Goal: Task Accomplishment & Management: Complete application form

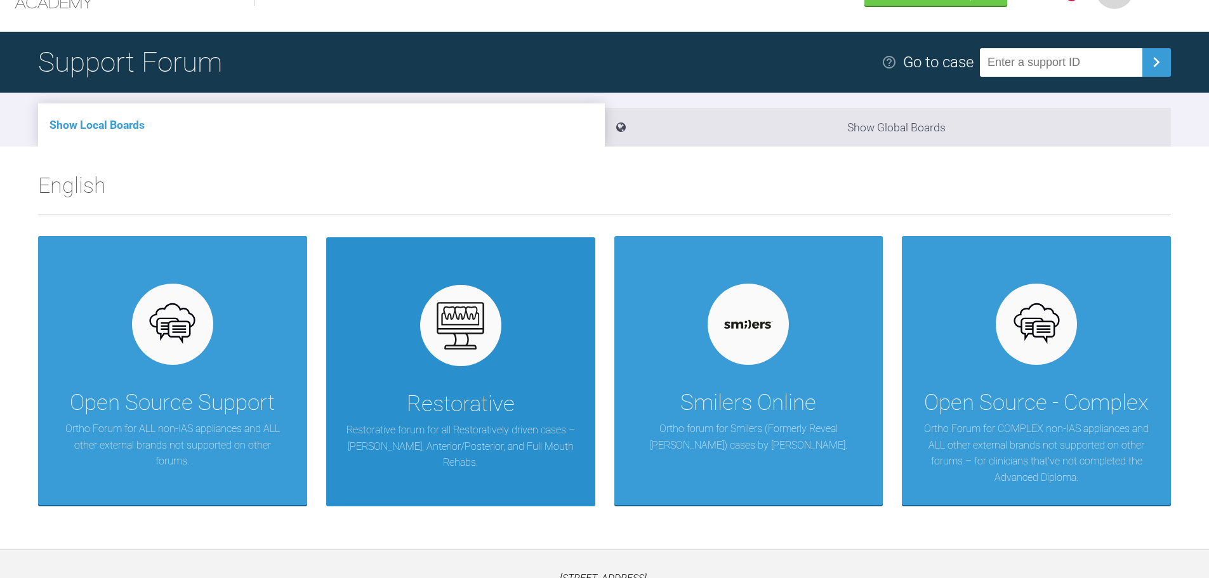
scroll to position [132, 0]
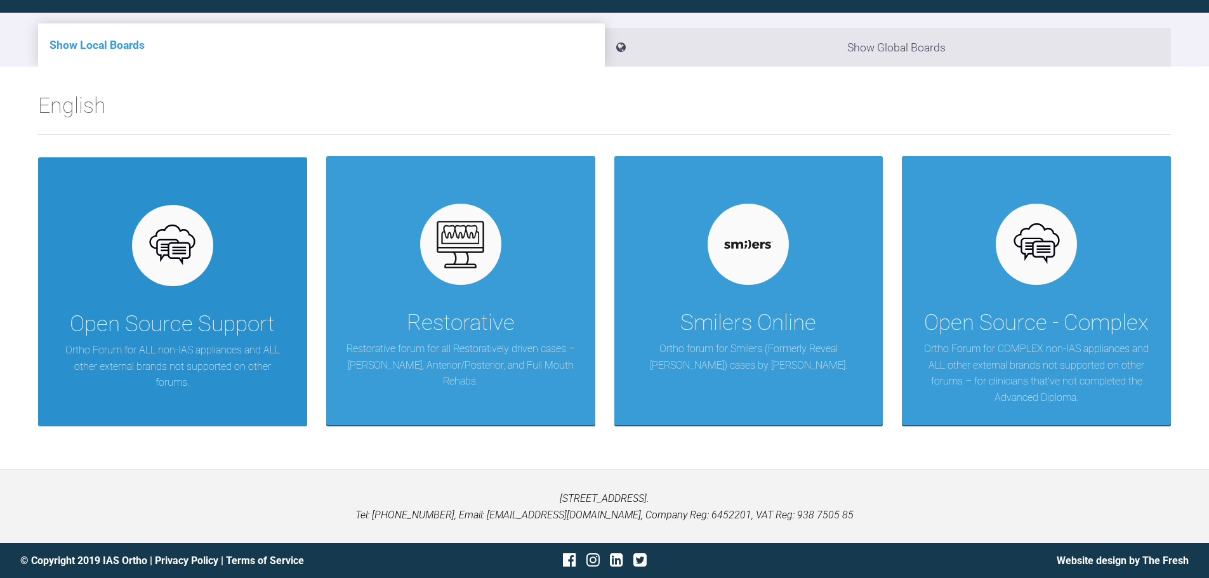
click at [163, 318] on div "Open Source Support" at bounding box center [172, 324] width 205 height 36
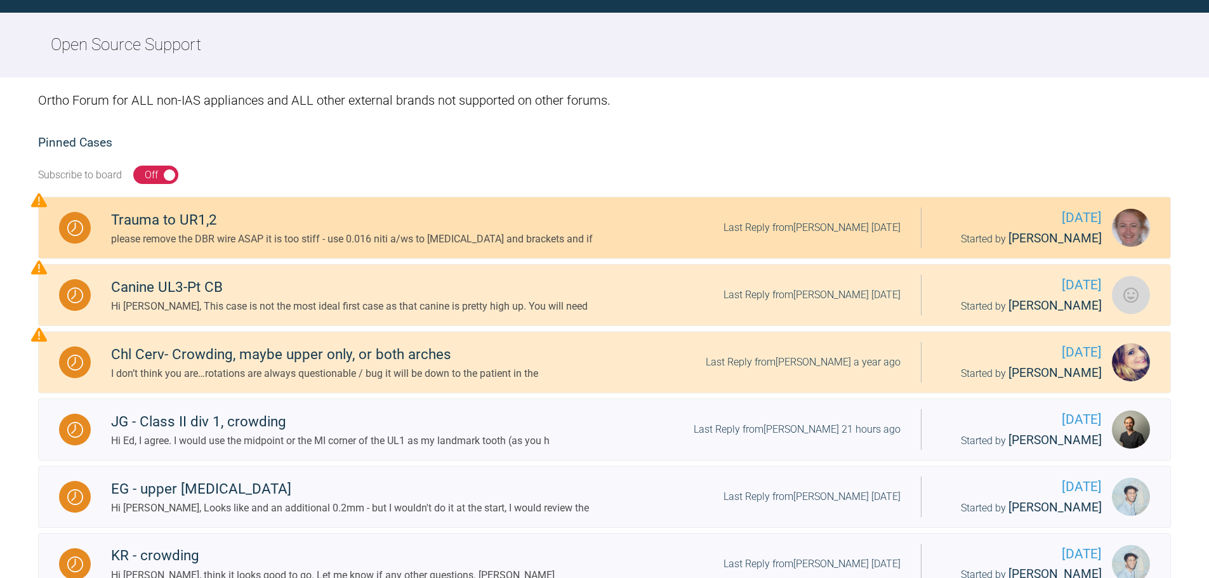
click at [264, 243] on div "please remove the DBR wire ASAP it is too stiff - use 0.016 niti a/ws to splint…" at bounding box center [352, 239] width 482 height 16
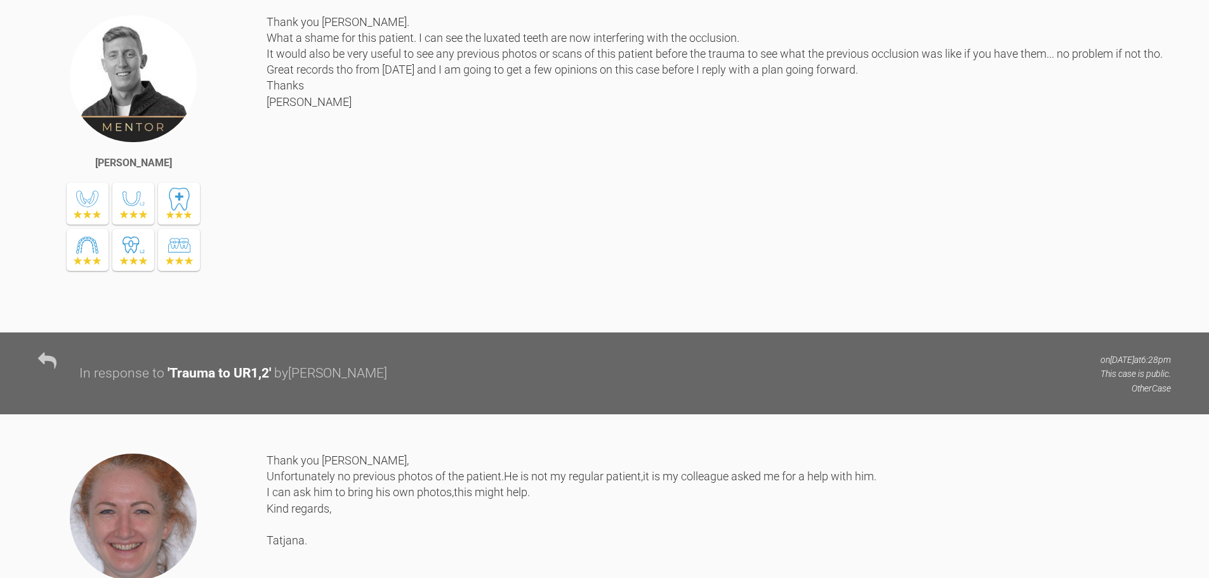
scroll to position [703, 0]
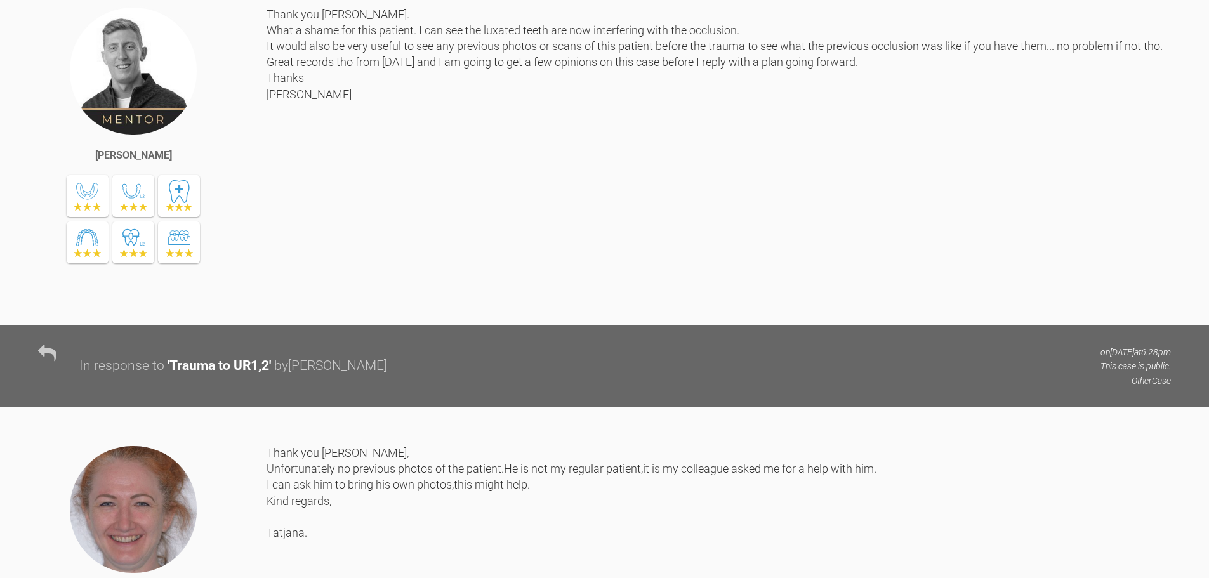
click at [416, 306] on div "Thank you Tatjana. What a shame for this patient. I can see the luxated teeth a…" at bounding box center [719, 156] width 904 height 300
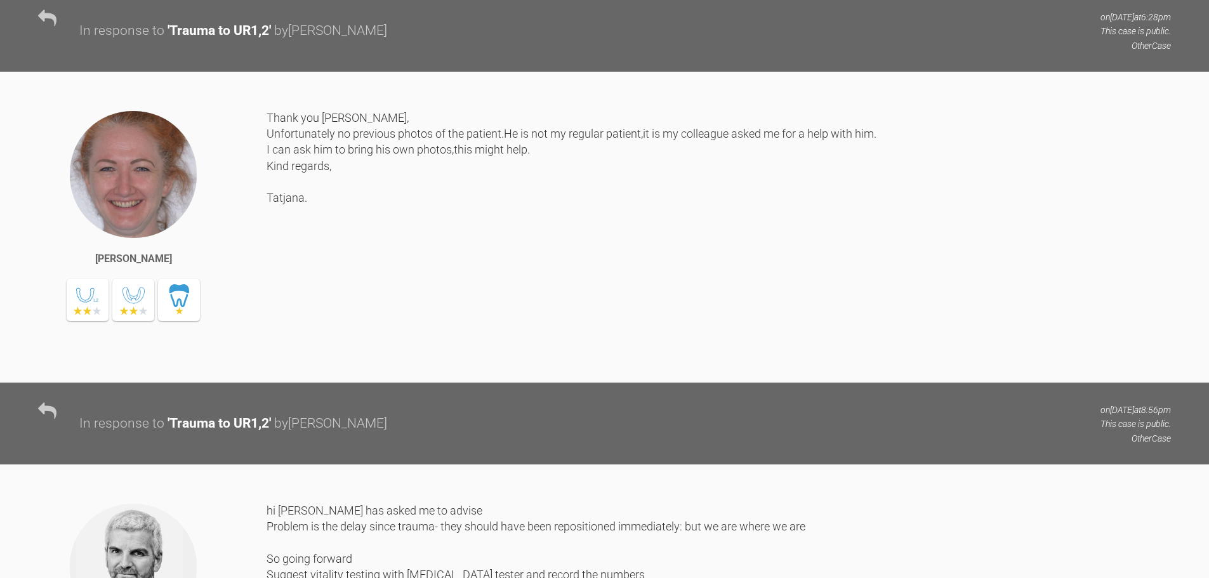
scroll to position [1084, 0]
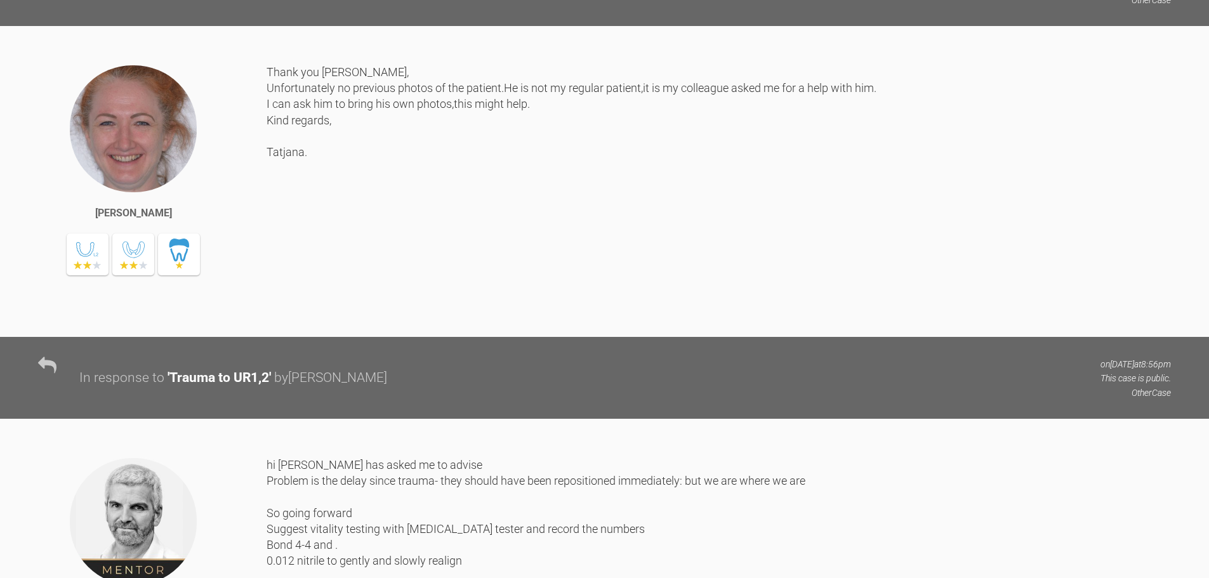
click at [319, 318] on div "Thank you Josh, Unfortunately no previous photos of the patient.He is not my re…" at bounding box center [719, 191] width 904 height 254
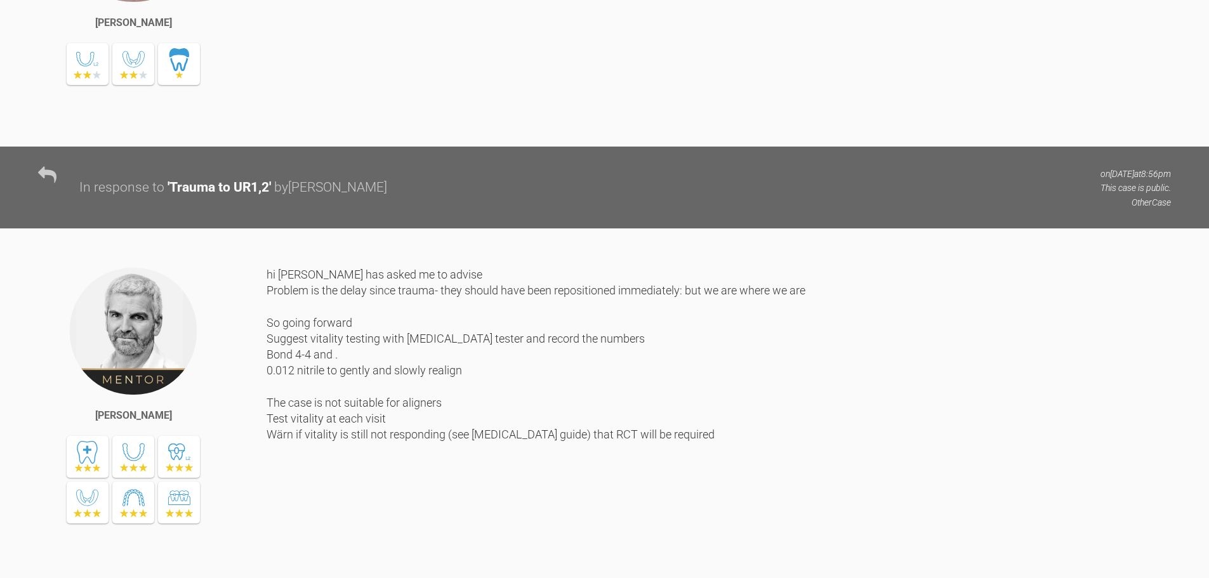
scroll to position [1655, 0]
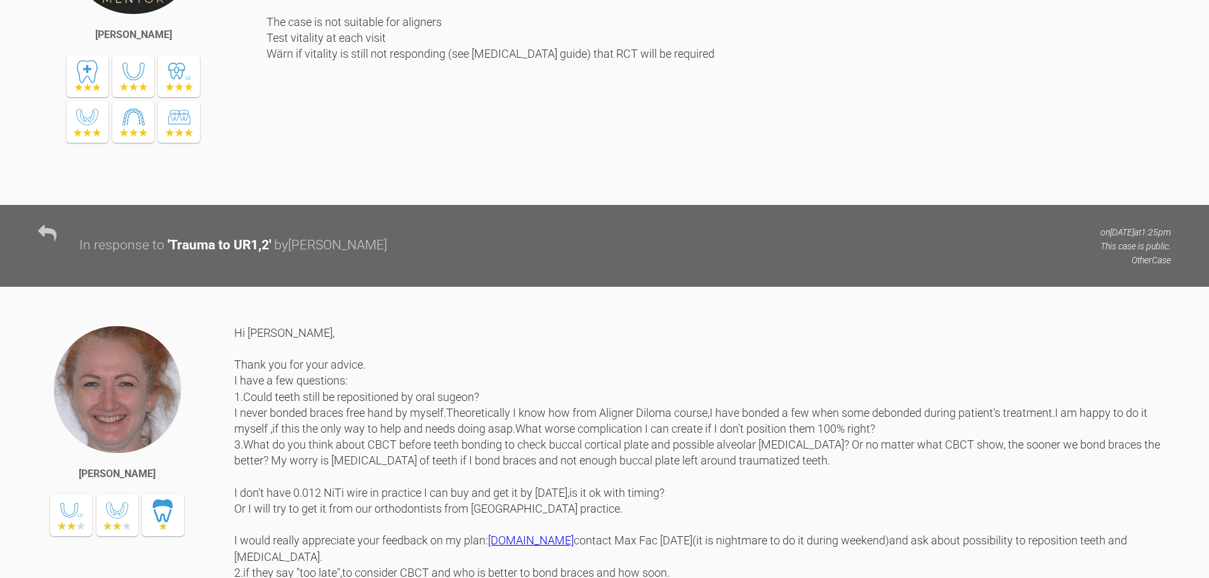
click at [417, 185] on div "hi Tatajana josh has asked me to advise Problem is the delay since trauma- they…" at bounding box center [719, 36] width 904 height 300
click at [523, 185] on div "hi Tatajana josh has asked me to advise Problem is the delay since trauma- they…" at bounding box center [719, 36] width 904 height 300
click at [358, 185] on div "hi Tatajana josh has asked me to advise Problem is the delay since trauma- they…" at bounding box center [719, 36] width 904 height 300
click at [360, 185] on div "hi Tatajana josh has asked me to advise Problem is the delay since trauma- they…" at bounding box center [719, 36] width 904 height 300
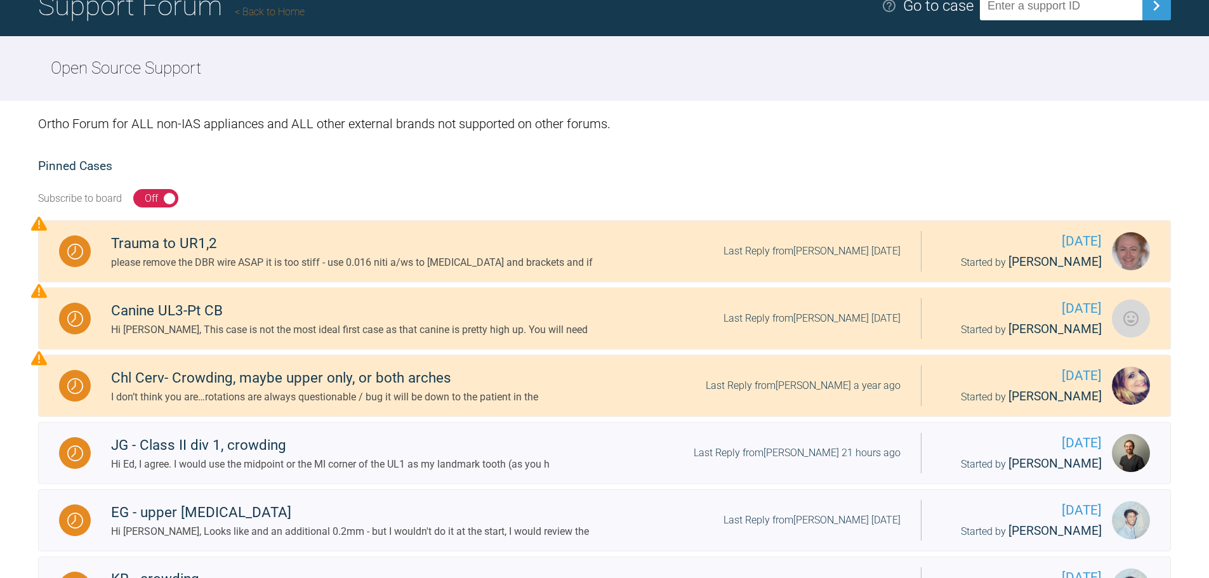
scroll to position [76, 0]
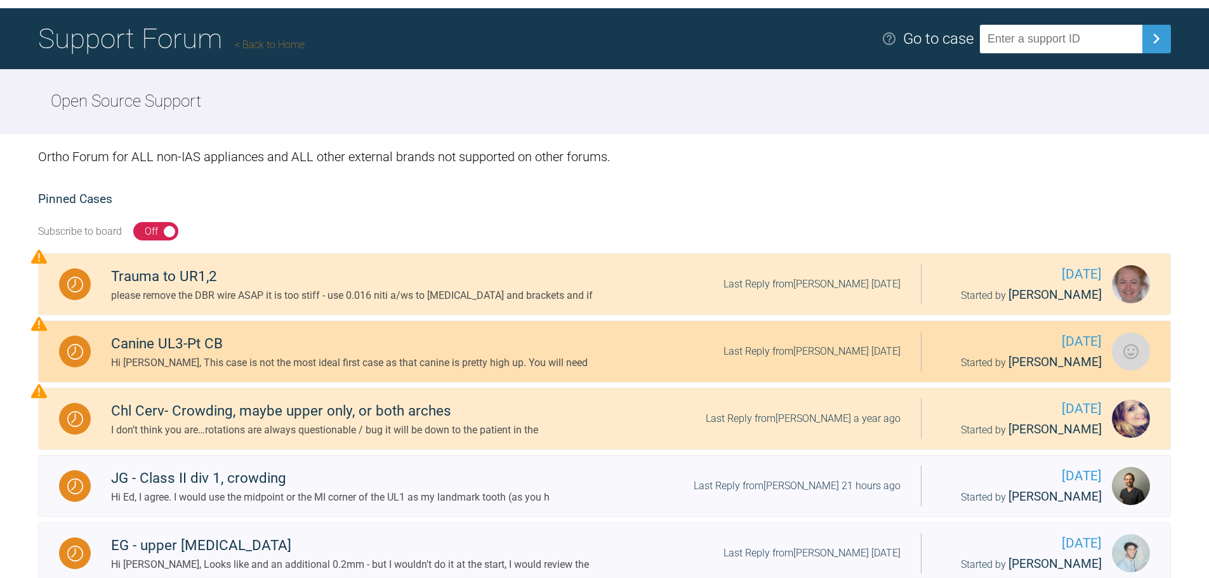
click at [128, 343] on div "Canine UL3-Pt CB" at bounding box center [349, 344] width 477 height 23
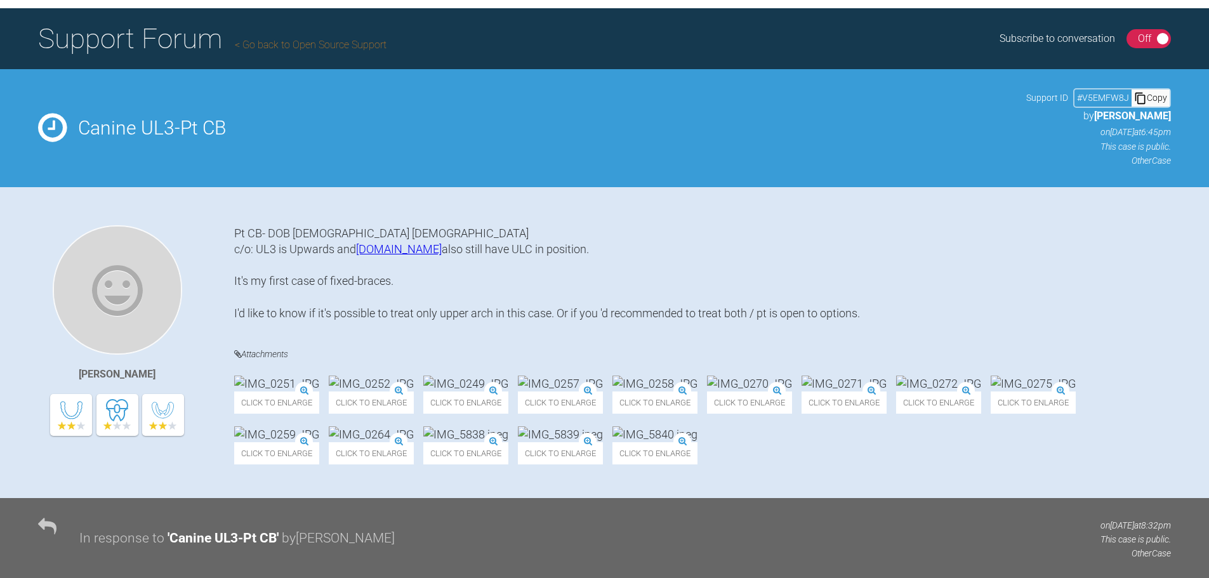
click at [270, 282] on div "Pt CB- DOB 29/11/2005 Male c/o: UL3 is Upwards and misplaced.Pt also still have…" at bounding box center [702, 276] width 937 height 103
click at [341, 284] on div "Pt CB- DOB 29/11/2005 Male c/o: UL3 is Upwards and misplaced.Pt also still have…" at bounding box center [702, 276] width 937 height 103
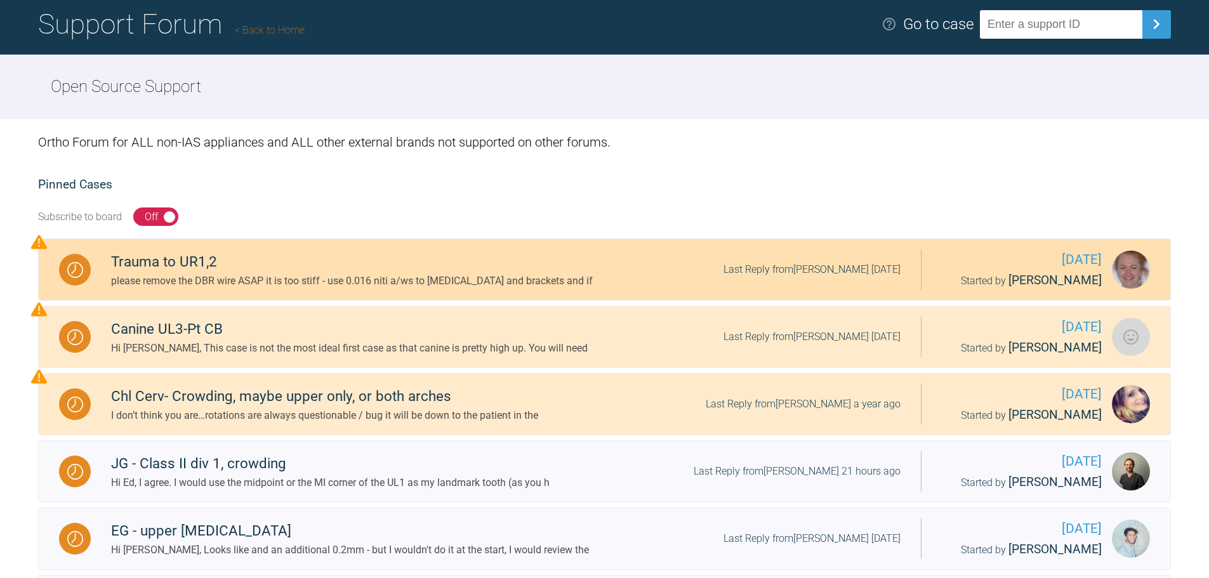
scroll to position [202, 0]
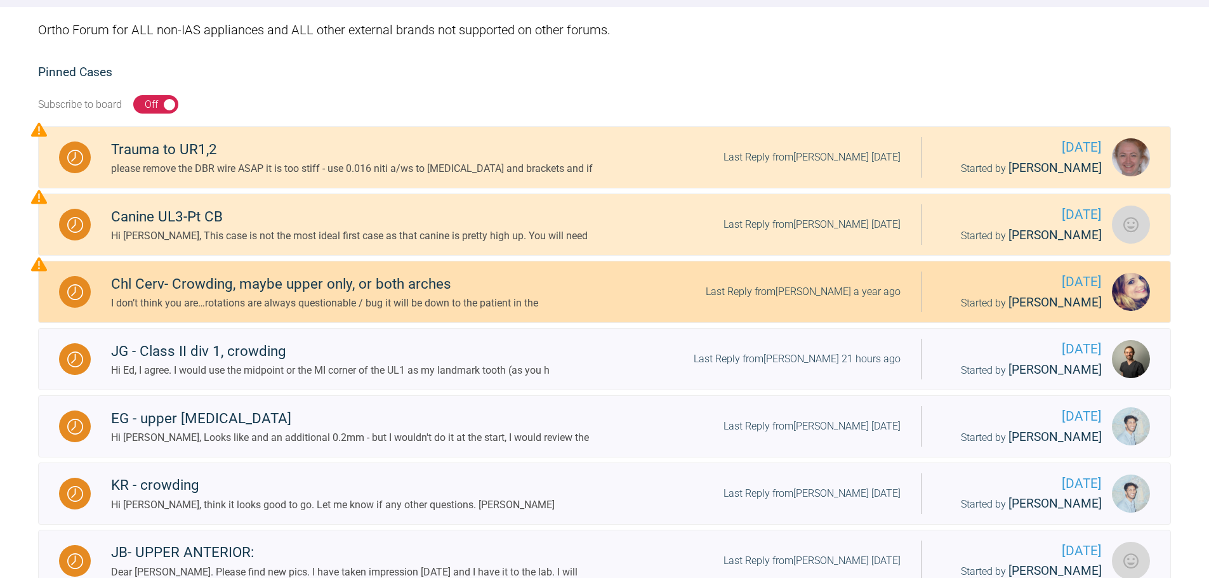
click at [304, 286] on div "Chl Cerv- Crowding, maybe upper only, or both arches" at bounding box center [324, 284] width 427 height 23
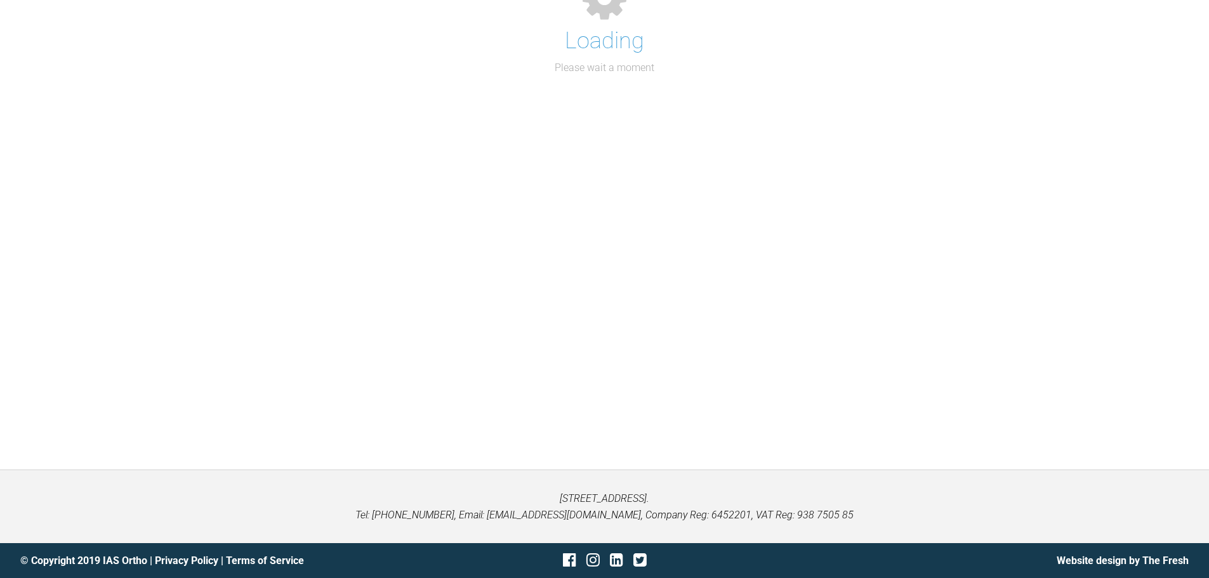
scroll to position [202, 0]
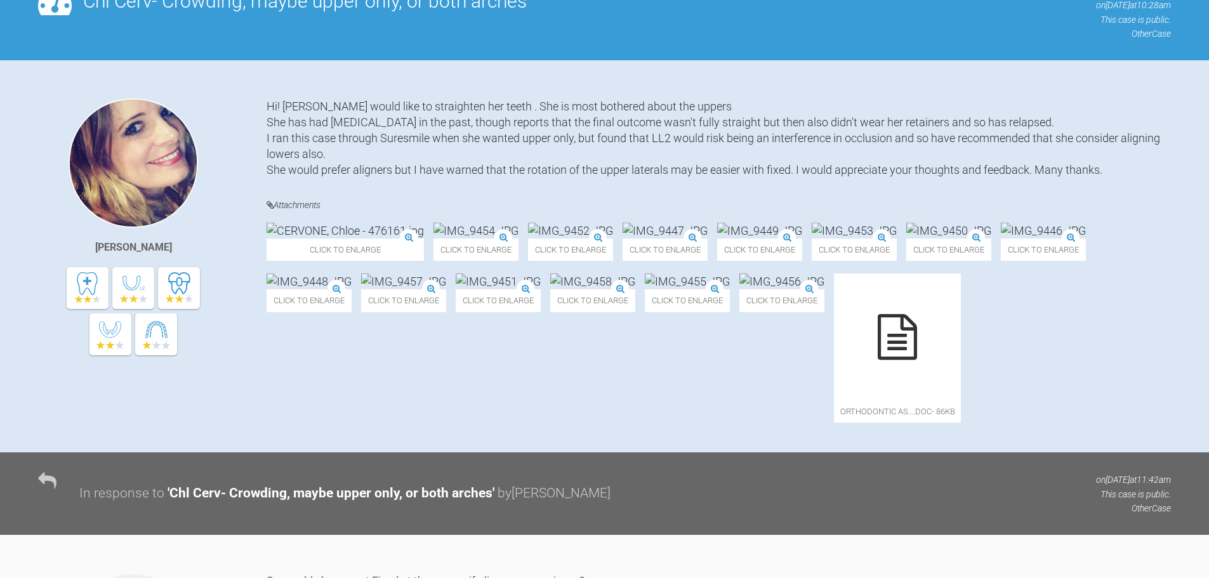
click at [322, 107] on div "Hi! Chloe would like to straighten her teeth . She is most bothered about the u…" at bounding box center [719, 138] width 904 height 80
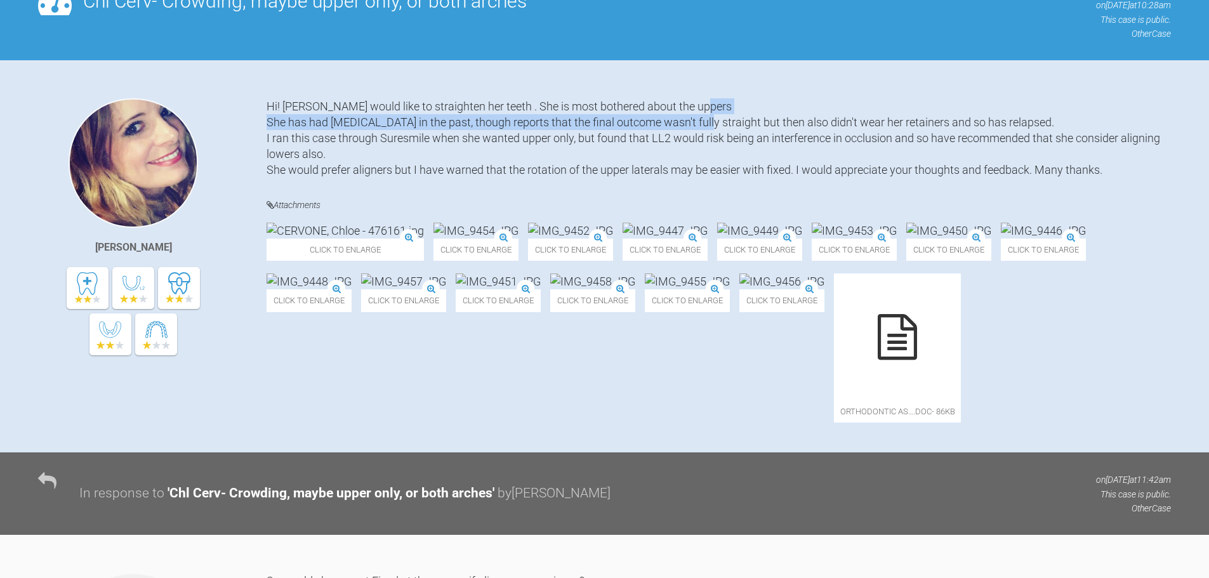
drag, startPoint x: 287, startPoint y: 122, endPoint x: 730, endPoint y: 122, distance: 442.9
click at [730, 122] on div "Hi! Chloe would like to straighten her teeth . She is most bothered about the u…" at bounding box center [719, 138] width 904 height 80
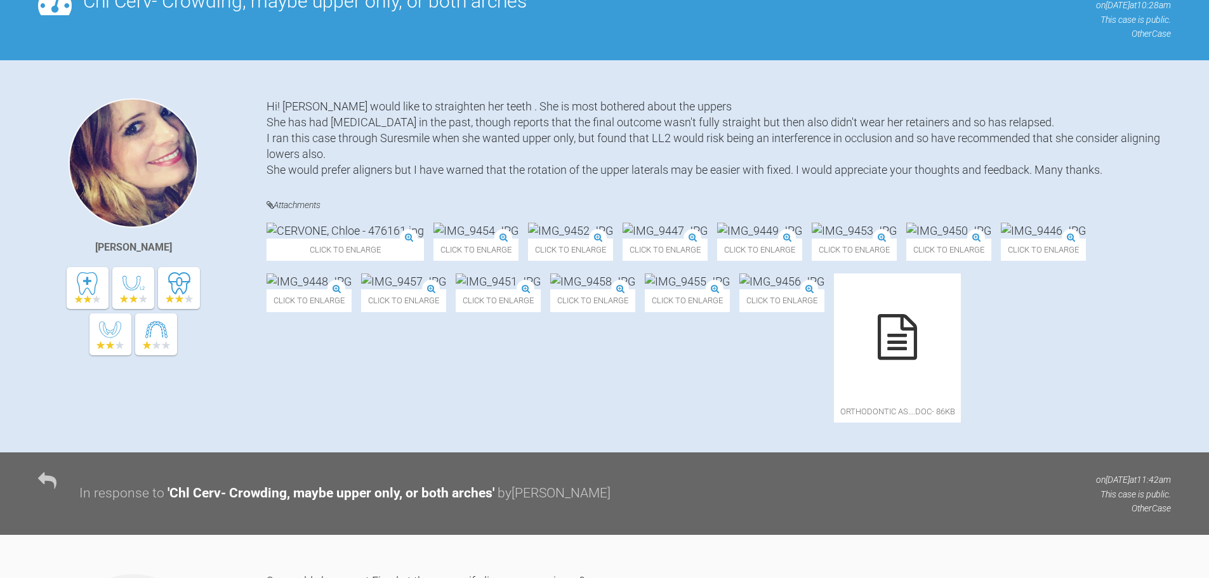
click at [853, 122] on div "Hi! Chloe would like to straighten her teeth . She is most bothered about the u…" at bounding box center [719, 138] width 904 height 80
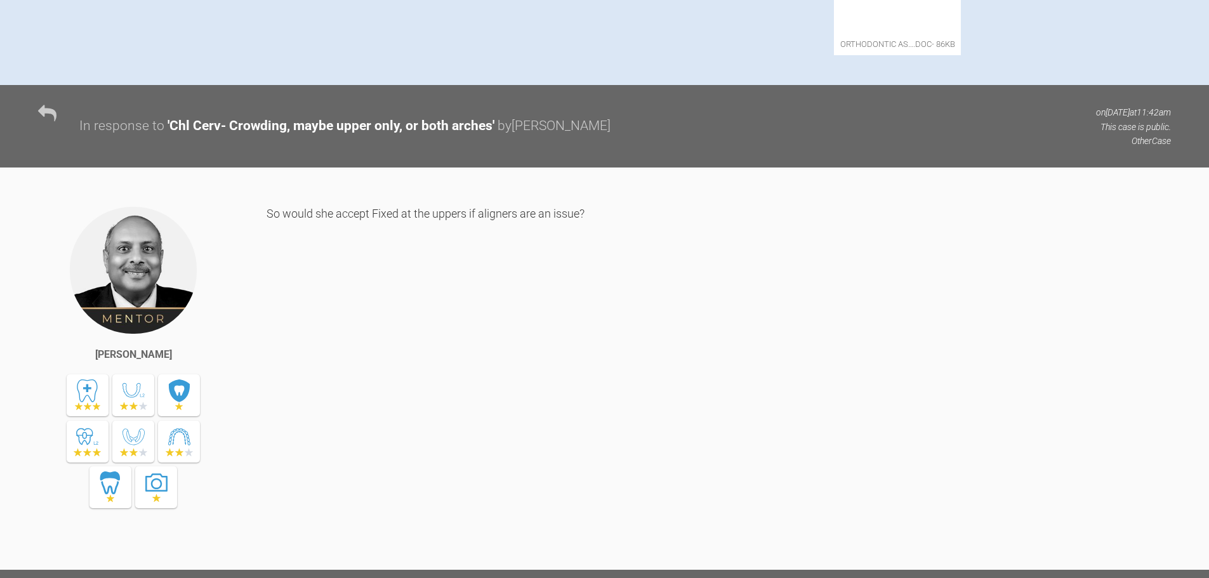
scroll to position [647, 0]
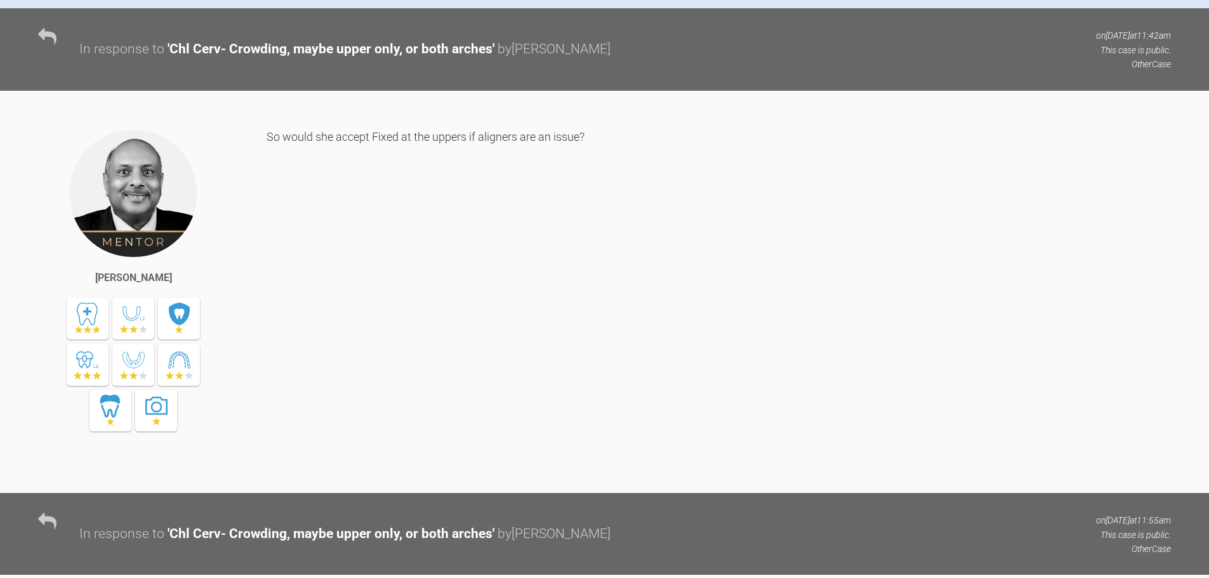
click at [330, 324] on div "So would she accept Fixed at the uppers if aligners are an issue?" at bounding box center [719, 302] width 904 height 346
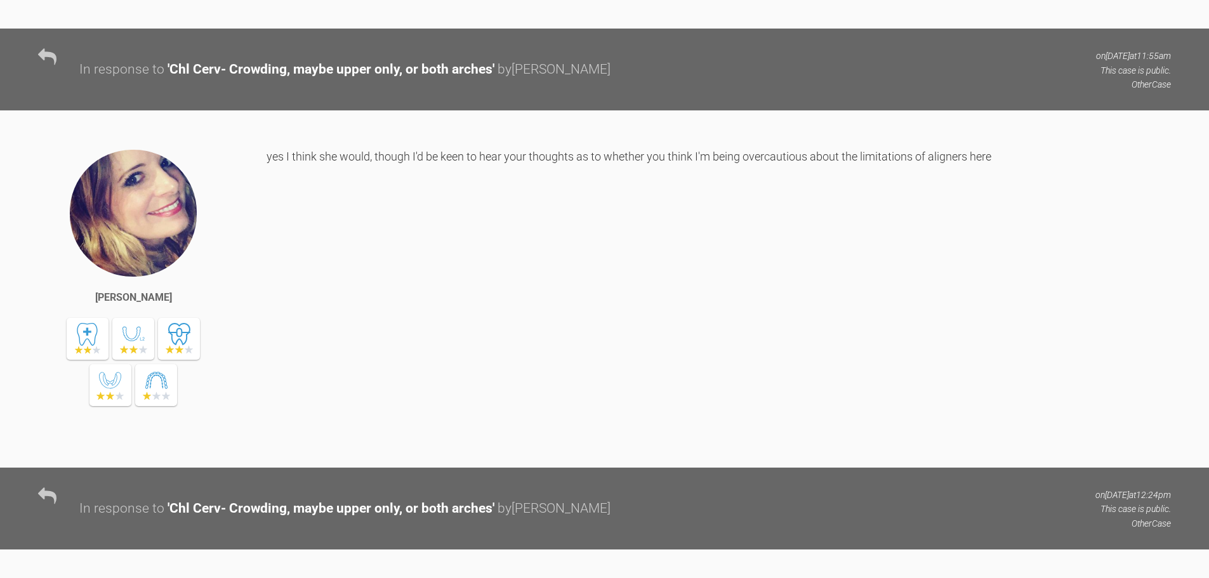
scroll to position [1154, 0]
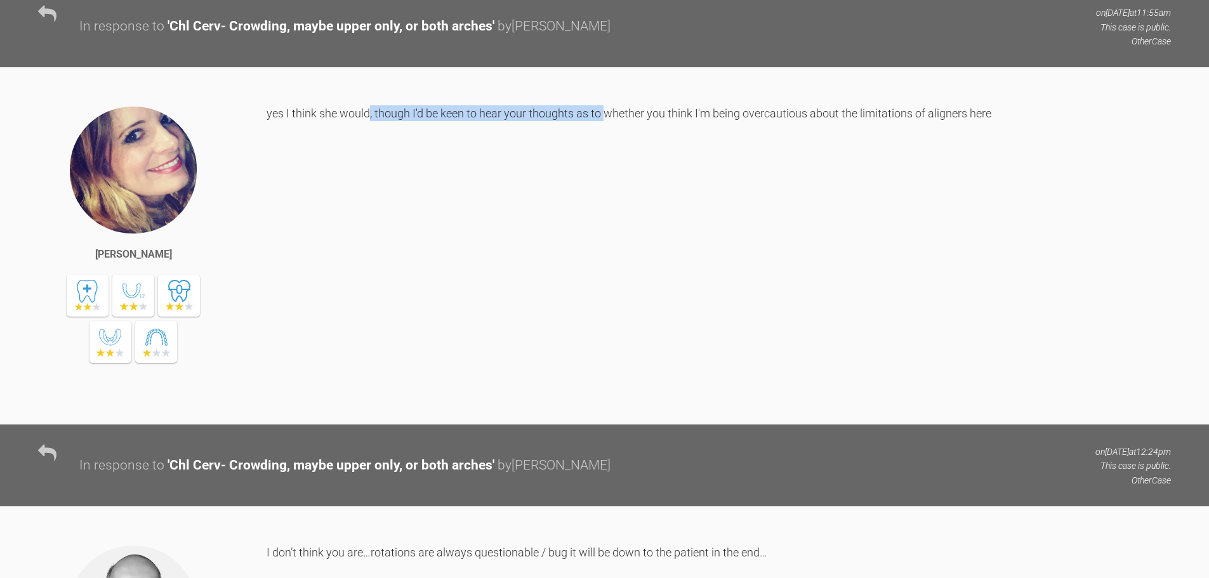
drag, startPoint x: 371, startPoint y: 304, endPoint x: 609, endPoint y: 301, distance: 238.0
click at [609, 301] on div "yes I think she would, though I'd be keen to hear your thoughts as to whether y…" at bounding box center [719, 255] width 904 height 300
click at [779, 296] on div "yes I think she would, though I'd be keen to hear your thoughts as to whether y…" at bounding box center [719, 255] width 904 height 300
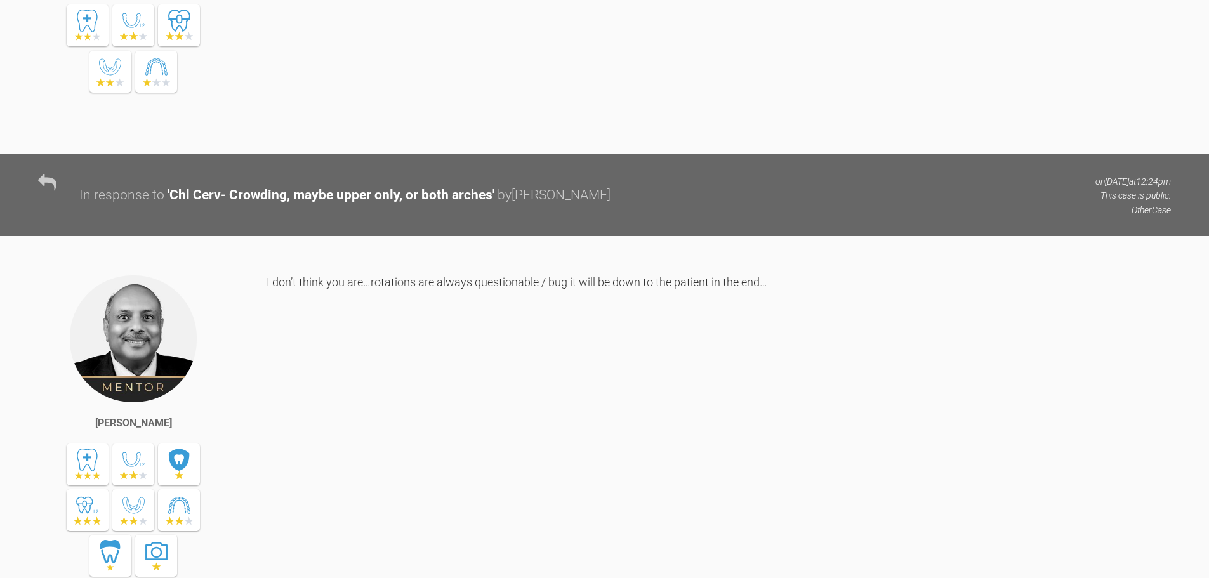
scroll to position [1472, 0]
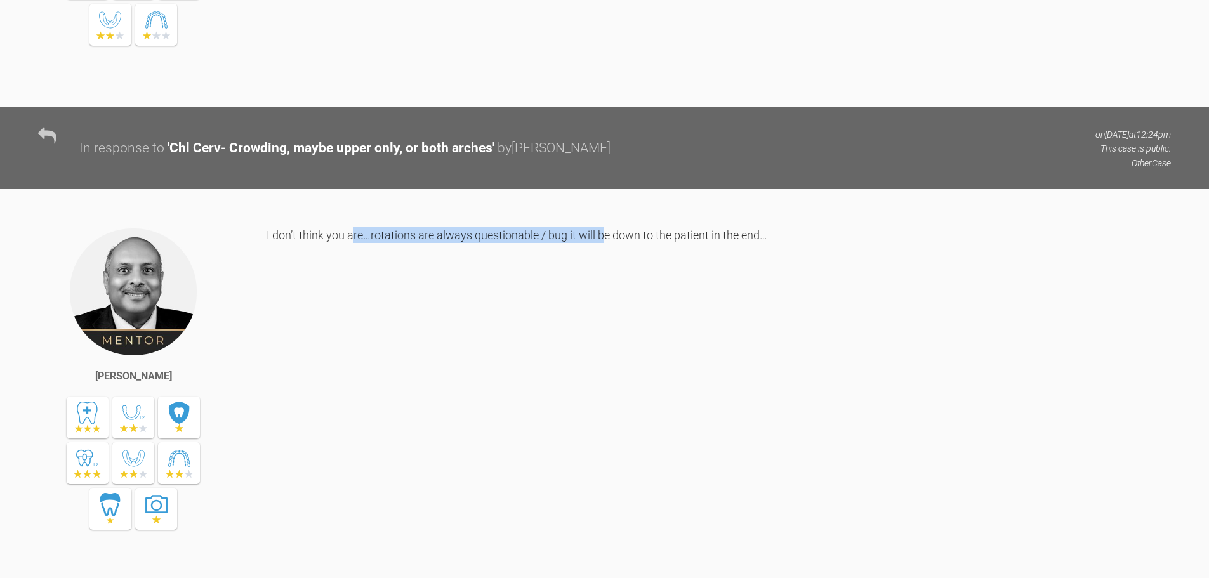
drag, startPoint x: 353, startPoint y: 418, endPoint x: 605, endPoint y: 416, distance: 251.9
click at [605, 416] on div "I don’t think you are…rotations are always questionable / bug it will be down t…" at bounding box center [719, 400] width 904 height 346
click at [734, 416] on div "I don’t think you are…rotations are always questionable / bug it will be down t…" at bounding box center [719, 400] width 904 height 346
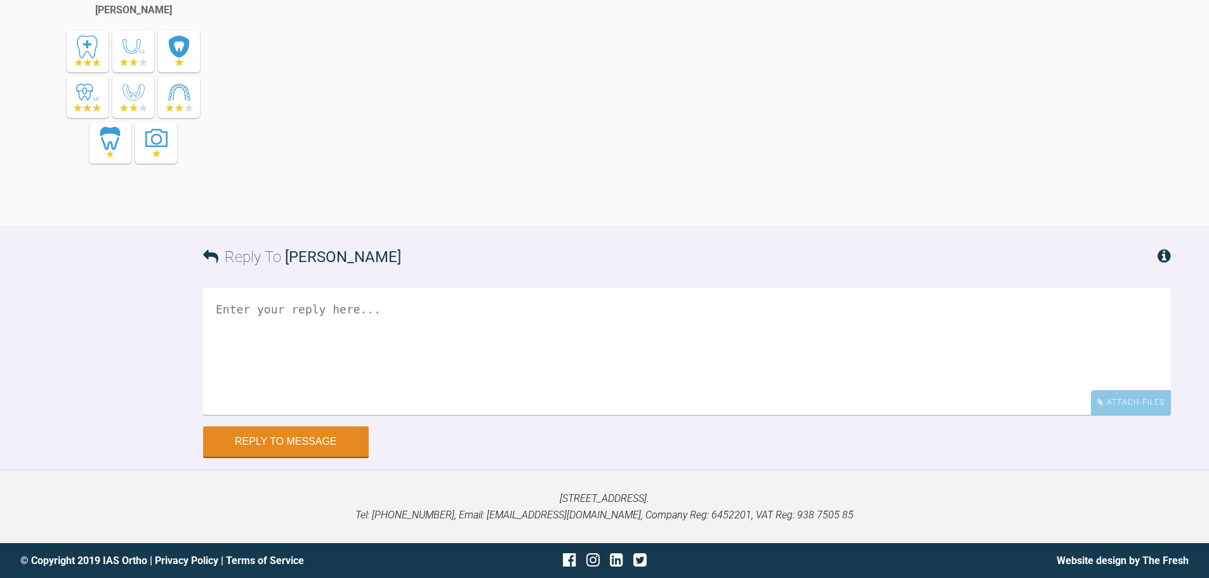
scroll to position [1916, 0]
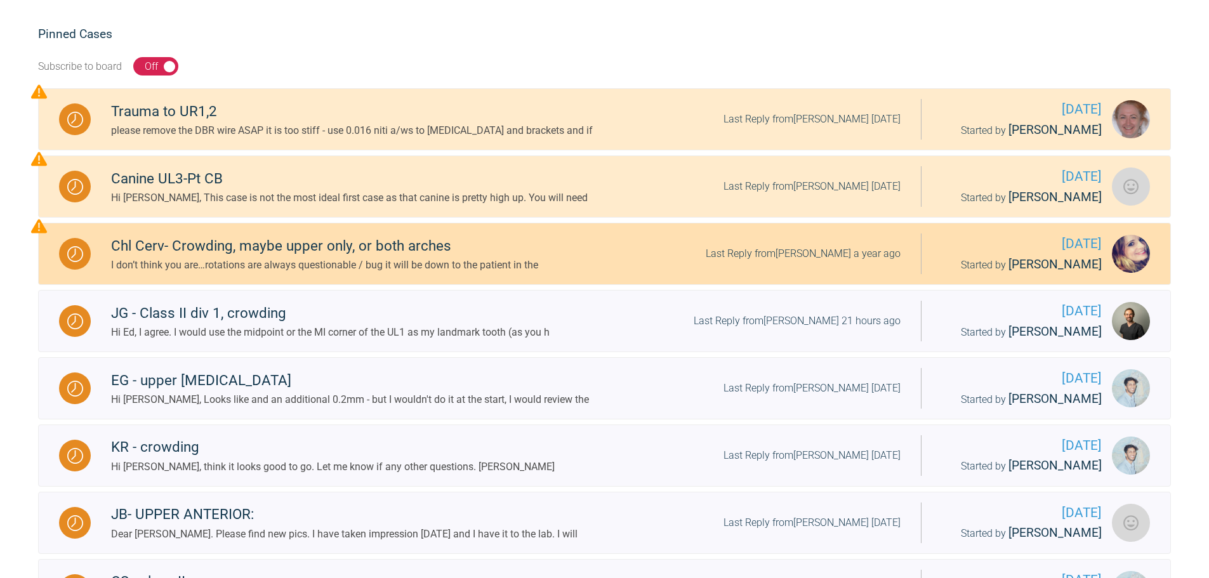
scroll to position [202, 0]
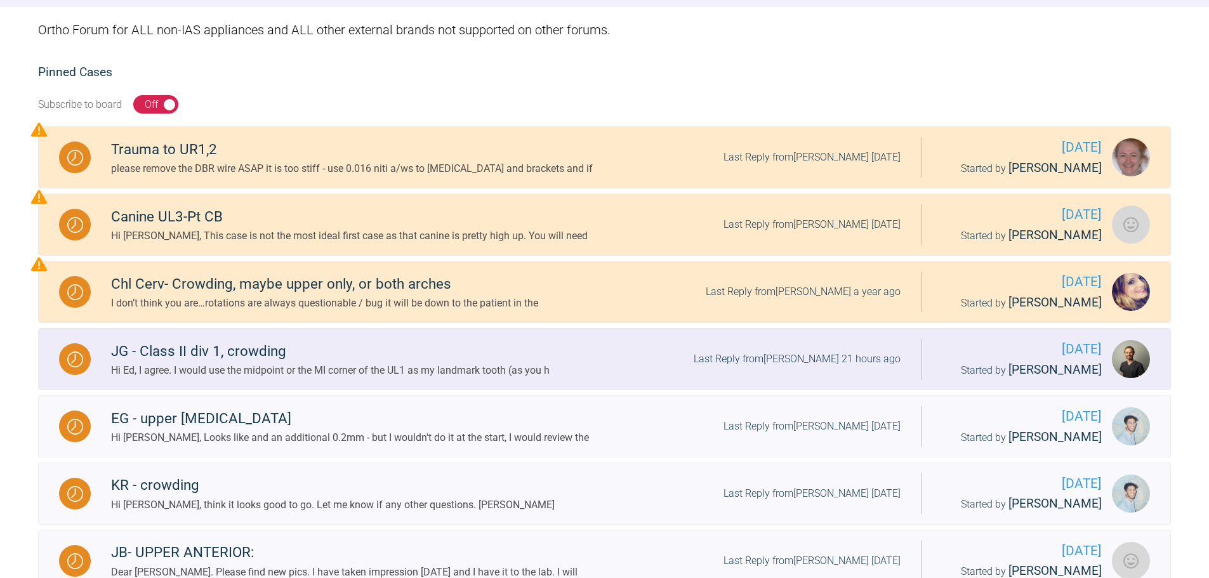
click at [233, 352] on div "JG - Class II div 1, crowding" at bounding box center [330, 351] width 438 height 23
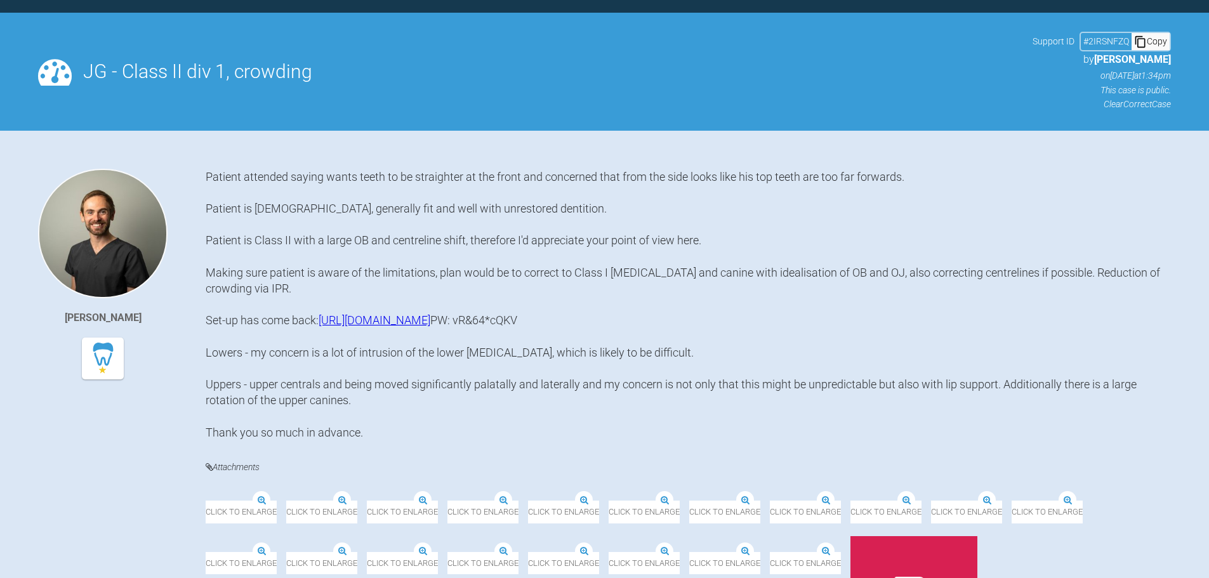
scroll to position [202, 0]
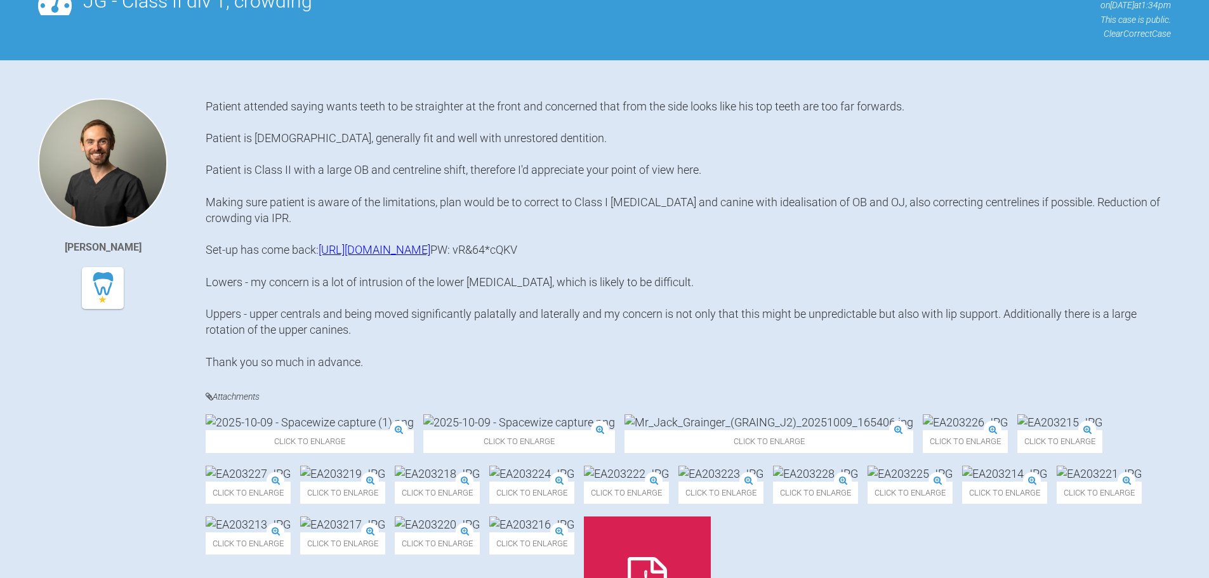
click at [313, 140] on div "Patient attended saying wants teeth to be straighter at the front and concerned…" at bounding box center [688, 234] width 965 height 272
click at [270, 167] on div "Patient attended saying wants teeth to be straighter at the front and concerned…" at bounding box center [688, 234] width 965 height 272
drag, startPoint x: 263, startPoint y: 202, endPoint x: 547, endPoint y: 202, distance: 283.6
click at [547, 202] on div "Patient attended saying wants teeth to be straighter at the front and concerned…" at bounding box center [688, 234] width 965 height 272
click at [626, 202] on div "Patient attended saying wants teeth to be straighter at the front and concerned…" at bounding box center [688, 234] width 965 height 272
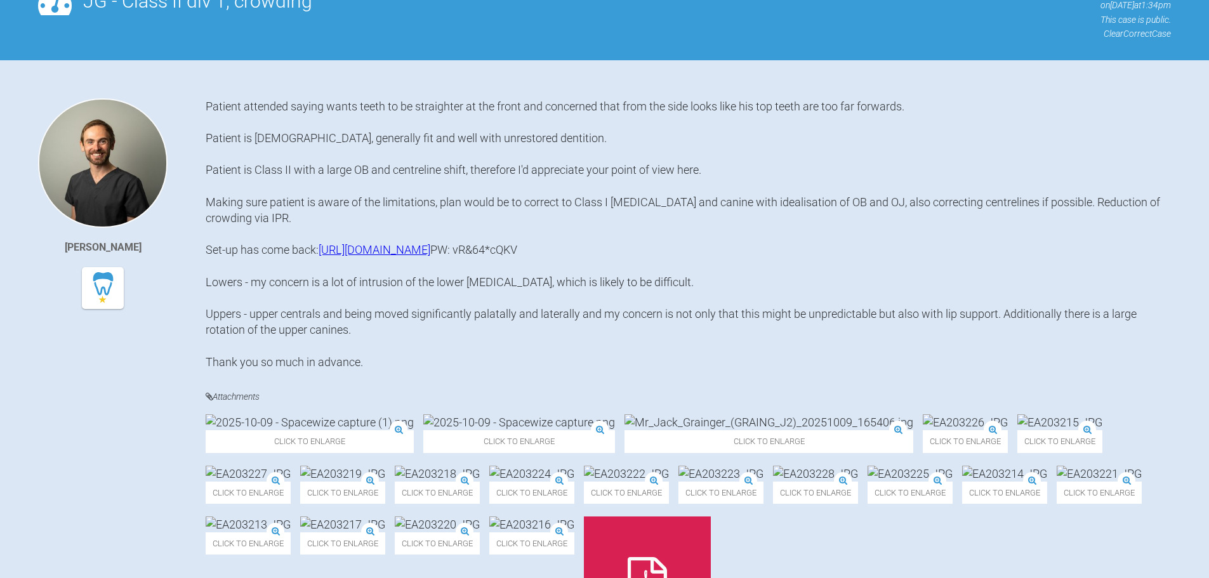
click at [352, 246] on div "Patient attended saying wants teeth to be straighter at the front and concerned…" at bounding box center [688, 234] width 965 height 272
click at [361, 322] on div "Patient attended saying wants teeth to be straighter at the front and concerned…" at bounding box center [688, 234] width 965 height 272
click at [268, 354] on div "Patient attended saying wants teeth to be straighter at the front and concerned…" at bounding box center [688, 234] width 965 height 272
drag, startPoint x: 270, startPoint y: 348, endPoint x: 442, endPoint y: 348, distance: 171.3
click at [442, 348] on div "Patient attended saying wants teeth to be straighter at the front and concerned…" at bounding box center [688, 234] width 965 height 272
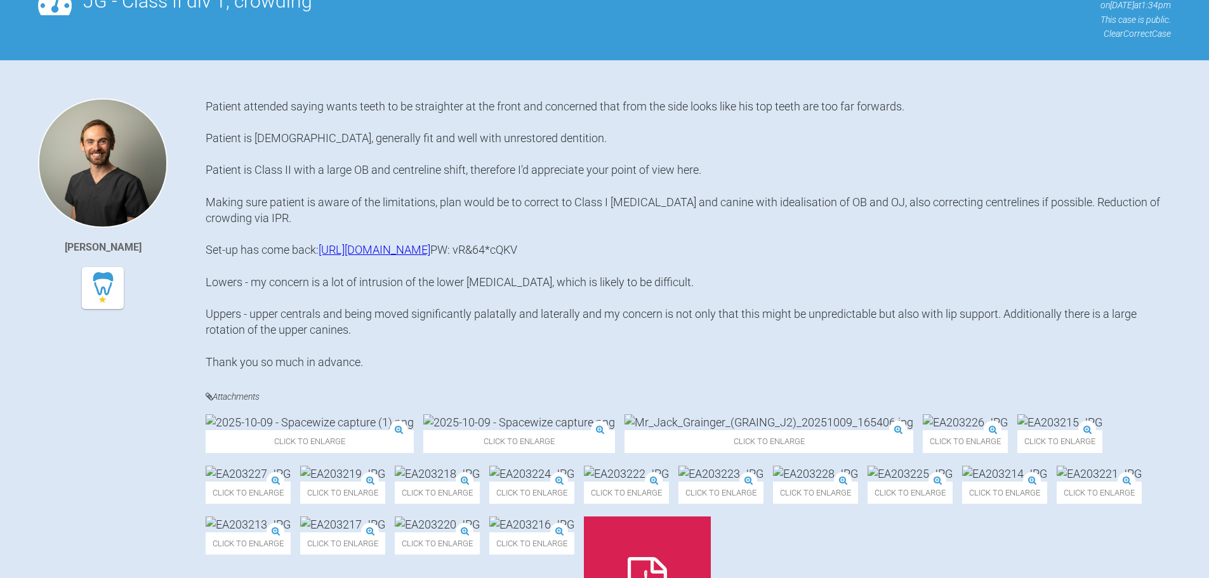
click at [517, 345] on div "Patient attended saying wants teeth to be straighter at the front and concerned…" at bounding box center [688, 234] width 965 height 272
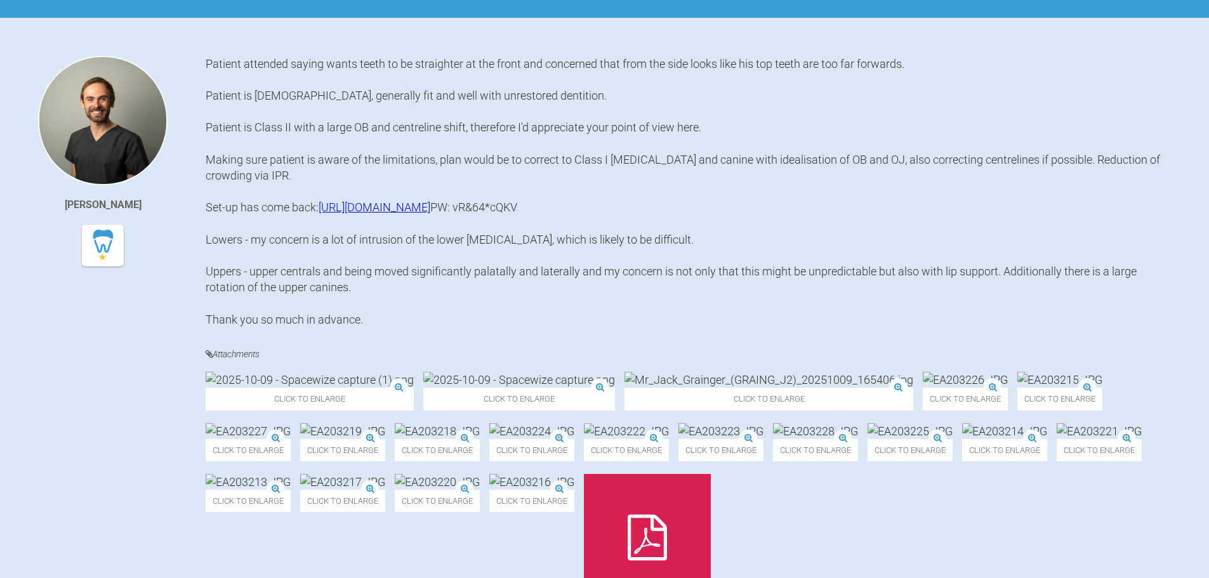
scroll to position [266, 0]
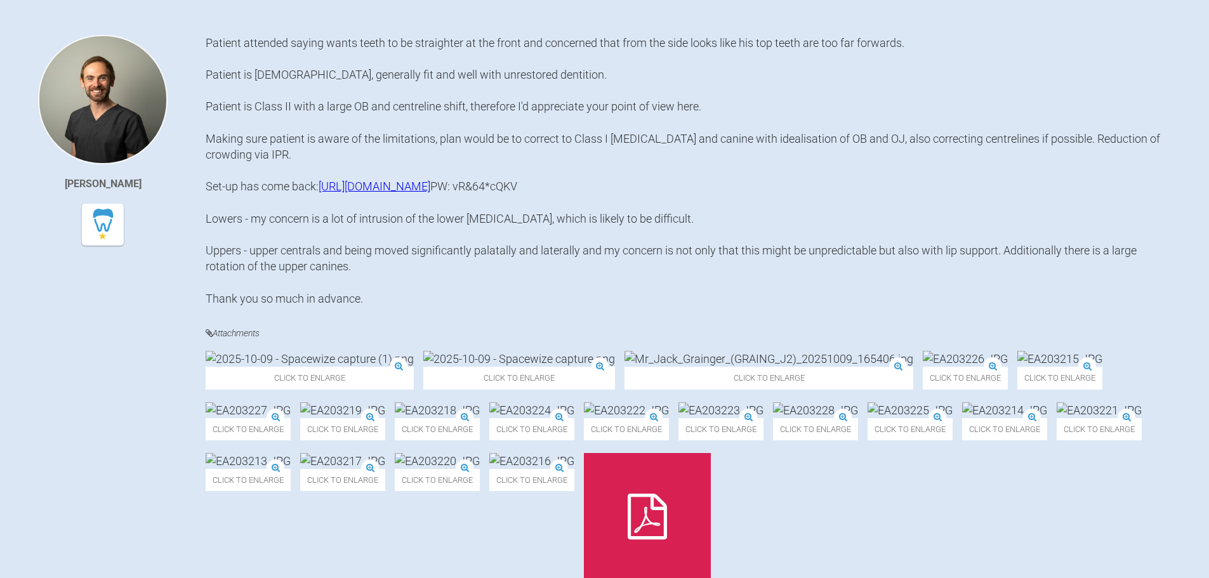
click at [253, 306] on div "Patient attended saying wants teeth to be straighter at the front and concerned…" at bounding box center [688, 171] width 965 height 272
click at [404, 306] on div "Patient attended saying wants teeth to be straighter at the front and concerned…" at bounding box center [688, 171] width 965 height 272
click at [394, 306] on div "Patient attended saying wants teeth to be straighter at the front and concerned…" at bounding box center [688, 171] width 965 height 272
drag, startPoint x: 494, startPoint y: 317, endPoint x: 710, endPoint y: 317, distance: 215.8
click at [710, 306] on div "Patient attended saying wants teeth to be straighter at the front and concerned…" at bounding box center [688, 171] width 965 height 272
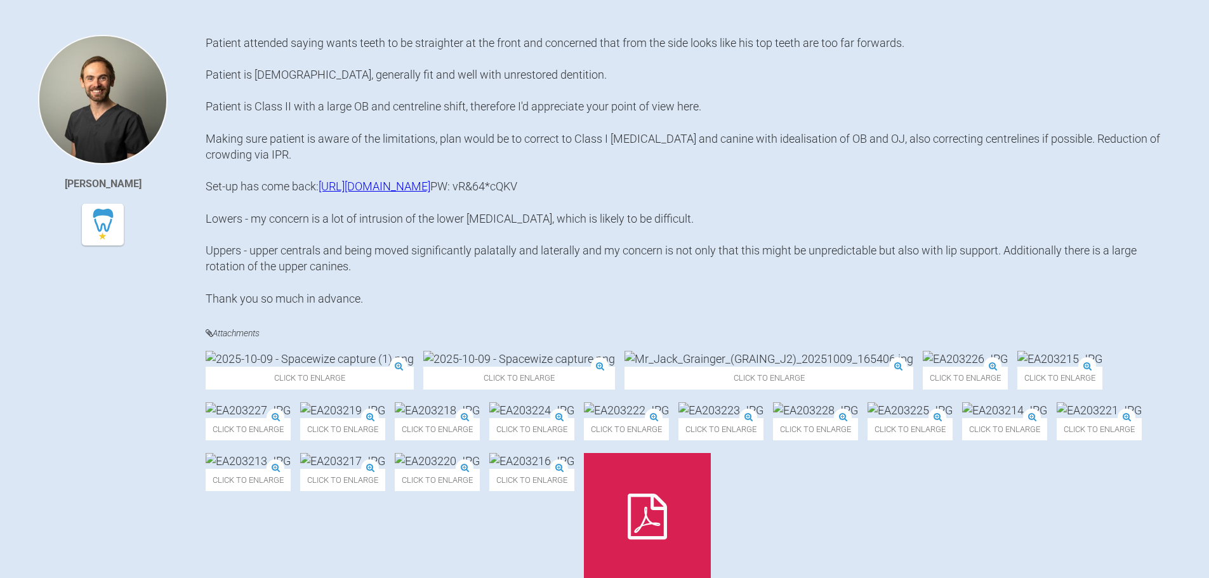
click at [832, 306] on div "Patient attended saying wants teeth to be straighter at the front and concerned…" at bounding box center [688, 171] width 965 height 272
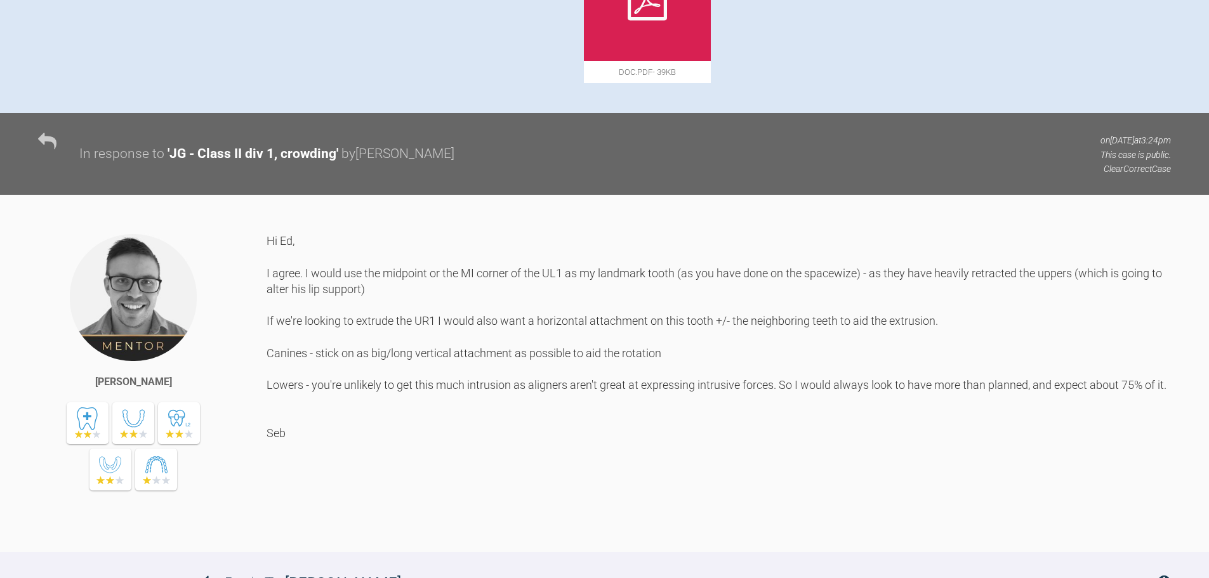
scroll to position [837, 0]
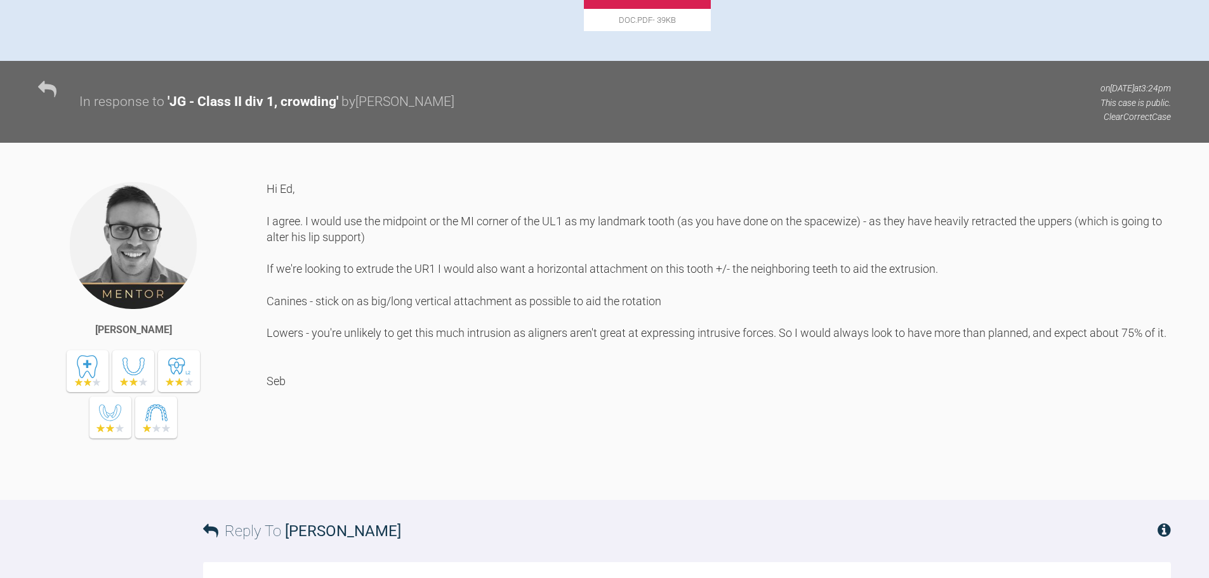
click at [326, 425] on div "Hi Ed, I agree. I would use the midpoint or the MI corner of the UL1 as my land…" at bounding box center [719, 331] width 904 height 300
click at [565, 425] on div "Hi Ed, I agree. I would use the midpoint or the MI corner of the UL1 as my land…" at bounding box center [719, 331] width 904 height 300
click at [520, 419] on div "Hi Ed, I agree. I would use the midpoint or the MI corner of the UL1 as my land…" at bounding box center [719, 331] width 904 height 300
click at [685, 419] on div "Hi Ed, I agree. I would use the midpoint or the MI corner of the UL1 as my land…" at bounding box center [719, 331] width 904 height 300
click at [815, 420] on div "Hi Ed, I agree. I would use the midpoint or the MI corner of the UL1 as my land…" at bounding box center [719, 331] width 904 height 300
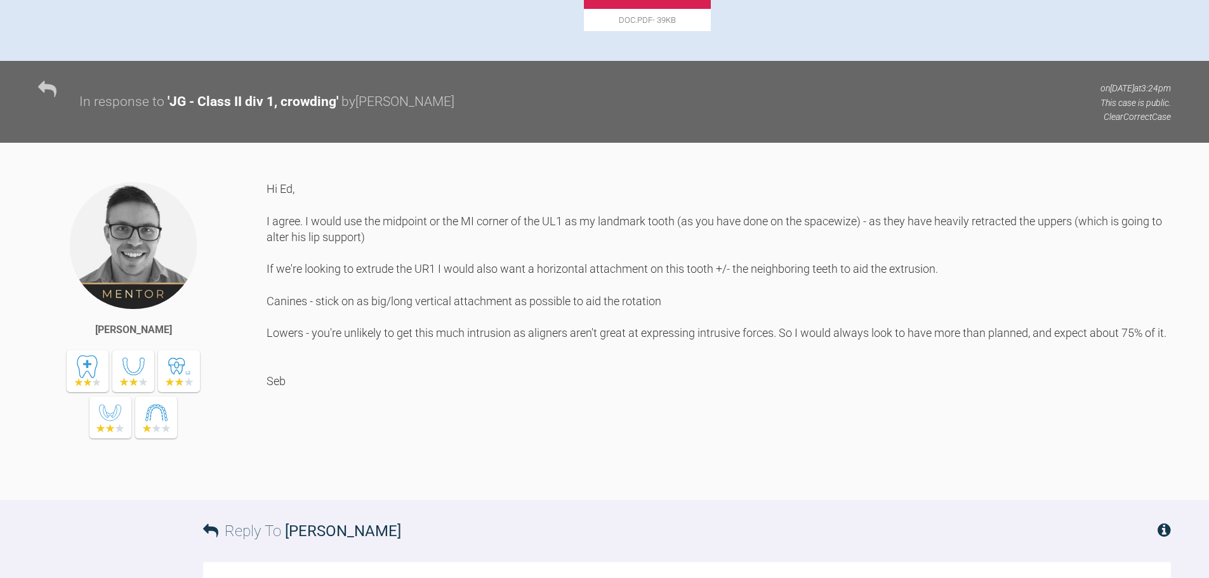
click at [387, 442] on div "Hi Ed, I agree. I would use the midpoint or the MI corner of the UL1 as my land…" at bounding box center [719, 331] width 904 height 300
click at [512, 423] on div "Hi Ed, I agree. I would use the midpoint or the MI corner of the UL1 as my land…" at bounding box center [719, 331] width 904 height 300
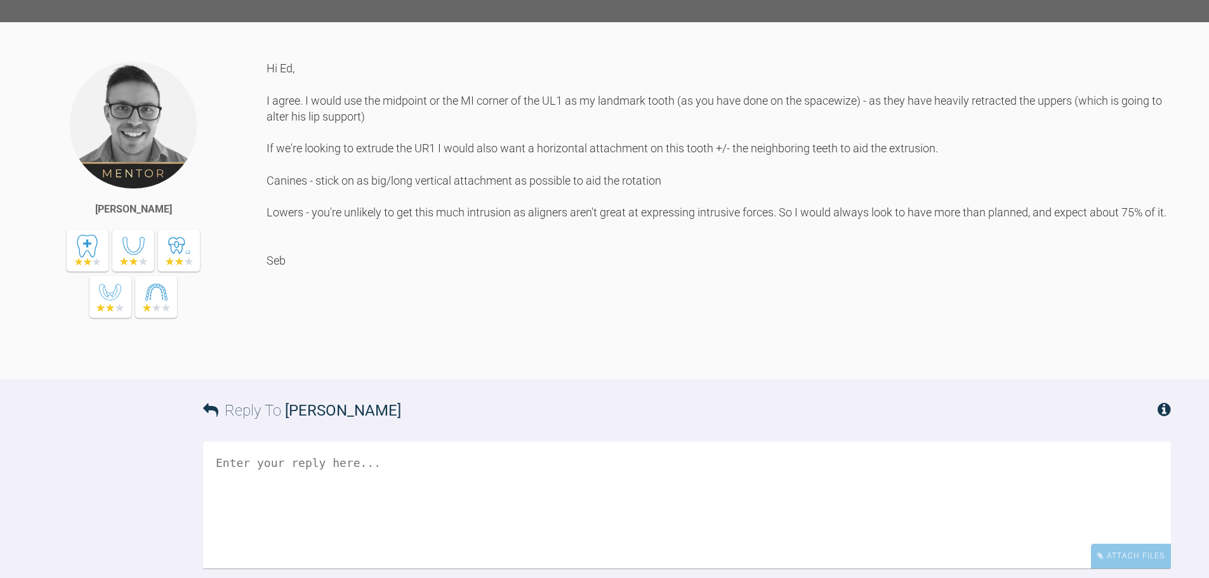
scroll to position [964, 0]
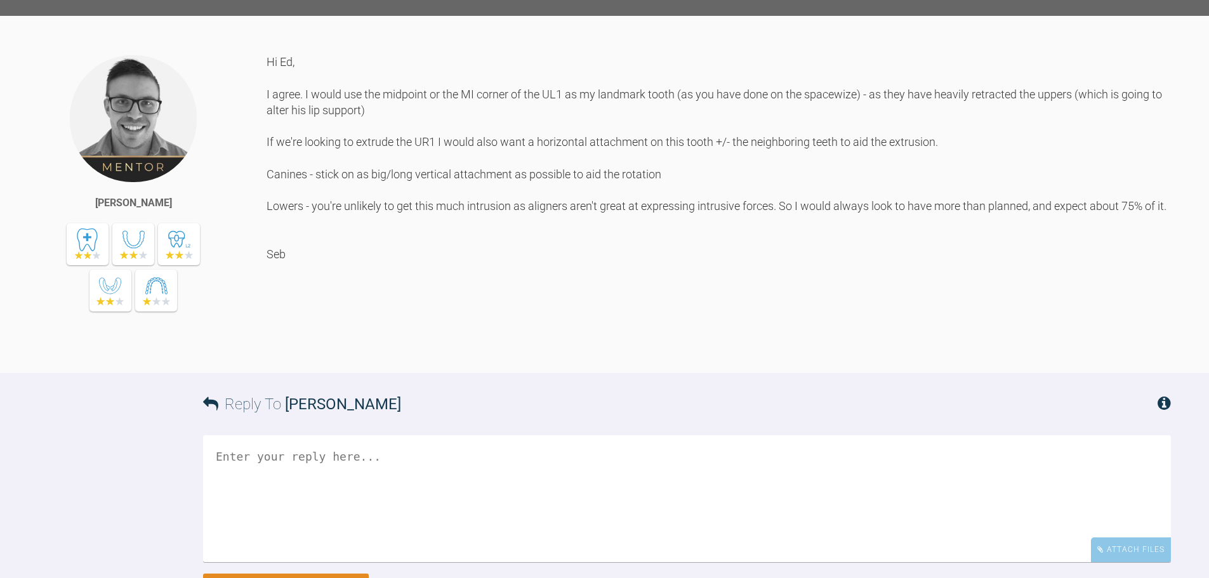
click at [349, 350] on div "Hi Ed, I agree. I would use the midpoint or the MI corner of the UL1 as my land…" at bounding box center [719, 204] width 904 height 300
click at [372, 353] on div "Hi Ed, I agree. I would use the midpoint or the MI corner of the UL1 as my land…" at bounding box center [719, 204] width 904 height 300
click at [447, 353] on div "Hi Ed, I agree. I would use the midpoint or the MI corner of the UL1 as my land…" at bounding box center [719, 204] width 904 height 300
click at [324, 353] on div "Hi Ed, I agree. I would use the midpoint or the MI corner of the UL1 as my land…" at bounding box center [719, 204] width 904 height 300
click at [498, 353] on div "Hi Ed, I agree. I would use the midpoint or the MI corner of the UL1 as my land…" at bounding box center [719, 204] width 904 height 300
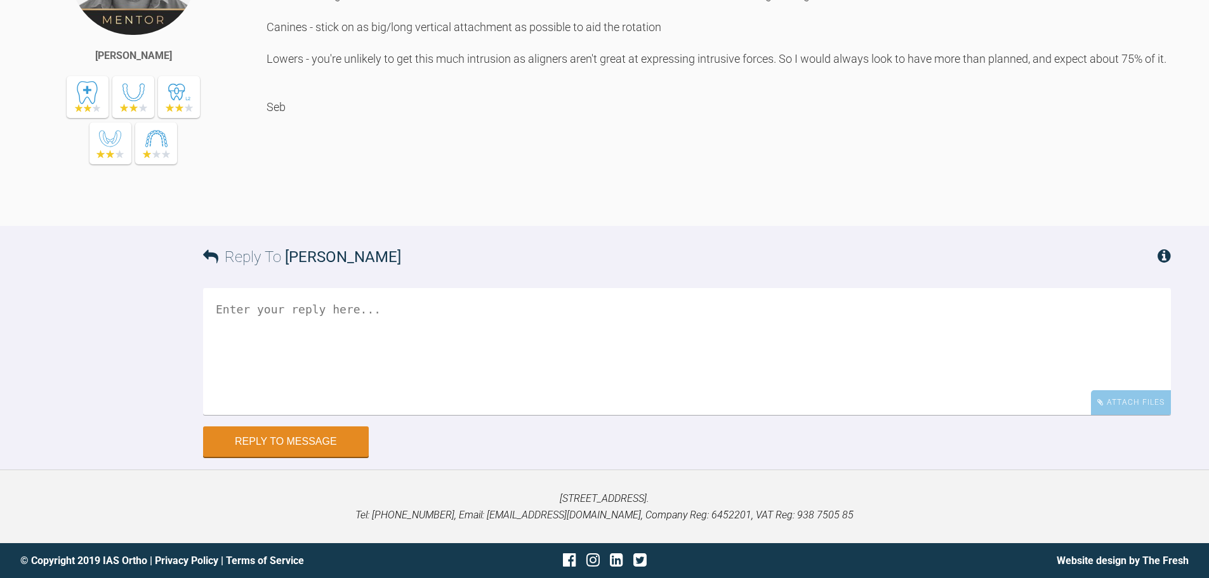
scroll to position [1281, 0]
click at [425, 91] on div "Hi Ed, I agree. I would use the midpoint or the MI corner of the UL1 as my land…" at bounding box center [719, 57] width 904 height 300
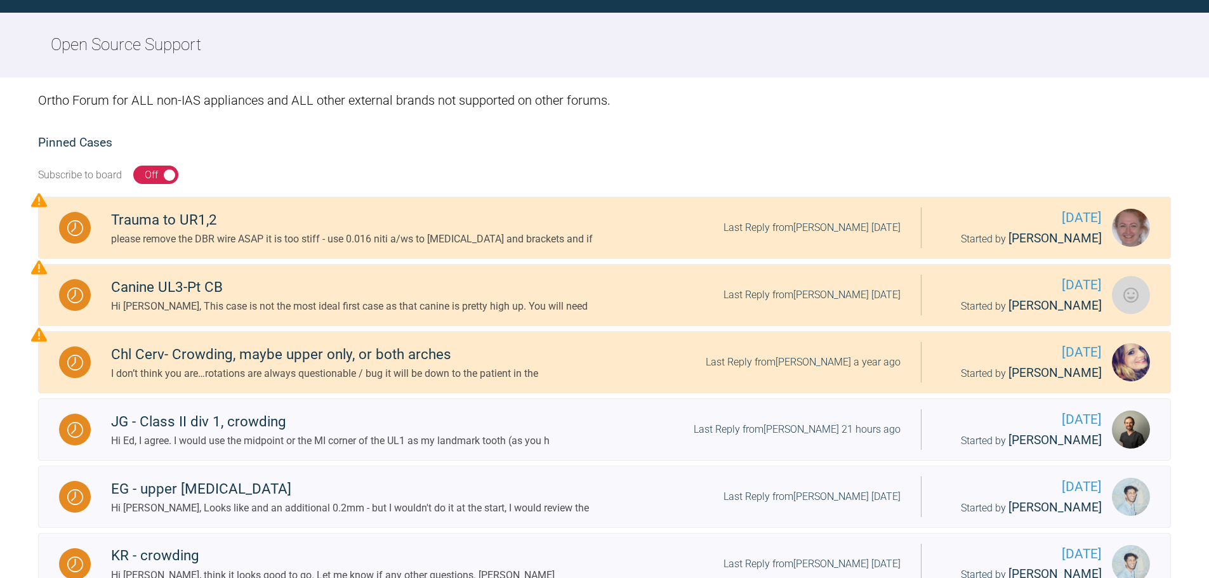
scroll to position [456, 0]
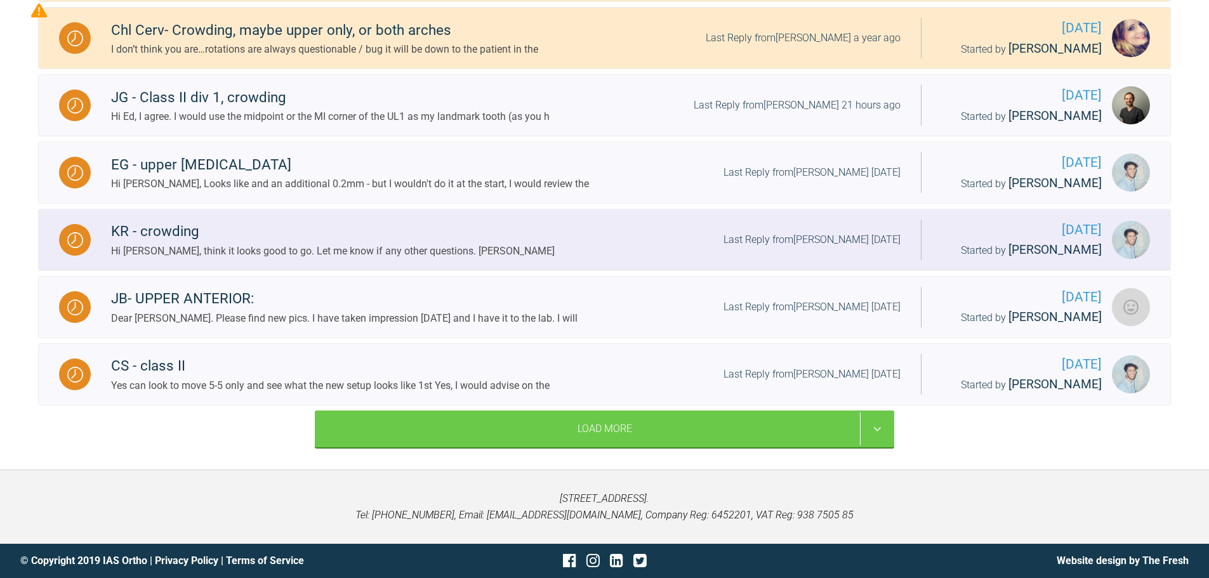
click at [164, 228] on div "KR - crowding" at bounding box center [333, 231] width 444 height 23
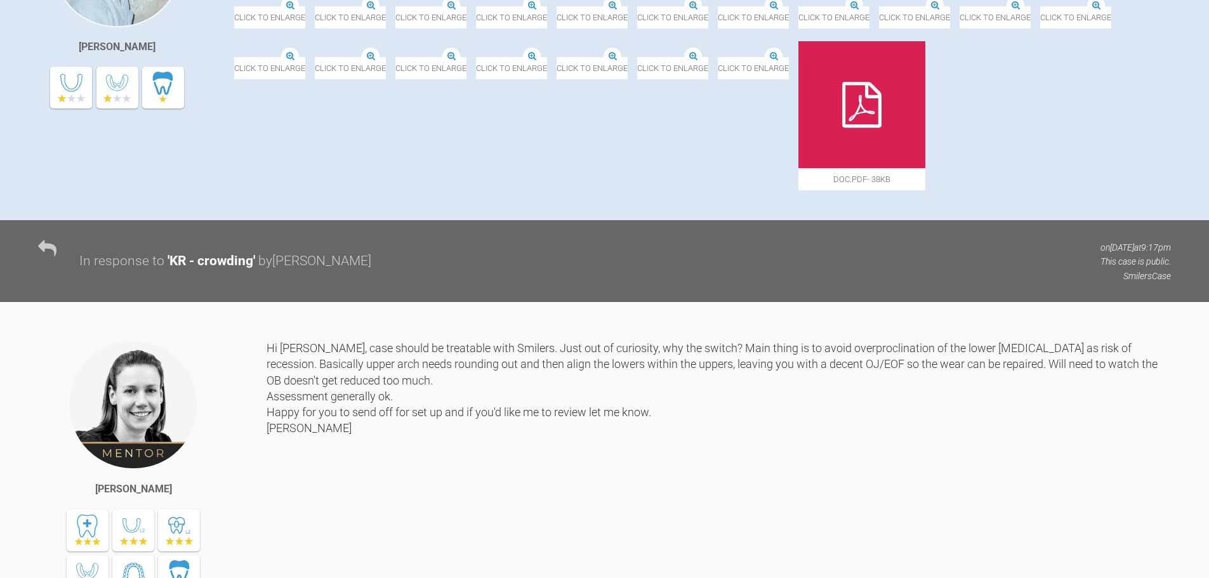
scroll to position [139, 0]
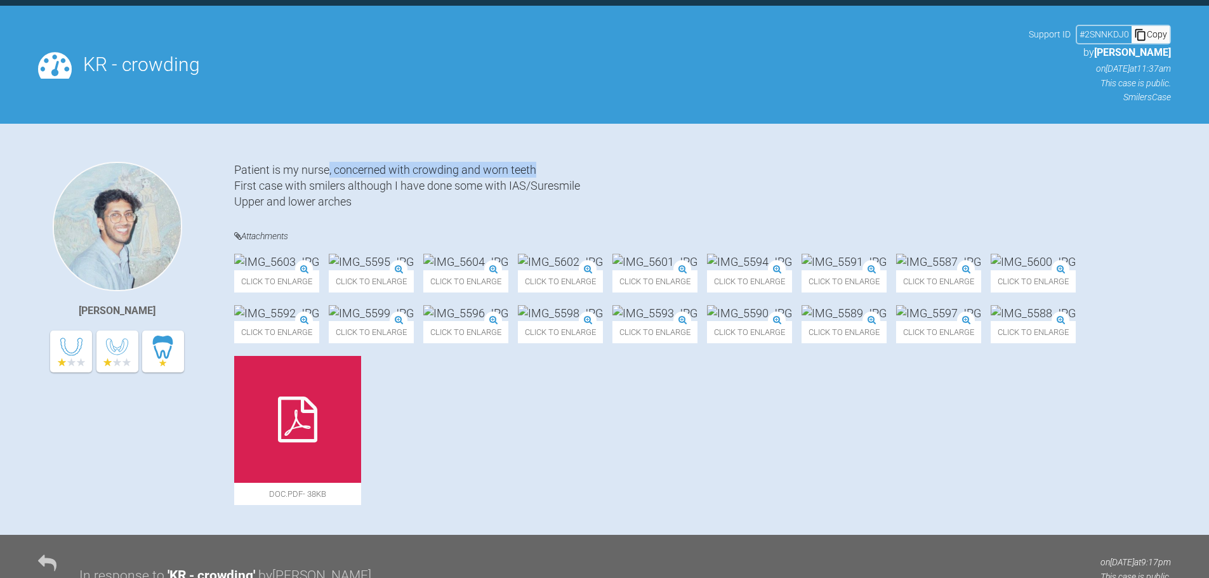
drag, startPoint x: 328, startPoint y: 164, endPoint x: 557, endPoint y: 172, distance: 229.2
click at [557, 172] on div "Patient is my nurse, concerned with crowding and worn teeth First case with smi…" at bounding box center [702, 186] width 937 height 48
click at [256, 185] on div "Patient is my nurse, concerned with crowding and worn teeth First case with smi…" at bounding box center [702, 186] width 937 height 48
click at [393, 188] on div "Patient is my nurse, concerned with crowding and worn teeth First case with smi…" at bounding box center [702, 186] width 937 height 48
click at [331, 195] on div "Patient is my nurse, concerned with crowding and worn teeth First case with smi…" at bounding box center [702, 186] width 937 height 48
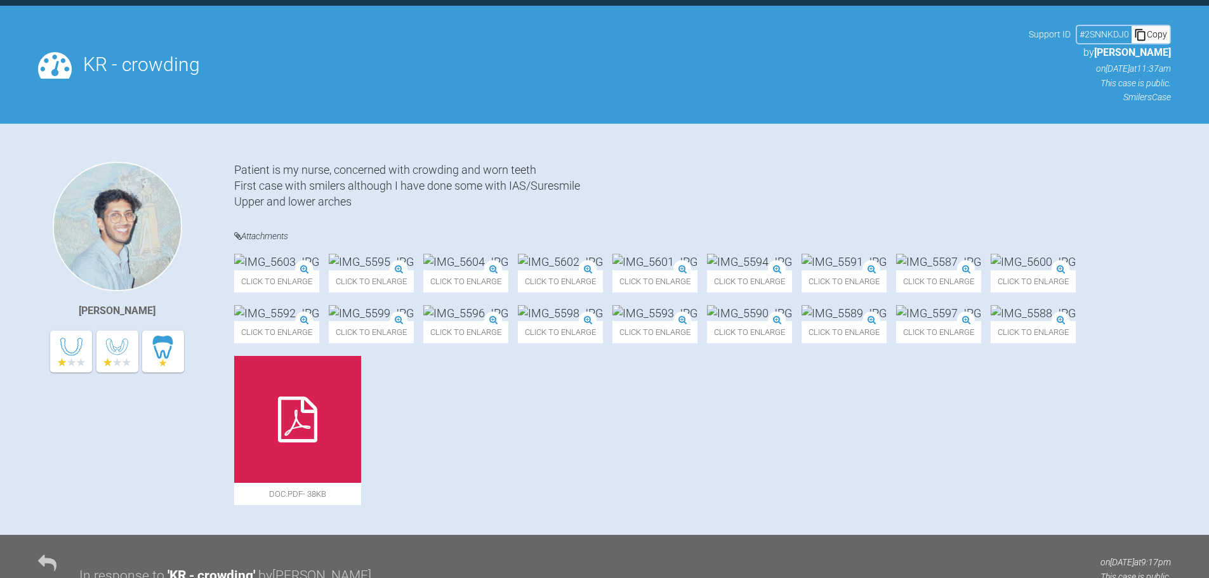
click at [672, 198] on div "Patient is my nurse, concerned with crowding and worn teeth First case with smi…" at bounding box center [702, 186] width 937 height 48
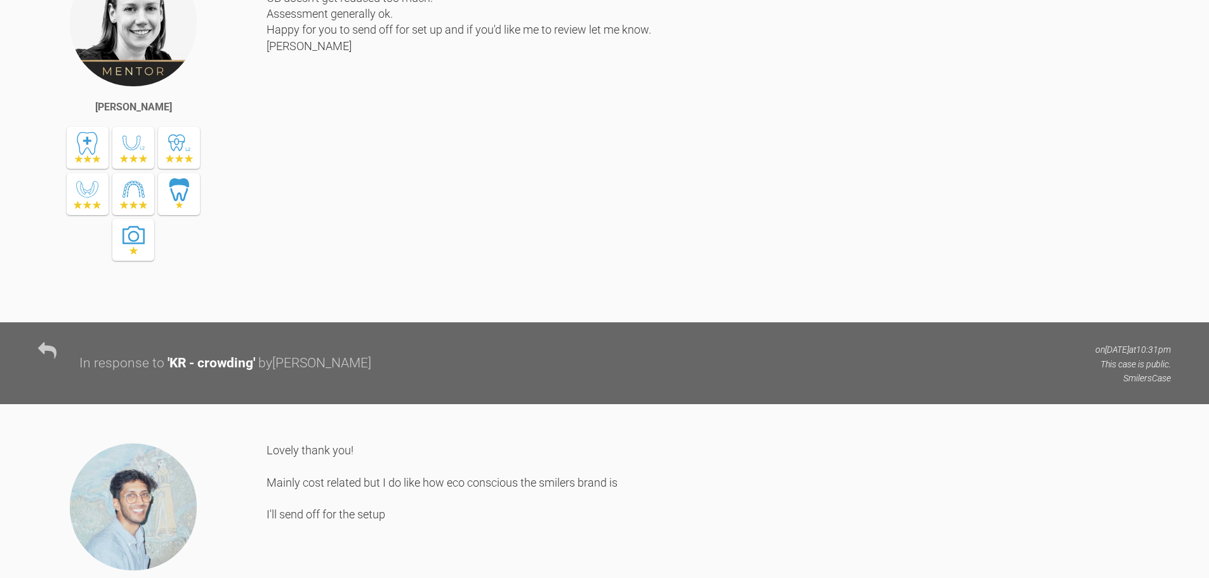
scroll to position [837, 0]
drag, startPoint x: 340, startPoint y: 224, endPoint x: 650, endPoint y: 223, distance: 310.3
click at [650, 223] on div "Hi Sai, case should be treatable with Smilers. Just out of curiosity, why the s…" at bounding box center [719, 130] width 904 height 346
click at [546, 240] on div "Hi Sai, case should be treatable with Smilers. Just out of curiosity, why the s…" at bounding box center [719, 130] width 904 height 346
drag, startPoint x: 758, startPoint y: 221, endPoint x: 877, endPoint y: 221, distance: 119.3
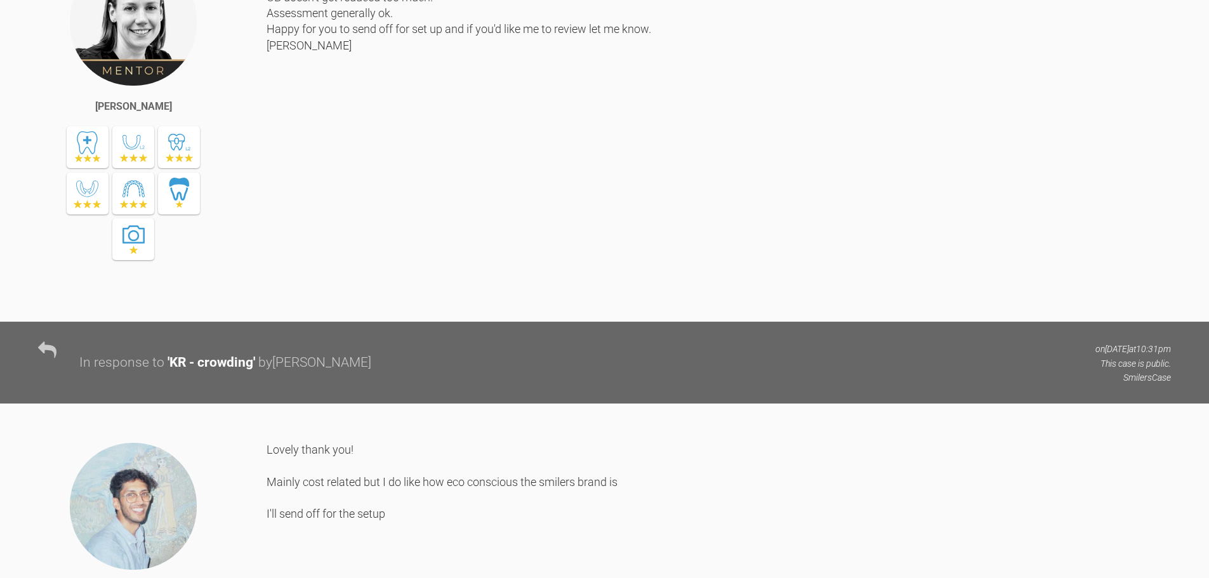
click at [877, 221] on div "Hi Sai, case should be treatable with Smilers. Just out of curiosity, why the s…" at bounding box center [719, 130] width 904 height 346
click at [704, 218] on div "Hi Sai, case should be treatable with Smilers. Just out of curiosity, why the s…" at bounding box center [719, 130] width 904 height 346
click at [814, 222] on div "Hi Sai, case should be treatable with Smilers. Just out of curiosity, why the s…" at bounding box center [719, 130] width 904 height 346
click at [916, 221] on div "Hi Sai, case should be treatable with Smilers. Just out of curiosity, why the s…" at bounding box center [719, 130] width 904 height 346
click at [1125, 216] on div "Hi Sai, case should be treatable with Smilers. Just out of curiosity, why the s…" at bounding box center [719, 130] width 904 height 346
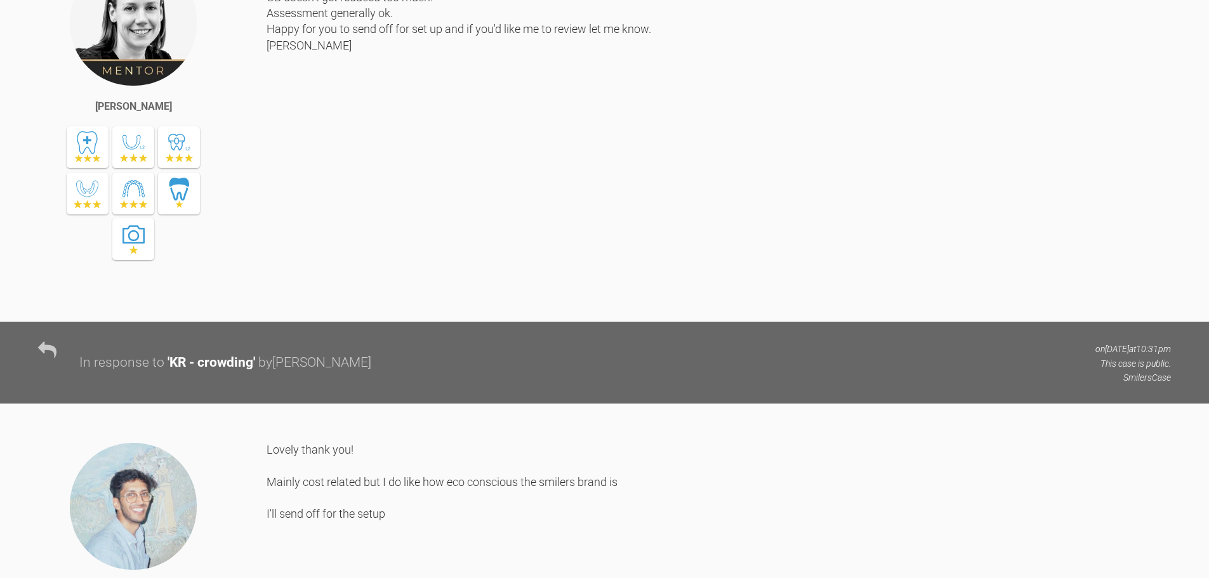
click at [295, 238] on div "Hi Sai, case should be treatable with Smilers. Just out of curiosity, why the s…" at bounding box center [719, 130] width 904 height 346
click at [439, 237] on div "Hi Sai, case should be treatable with Smilers. Just out of curiosity, why the s…" at bounding box center [719, 130] width 904 height 346
click at [546, 234] on div "Hi Sai, case should be treatable with Smilers. Just out of curiosity, why the s…" at bounding box center [719, 130] width 904 height 346
click at [661, 232] on div "Hi Sai, case should be treatable with Smilers. Just out of curiosity, why the s…" at bounding box center [719, 130] width 904 height 346
click at [755, 241] on div "Hi Sai, case should be treatable with Smilers. Just out of curiosity, why the s…" at bounding box center [719, 130] width 904 height 346
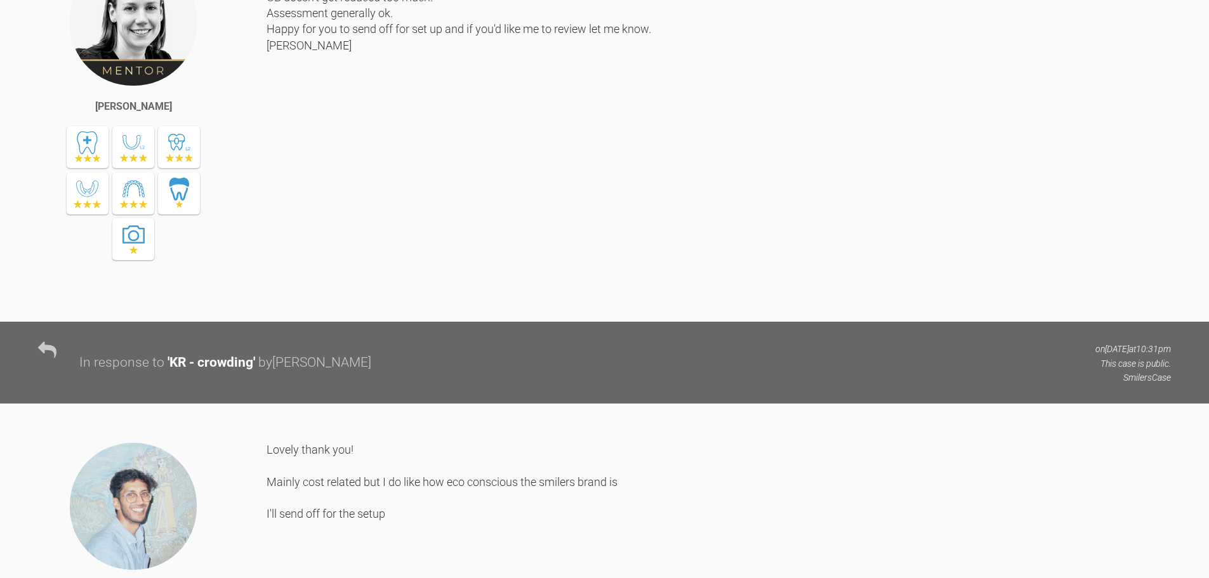
click at [784, 240] on div "Hi Sai, case should be treatable with Smilers. Just out of curiosity, why the s…" at bounding box center [719, 130] width 904 height 346
click at [874, 241] on div "Hi Sai, case should be treatable with Smilers. Just out of curiosity, why the s…" at bounding box center [719, 130] width 904 height 346
click at [327, 245] on div "Hi Sai, case should be treatable with Smilers. Just out of curiosity, why the s…" at bounding box center [719, 130] width 904 height 346
click at [397, 246] on div "Hi Sai, case should be treatable with Smilers. Just out of curiosity, why the s…" at bounding box center [719, 130] width 904 height 346
click at [452, 282] on div "Hi Sai, case should be treatable with Smilers. Just out of curiosity, why the s…" at bounding box center [719, 130] width 904 height 346
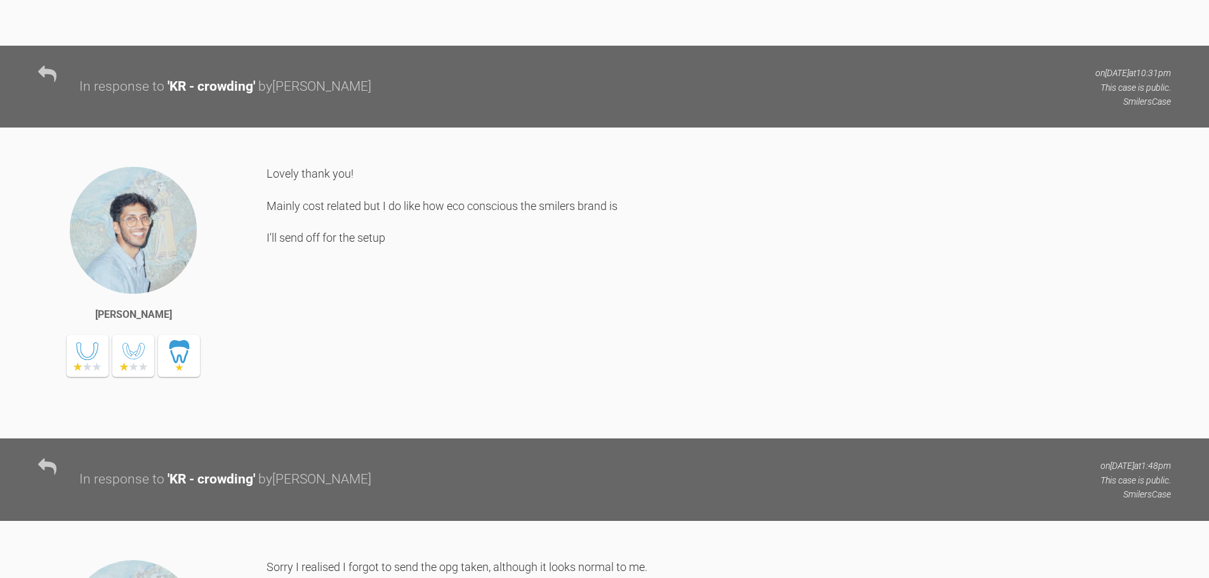
scroll to position [1281, 0]
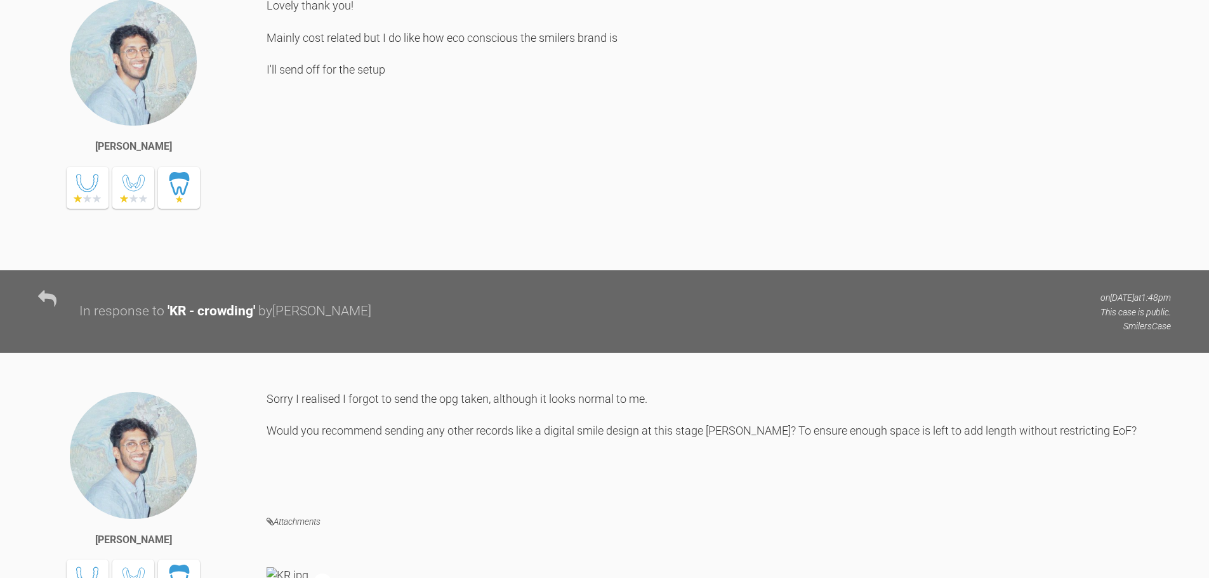
click at [341, 251] on div "Lovely thank you! Mainly cost related but I do like how eco conscious the smile…" at bounding box center [719, 124] width 904 height 254
click at [390, 251] on div "Lovely thank you! Mainly cost related but I do like how eco conscious the smile…" at bounding box center [719, 124] width 904 height 254
click at [487, 251] on div "Lovely thank you! Mainly cost related but I do like how eco conscious the smile…" at bounding box center [719, 124] width 904 height 254
click at [491, 251] on div "Lovely thank you! Mainly cost related but I do like how eco conscious the smile…" at bounding box center [719, 124] width 904 height 254
click at [329, 251] on div "Lovely thank you! Mainly cost related but I do like how eco conscious the smile…" at bounding box center [719, 124] width 904 height 254
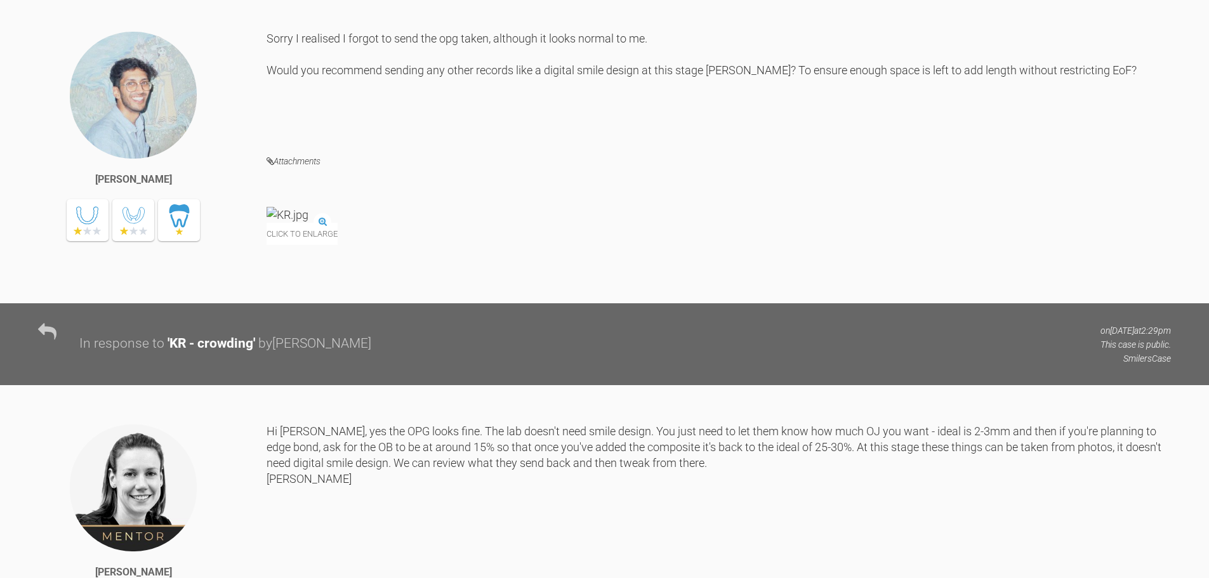
scroll to position [1662, 0]
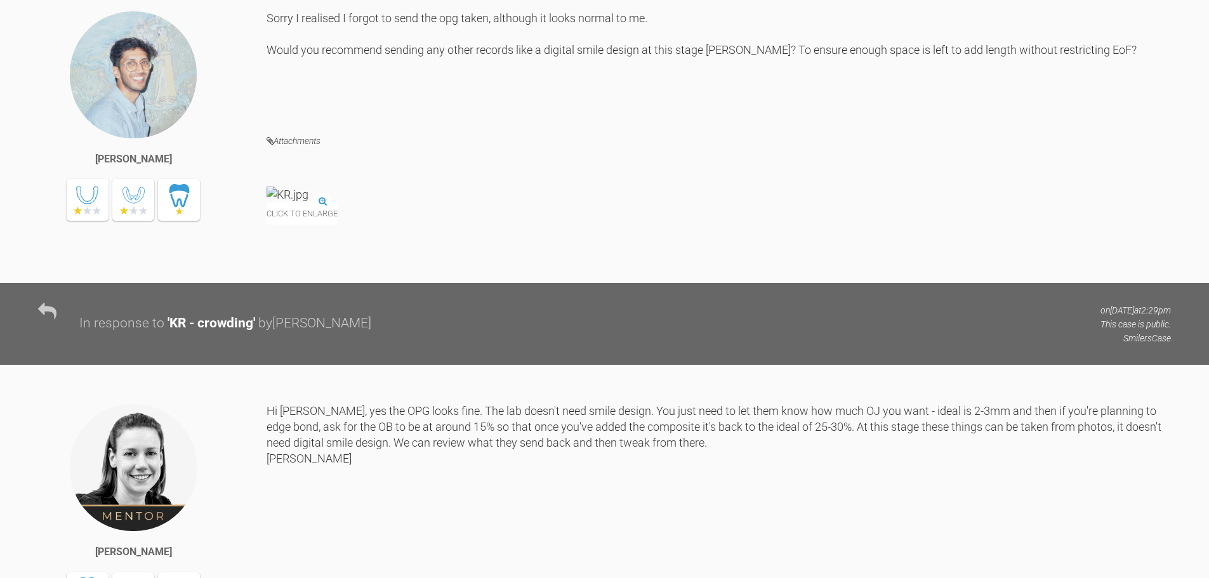
click at [345, 114] on div "Sorry I realised I forgot to send the opg taken, although it looks normal to me…" at bounding box center [719, 62] width 904 height 104
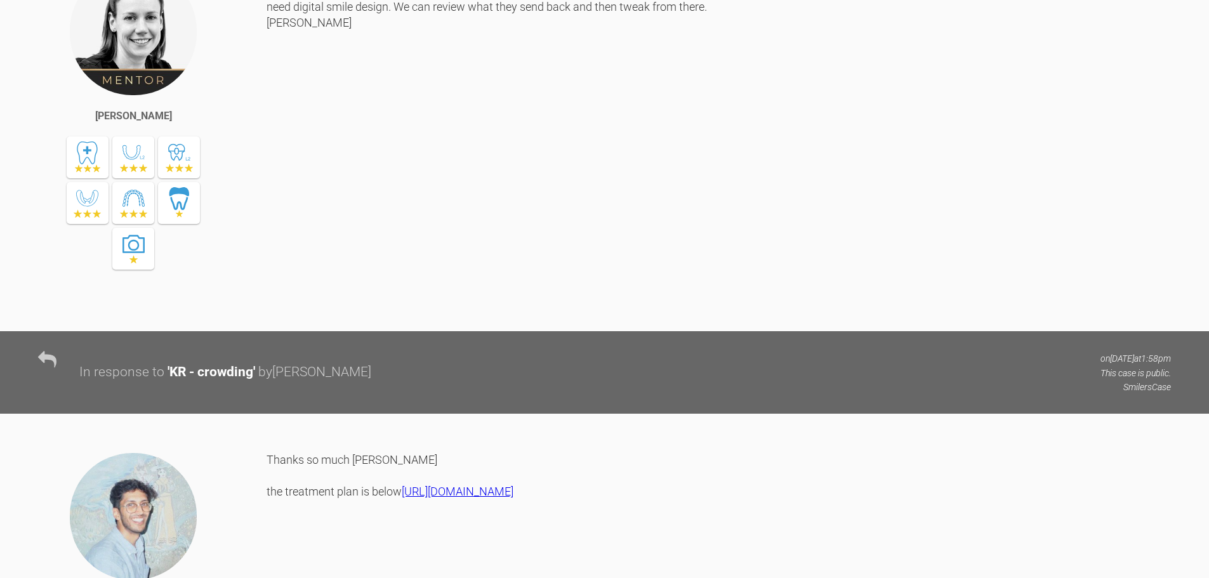
scroll to position [2106, 0]
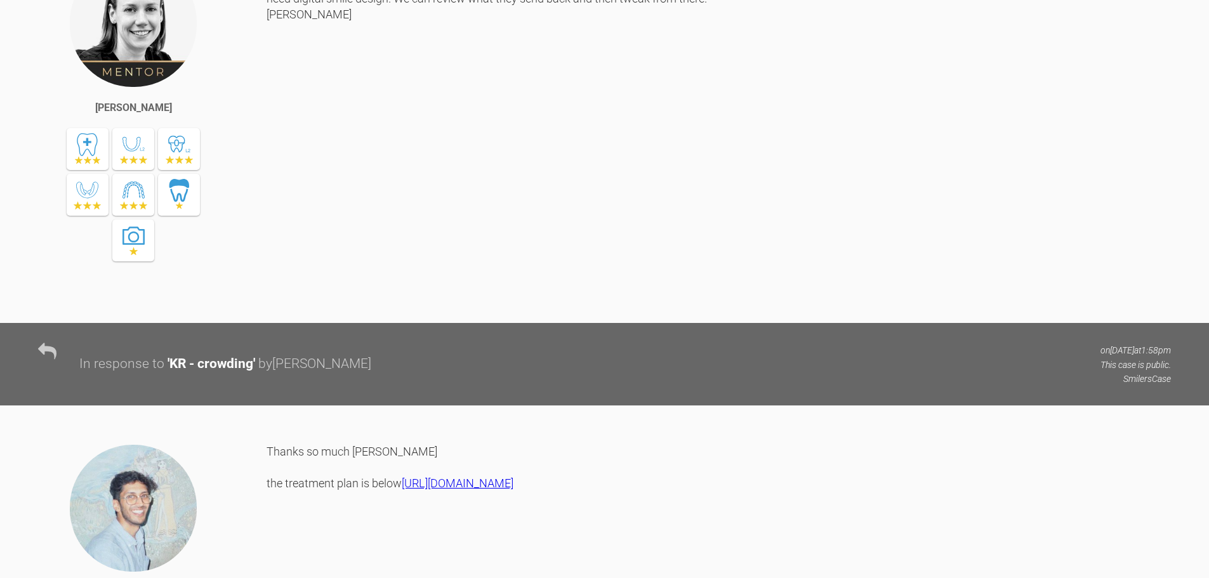
click at [347, 280] on div "Hi Sai, yes the OPG looks fine. The lab doesn't need smile design. You just nee…" at bounding box center [719, 132] width 904 height 346
click at [326, 249] on div "Hi Sai, yes the OPG looks fine. The lab doesn't need smile design. You just nee…" at bounding box center [719, 132] width 904 height 346
click at [346, 244] on div "Hi Sai, yes the OPG looks fine. The lab doesn't need smile design. You just nee…" at bounding box center [719, 132] width 904 height 346
click at [749, 237] on div "Hi Sai, yes the OPG looks fine. The lab doesn't need smile design. You just nee…" at bounding box center [719, 132] width 904 height 346
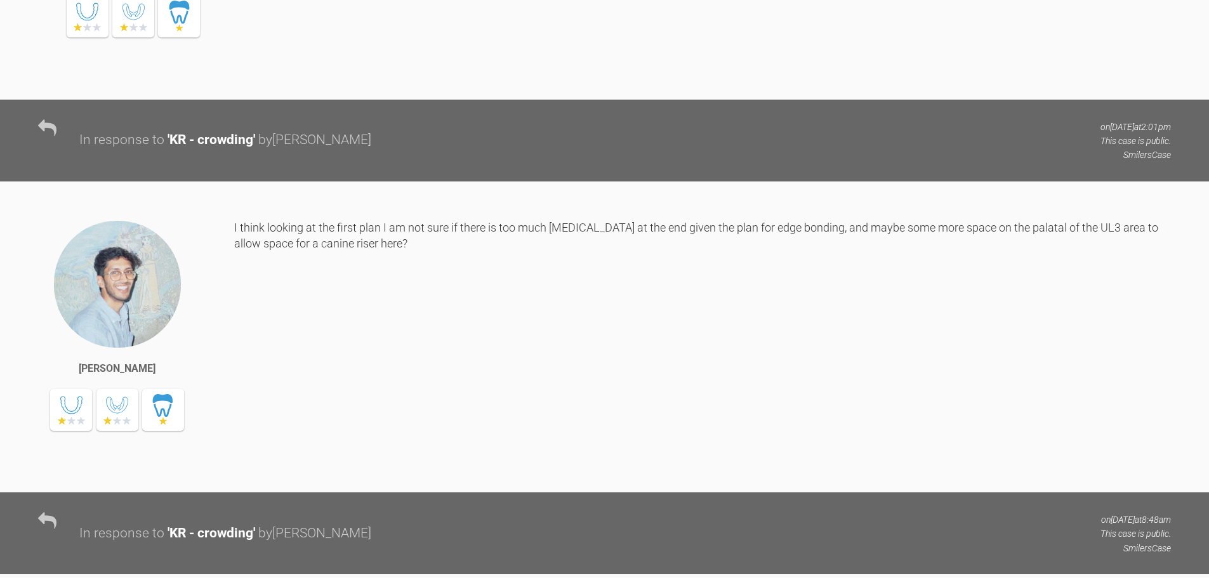
scroll to position [2931, 0]
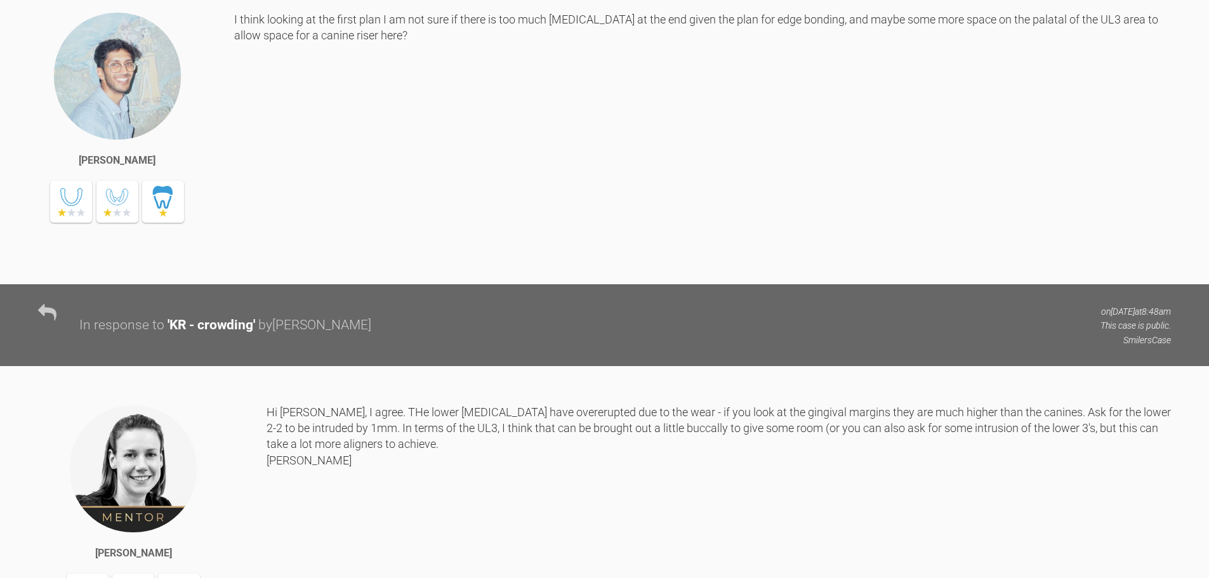
click at [339, 260] on div "Sai Mehta I think looking at the first plan I am not sure if there is too much …" at bounding box center [604, 128] width 1209 height 311
click at [345, 265] on div "I think looking at the first plan I am not sure if there is too much overbite a…" at bounding box center [702, 138] width 937 height 254
click at [471, 265] on div "I think looking at the first plan I am not sure if there is too much overbite a…" at bounding box center [702, 138] width 937 height 254
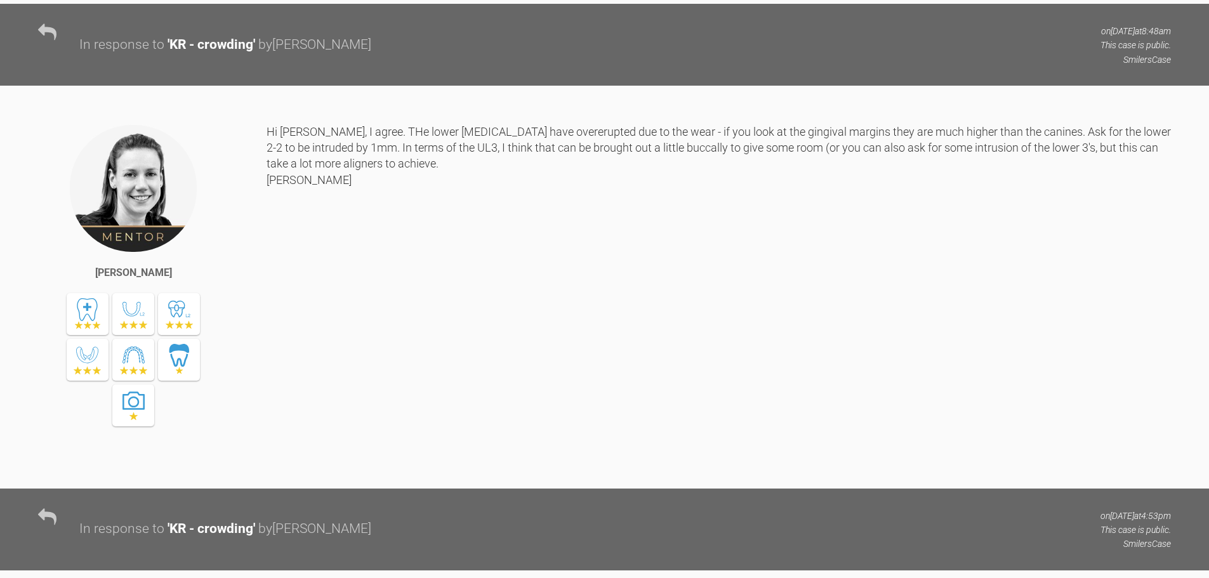
scroll to position [3248, 0]
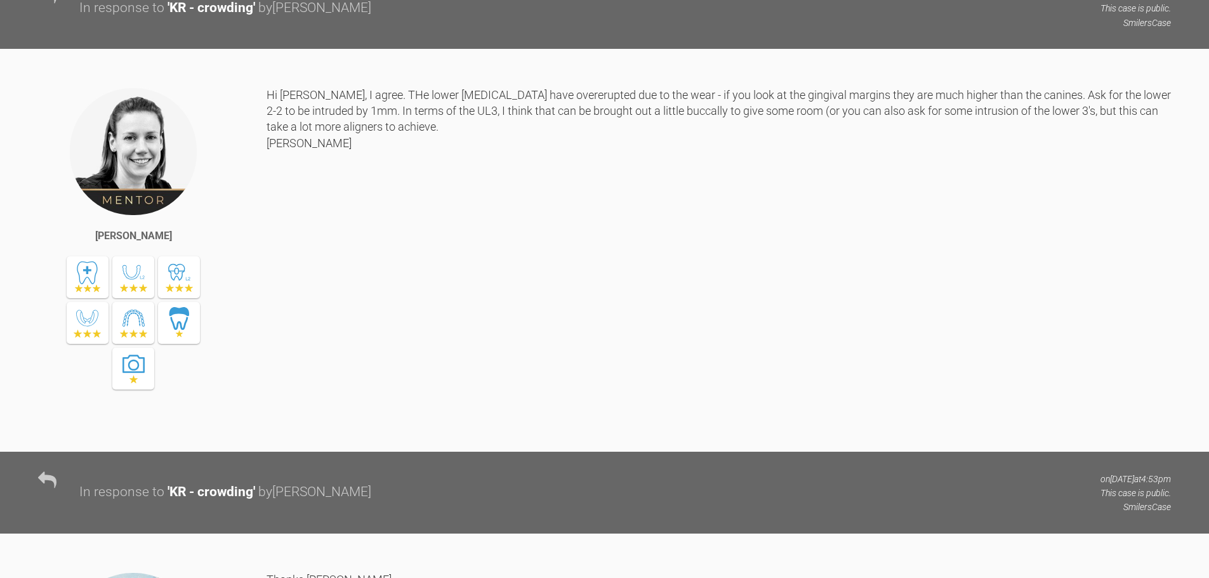
click at [429, 358] on div "Hi Sai, I agree. THe lower incisors have overerupted due to the wear - if you l…" at bounding box center [719, 260] width 904 height 346
click at [506, 352] on div "Hi Sai, I agree. THe lower incisors have overerupted due to the wear - if you l…" at bounding box center [719, 260] width 904 height 346
click at [568, 355] on div "Hi Sai, I agree. THe lower incisors have overerupted due to the wear - if you l…" at bounding box center [719, 260] width 904 height 346
click at [668, 355] on div "Hi Sai, I agree. THe lower incisors have overerupted due to the wear - if you l…" at bounding box center [719, 260] width 904 height 346
click at [642, 357] on div "Hi Sai, I agree. THe lower incisors have overerupted due to the wear - if you l…" at bounding box center [719, 260] width 904 height 346
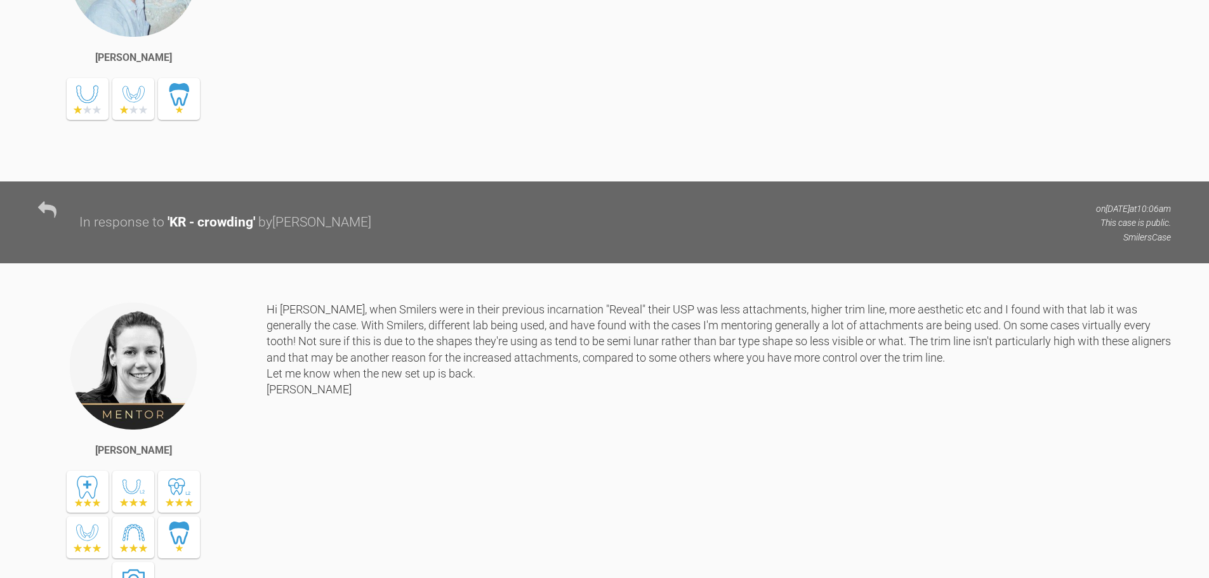
scroll to position [3819, 0]
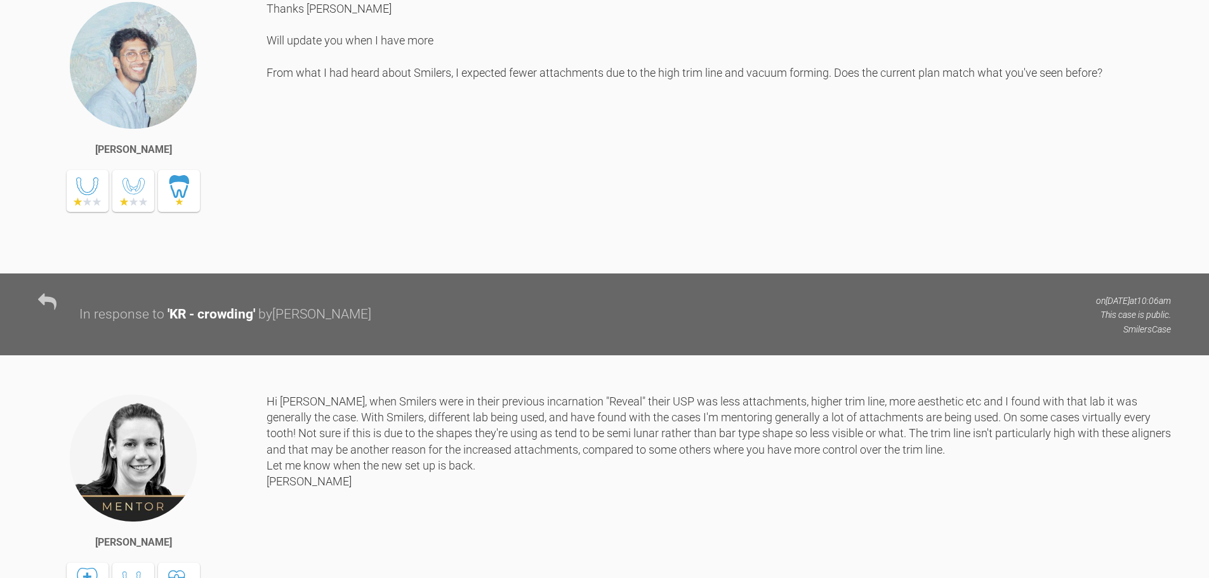
click at [397, 254] on div "Thanks Kelly Will update you when I have more From what I had heard about Smile…" at bounding box center [719, 128] width 904 height 254
click at [678, 254] on div "Thanks Kelly Will update you when I have more From what I had heard about Smile…" at bounding box center [719, 128] width 904 height 254
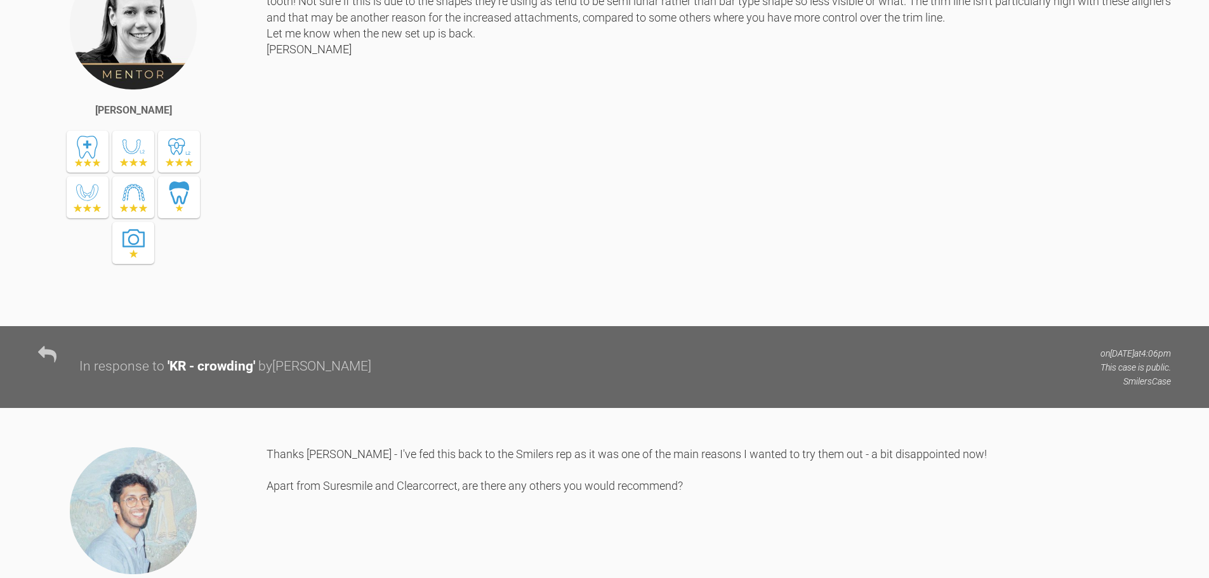
scroll to position [4264, 0]
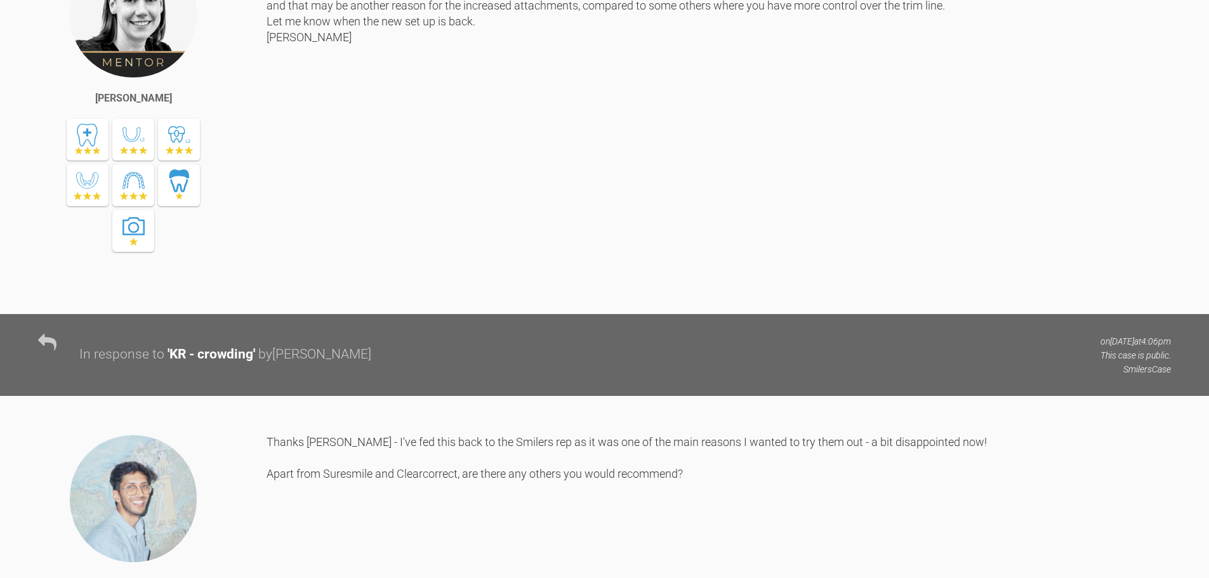
click at [457, 230] on div "Hi Sai, when Smilers were in their previous incarnation "Reveal" their USP was …" at bounding box center [719, 122] width 904 height 346
drag, startPoint x: 635, startPoint y: 217, endPoint x: 996, endPoint y: 217, distance: 361.1
click at [996, 217] on div "Hi Sai, when Smilers were in their previous incarnation "Reveal" their USP was …" at bounding box center [719, 122] width 904 height 346
click at [836, 232] on div "Hi Sai, when Smilers were in their previous incarnation "Reveal" their USP was …" at bounding box center [719, 122] width 904 height 346
drag, startPoint x: 312, startPoint y: 230, endPoint x: 625, endPoint y: 230, distance: 312.8
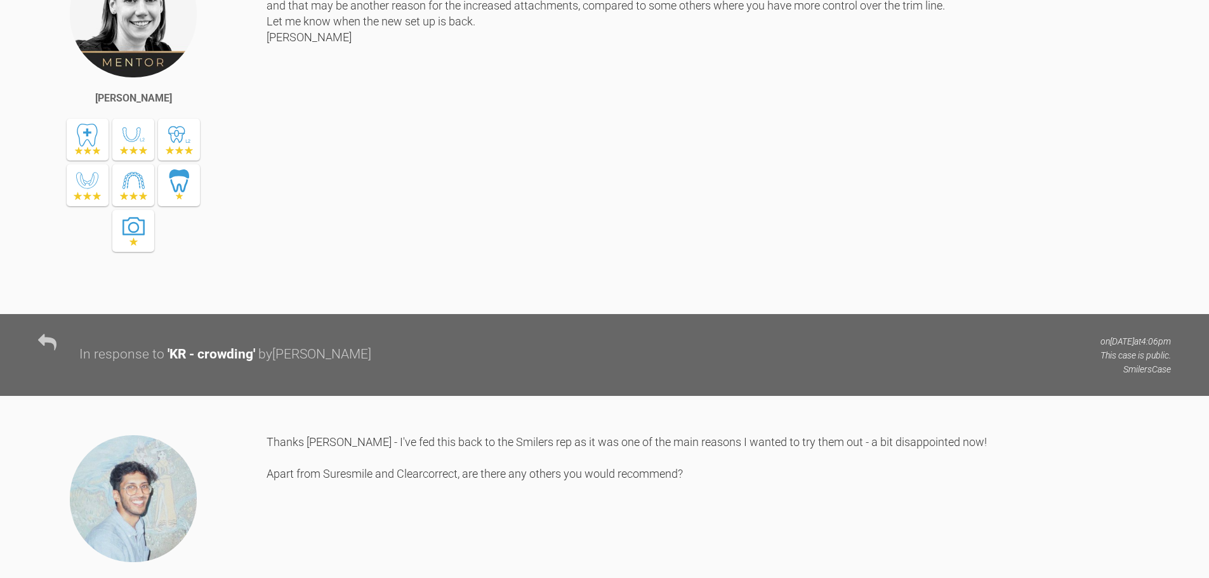
click at [625, 230] on div "Hi Sai, when Smilers were in their previous incarnation "Reveal" their USP was …" at bounding box center [719, 122] width 904 height 346
click at [789, 228] on div "Hi Sai, when Smilers were in their previous incarnation "Reveal" their USP was …" at bounding box center [719, 122] width 904 height 346
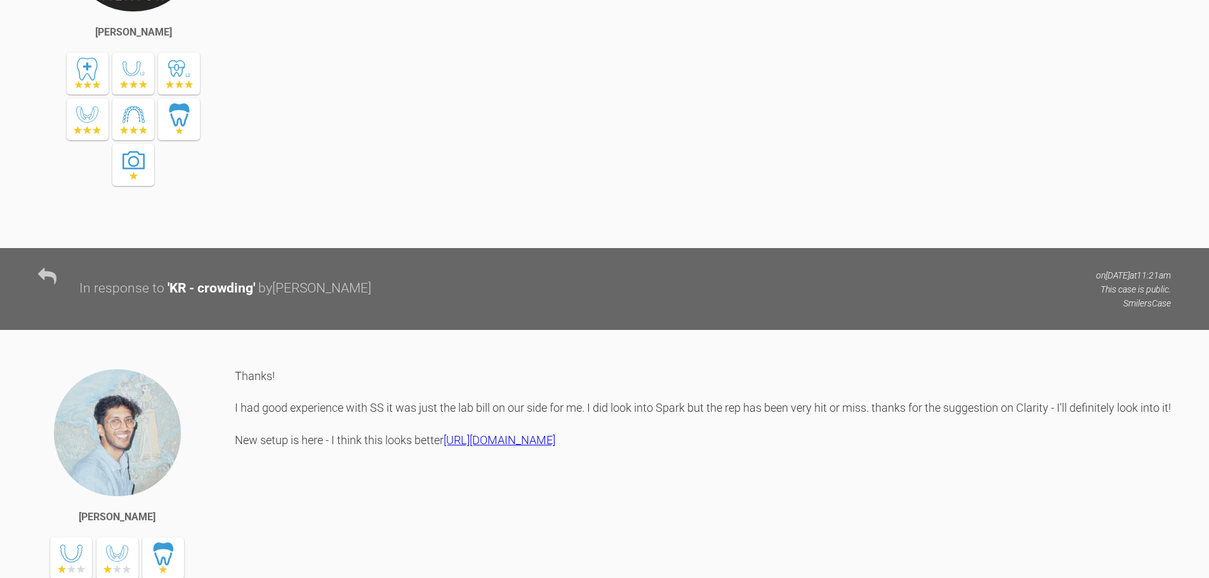
scroll to position [5215, 0]
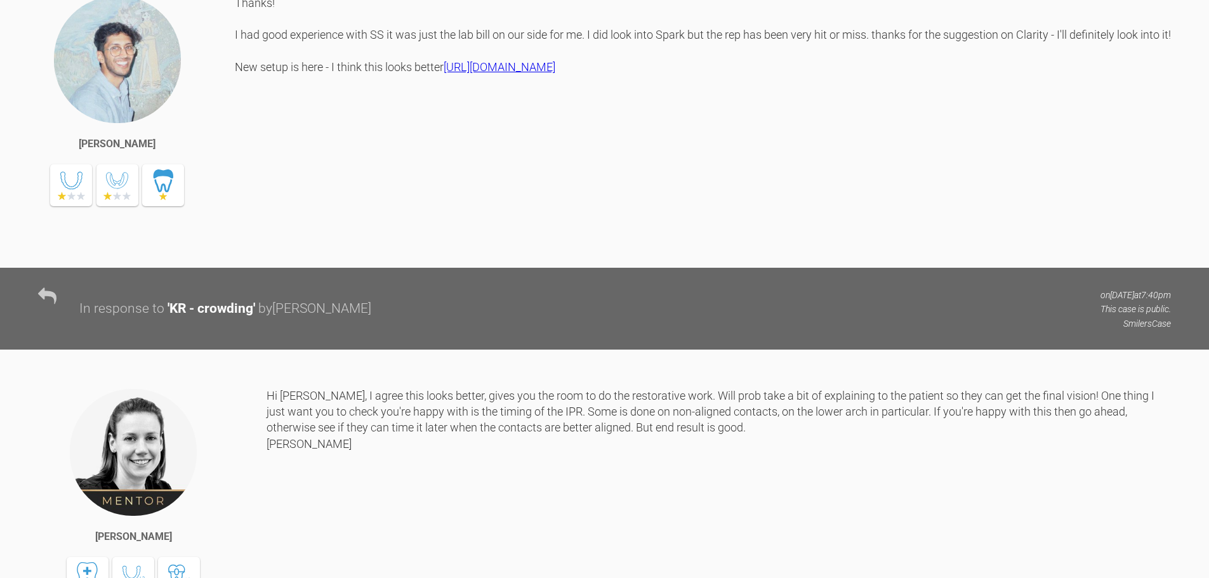
scroll to position [5596, 0]
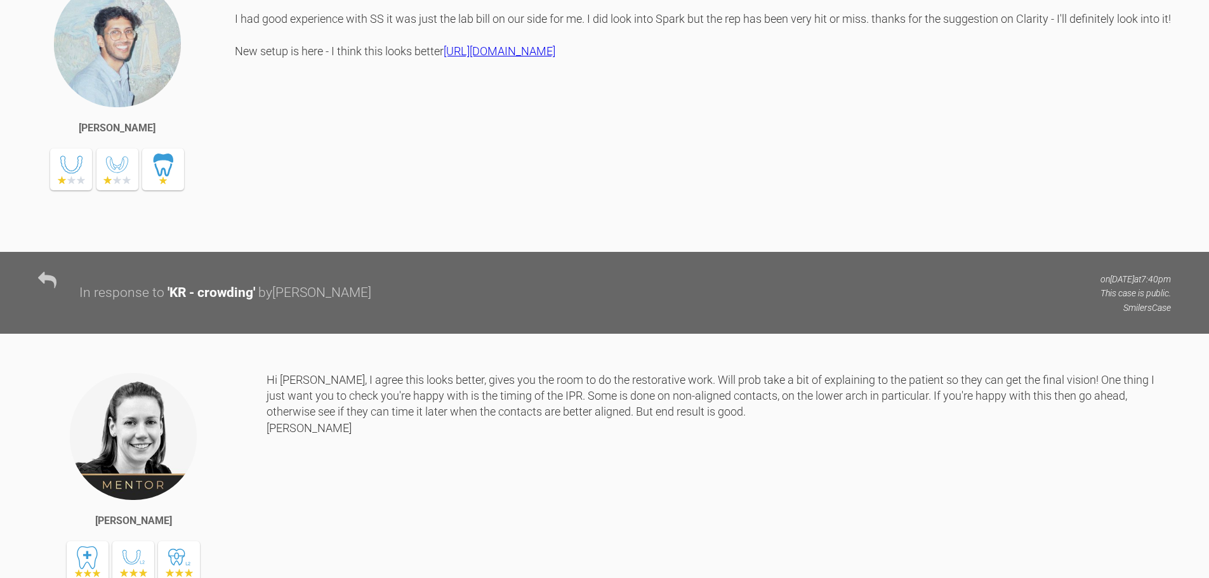
click at [440, 233] on div "Thanks! I had good experience with SS it was just the lab bill on our side for …" at bounding box center [703, 106] width 936 height 254
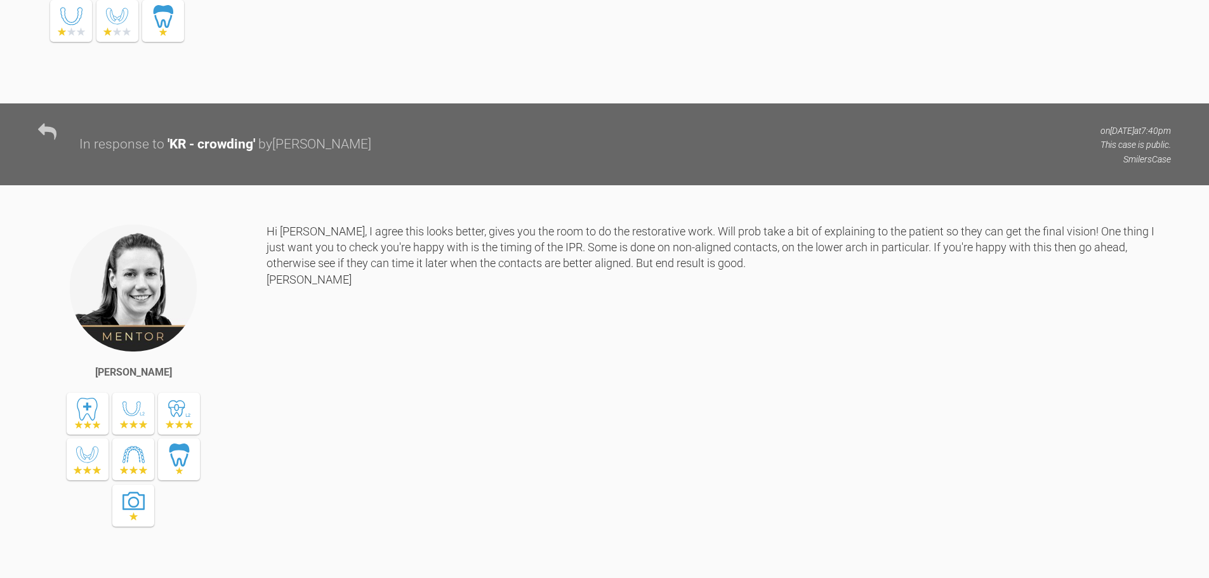
scroll to position [5977, 0]
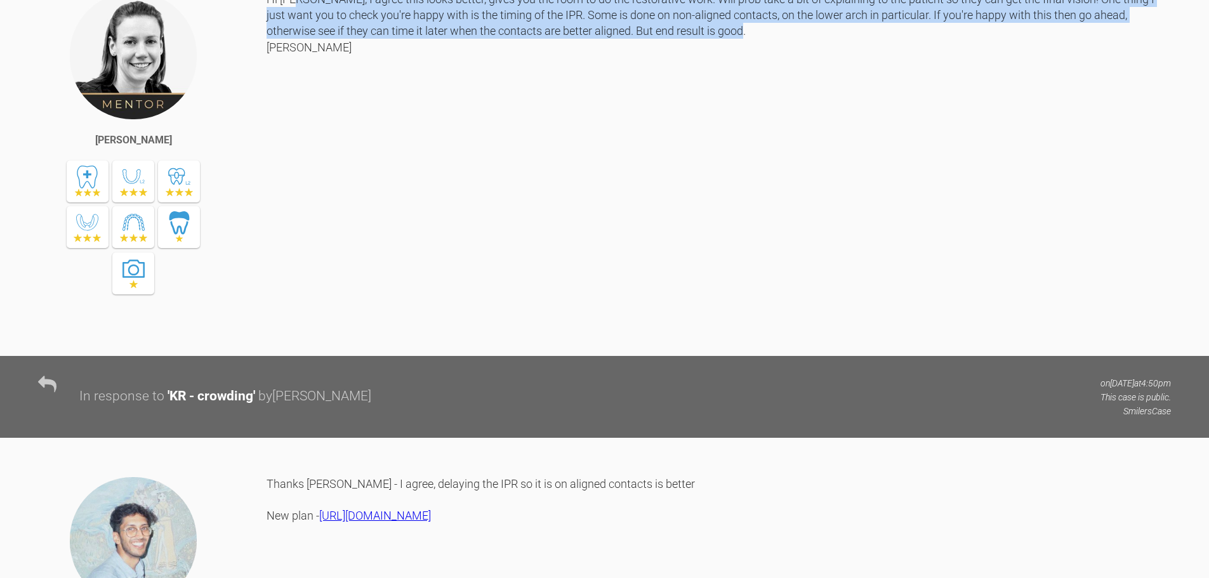
drag, startPoint x: 333, startPoint y: 331, endPoint x: 296, endPoint y: 261, distance: 78.9
click at [296, 261] on div "Hi Sai, I agree this looks better, gives you the room to do the restorative wor…" at bounding box center [719, 164] width 904 height 346
click at [491, 337] on div "Hi Sai, I agree this looks better, gives you the room to do the restorative wor…" at bounding box center [719, 164] width 904 height 346
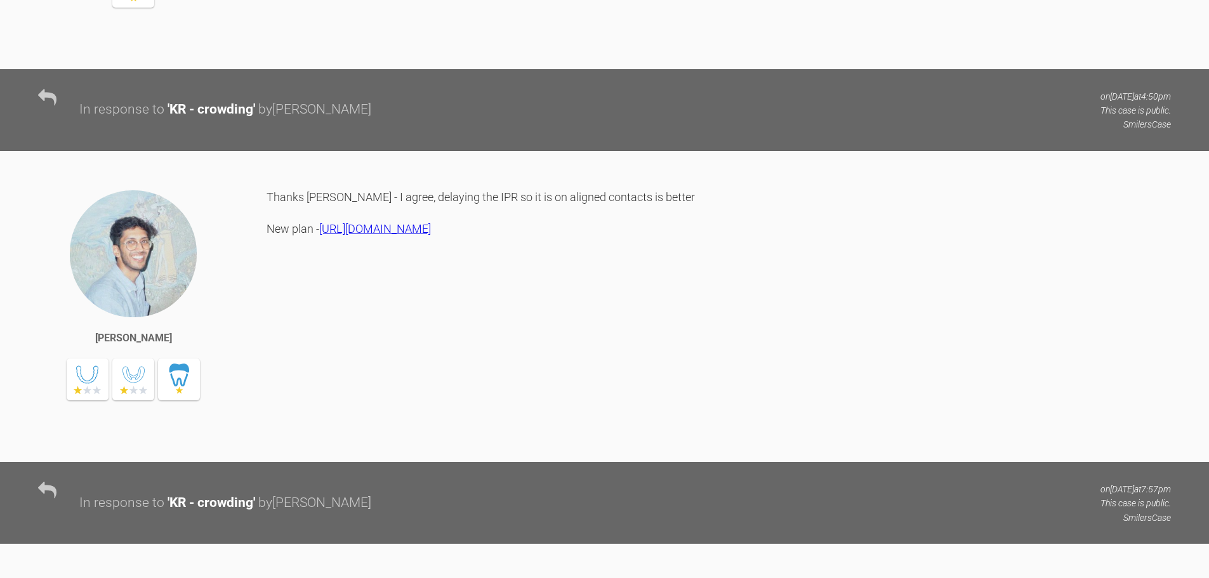
scroll to position [6294, 0]
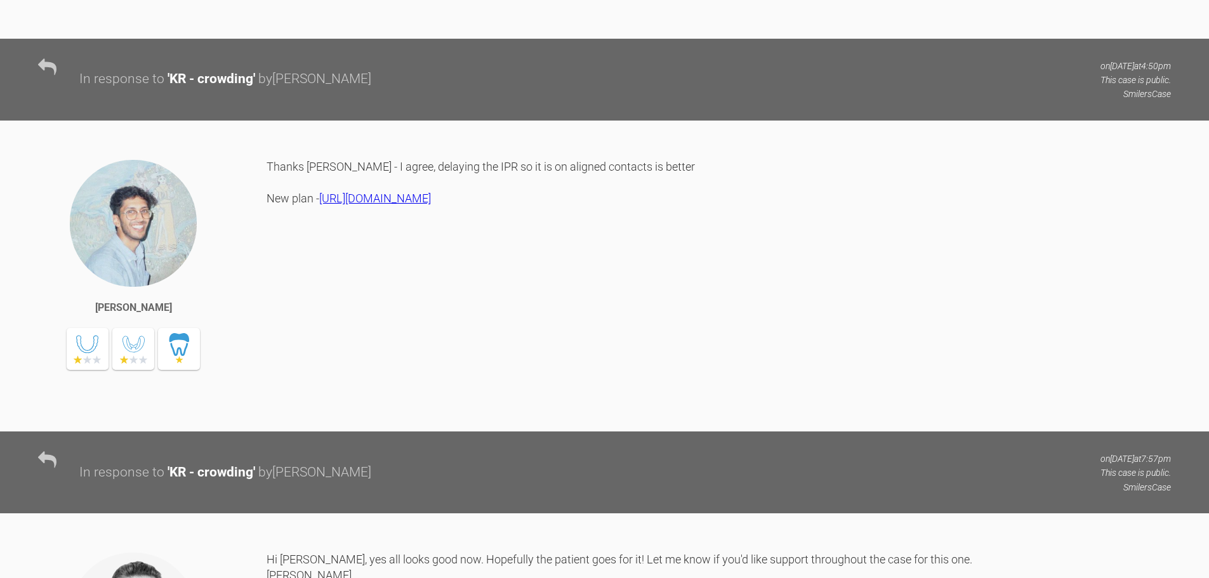
click at [465, 412] on div "Thanks Kelly - I agree, delaying the IPR so it is on aligned contacts is better…" at bounding box center [719, 286] width 904 height 254
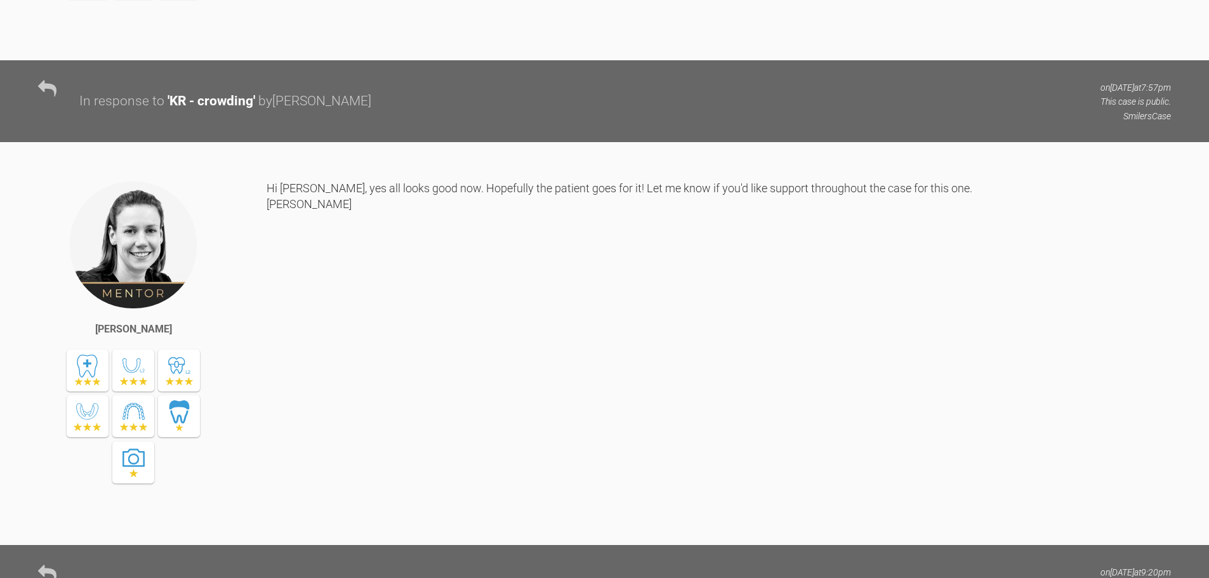
scroll to position [6738, 0]
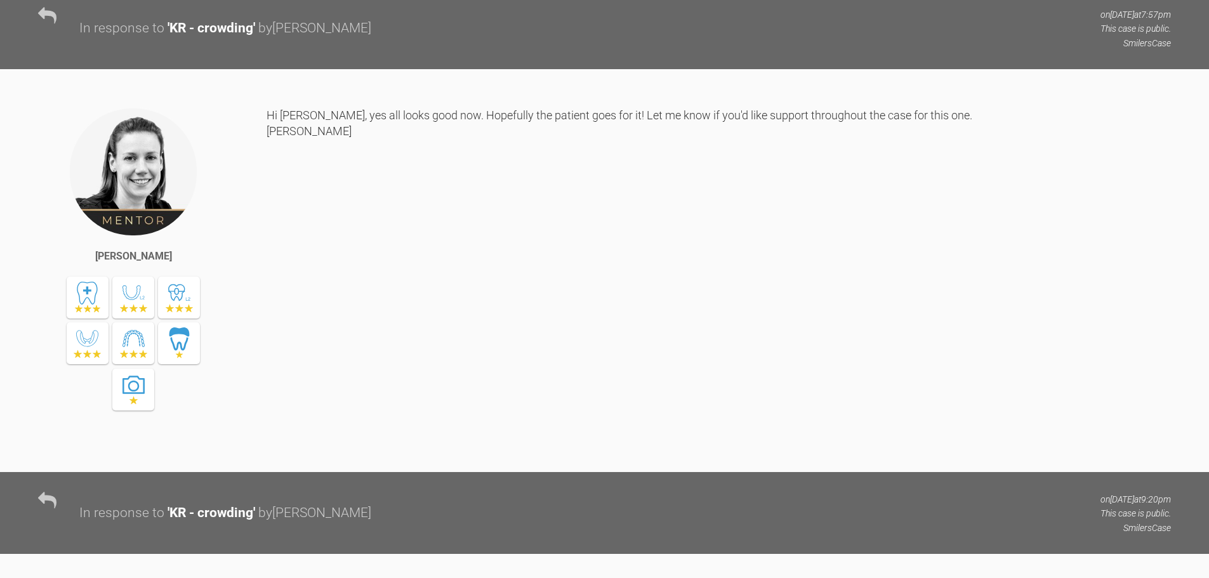
click at [468, 421] on div "Hi Sai, yes all looks good now. Hopefully the patient goes for it! Let me know …" at bounding box center [719, 280] width 904 height 346
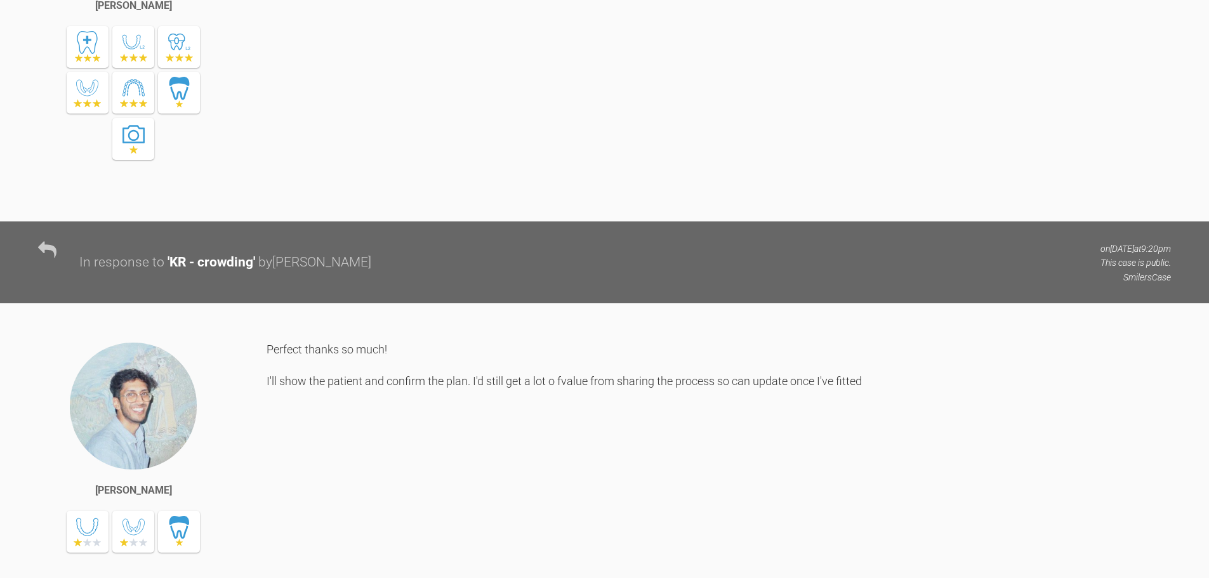
scroll to position [6992, 0]
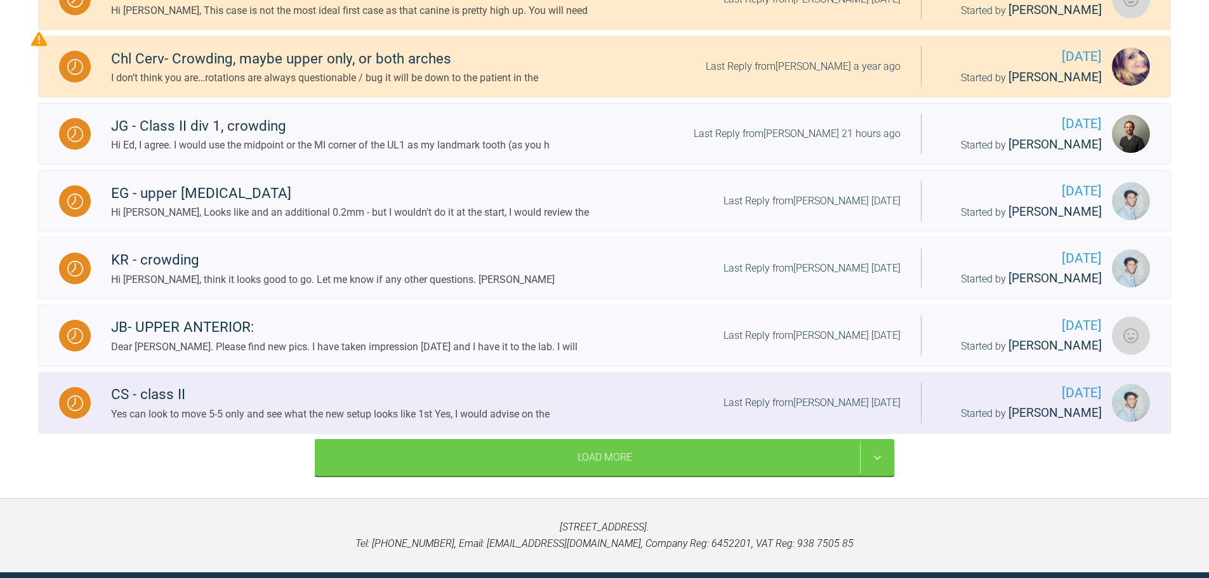
scroll to position [393, 0]
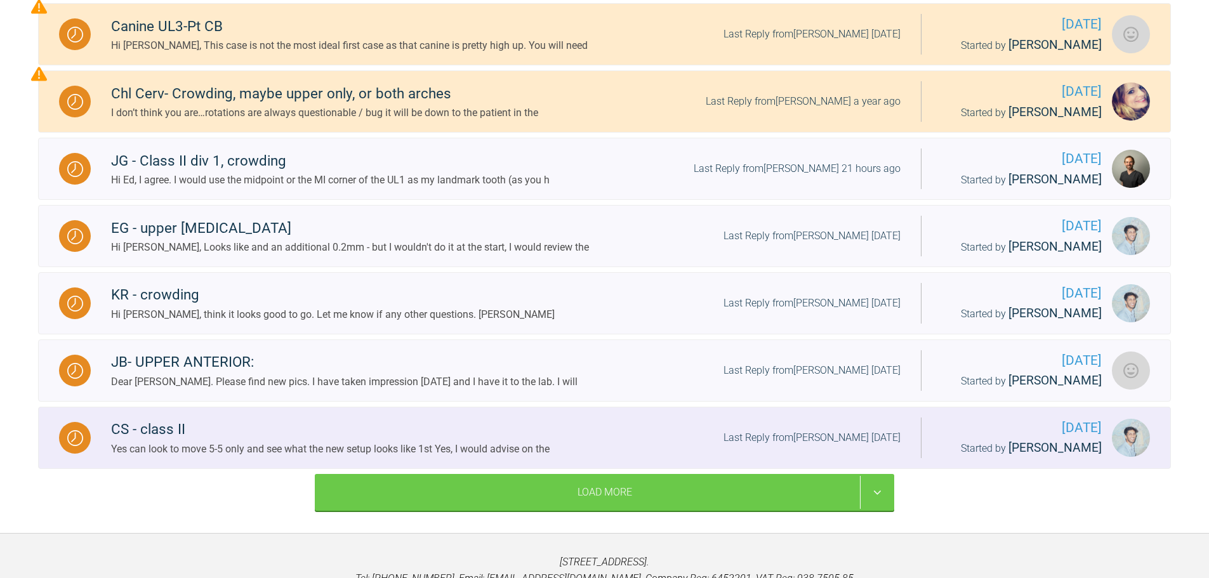
click at [432, 422] on div "CS - class II" at bounding box center [330, 429] width 438 height 23
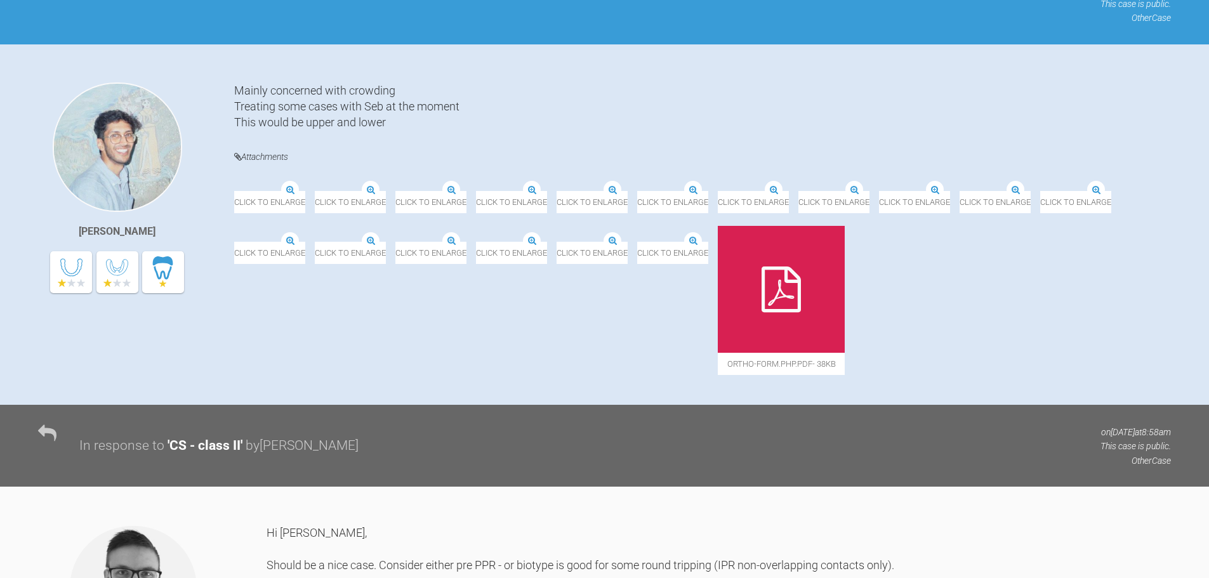
scroll to position [202, 0]
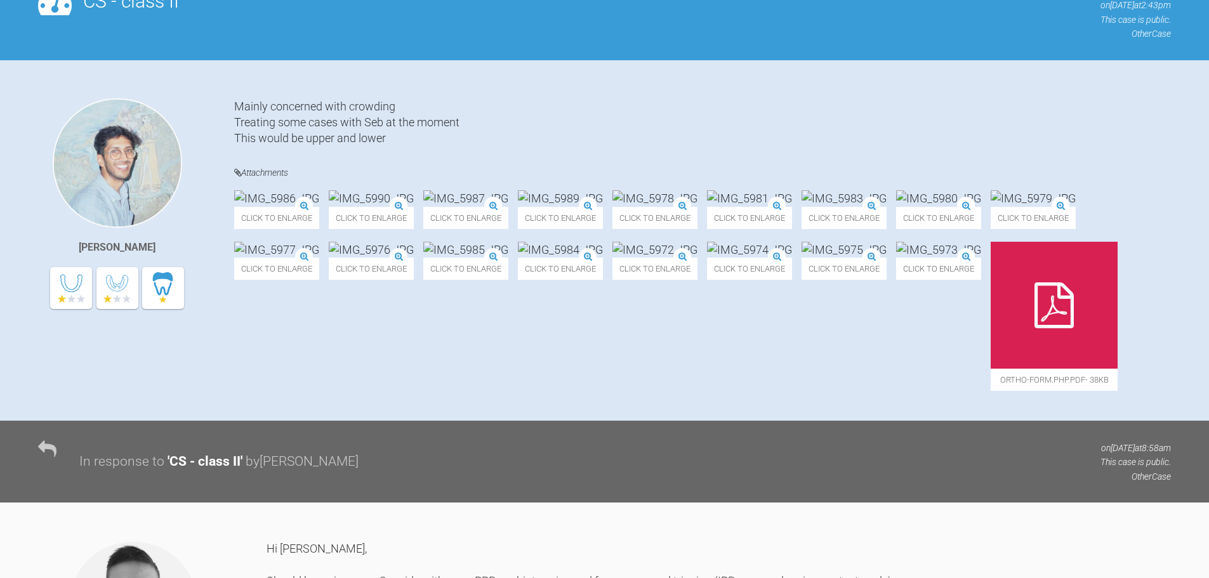
click at [1126, 214] on div "Click to enlarge Click to enlarge Click to enlarge Click to enlarge Click to en…" at bounding box center [702, 296] width 937 height 213
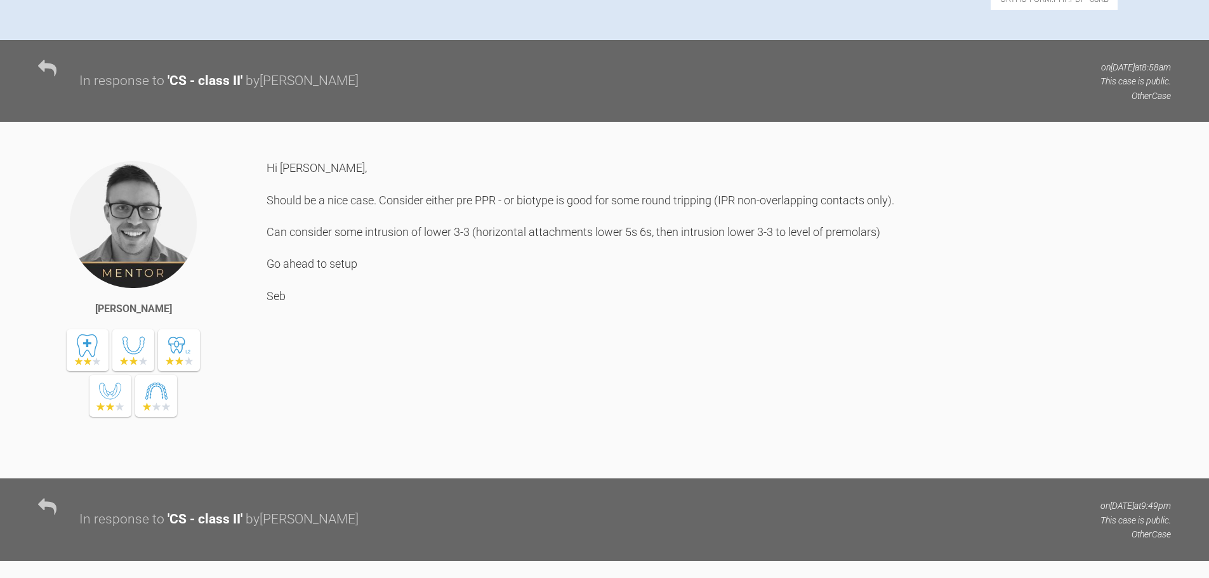
click at [334, 385] on div "Hi Sai, Should be a nice case. Consider either pre PPR - or biotype is good for…" at bounding box center [719, 310] width 904 height 300
click at [449, 385] on div "Hi Sai, Should be a nice case. Consider either pre PPR - or biotype is good for…" at bounding box center [719, 310] width 904 height 300
click at [661, 385] on div "Hi Sai, Should be a nice case. Consider either pre PPR - or biotype is good for…" at bounding box center [719, 310] width 904 height 300
click at [732, 385] on div "Hi Sai, Should be a nice case. Consider either pre PPR - or biotype is good for…" at bounding box center [719, 310] width 904 height 300
click at [521, 394] on div "Hi Sai, Should be a nice case. Consider either pre PPR - or biotype is good for…" at bounding box center [719, 310] width 904 height 300
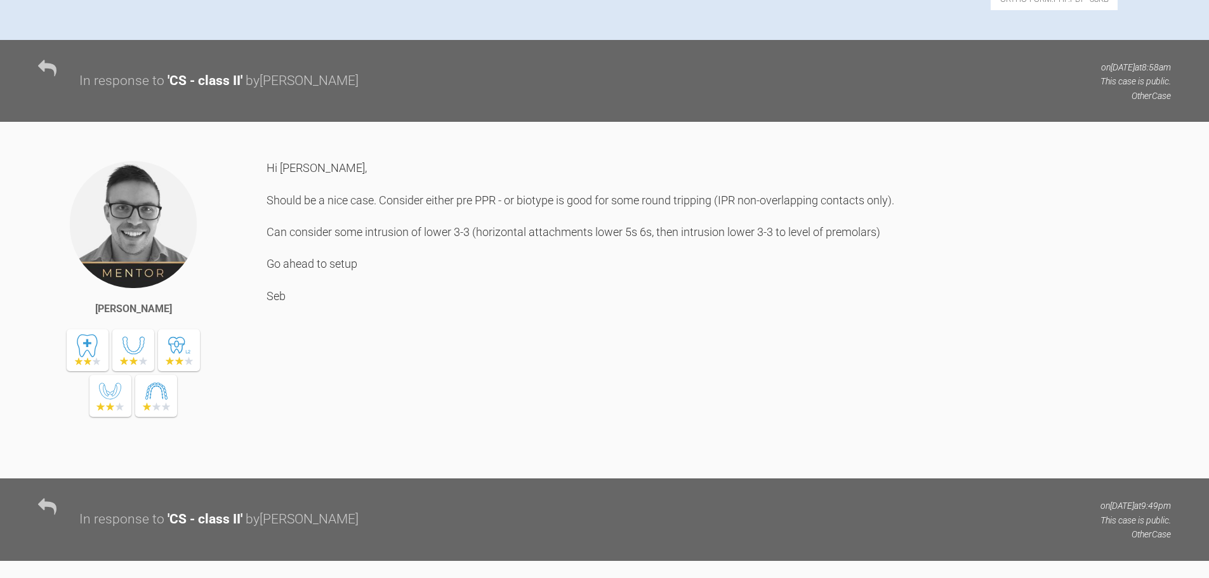
click at [605, 388] on div "Hi Sai, Should be a nice case. Consider either pre PPR - or biotype is good for…" at bounding box center [719, 310] width 904 height 300
click at [676, 387] on div "Hi Sai, Should be a nice case. Consider either pre PPR - or biotype is good for…" at bounding box center [719, 310] width 904 height 300
click at [741, 386] on div "Hi Sai, Should be a nice case. Consider either pre PPR - or biotype is good for…" at bounding box center [719, 310] width 904 height 300
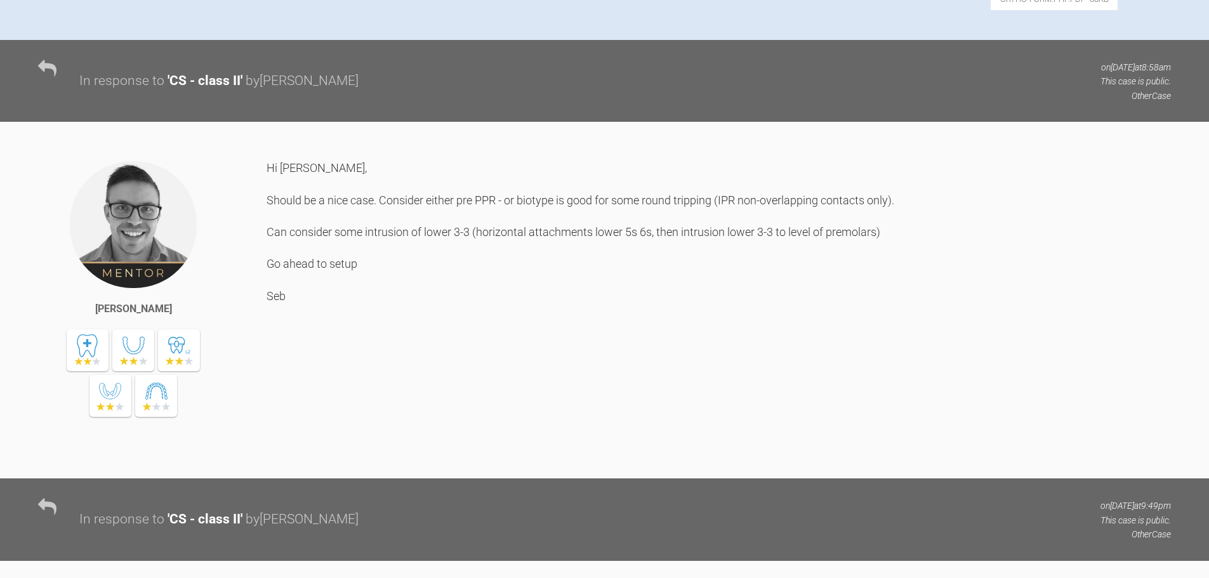
click at [334, 417] on div "Hi Sai, Should be a nice case. Consider either pre PPR - or biotype is good for…" at bounding box center [719, 310] width 904 height 300
click at [465, 419] on div "Hi Sai, Should be a nice case. Consider either pre PPR - or biotype is good for…" at bounding box center [719, 310] width 904 height 300
click at [510, 419] on div "Hi Sai, Should be a nice case. Consider either pre PPR - or biotype is good for…" at bounding box center [719, 310] width 904 height 300
click at [480, 436] on div "Hi Sai, Should be a nice case. Consider either pre PPR - or biotype is good for…" at bounding box center [719, 310] width 904 height 300
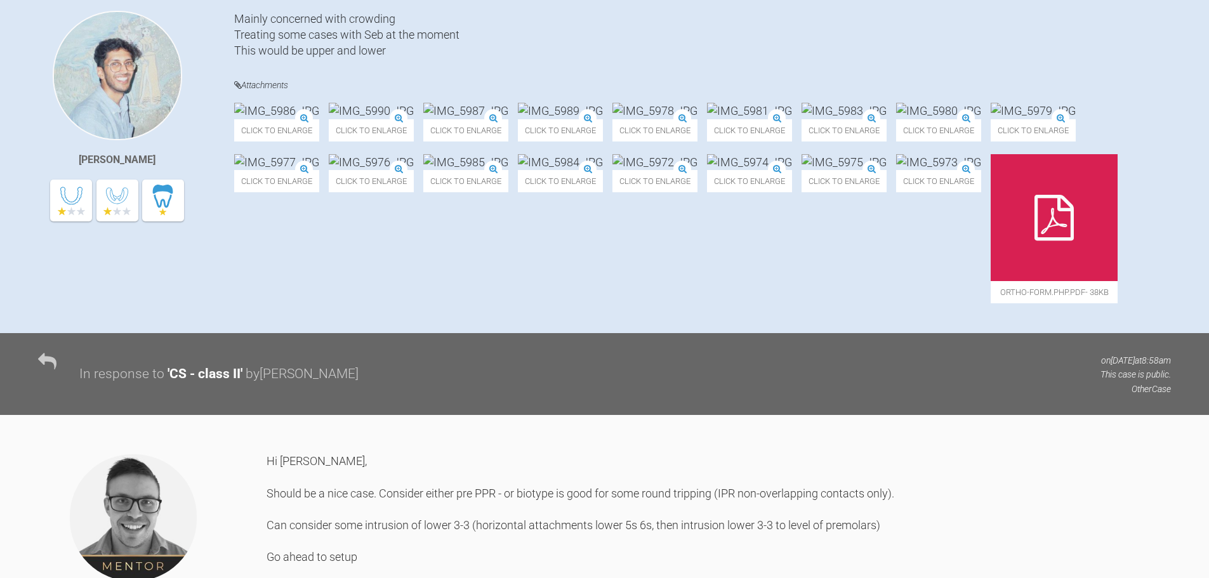
scroll to position [139, 0]
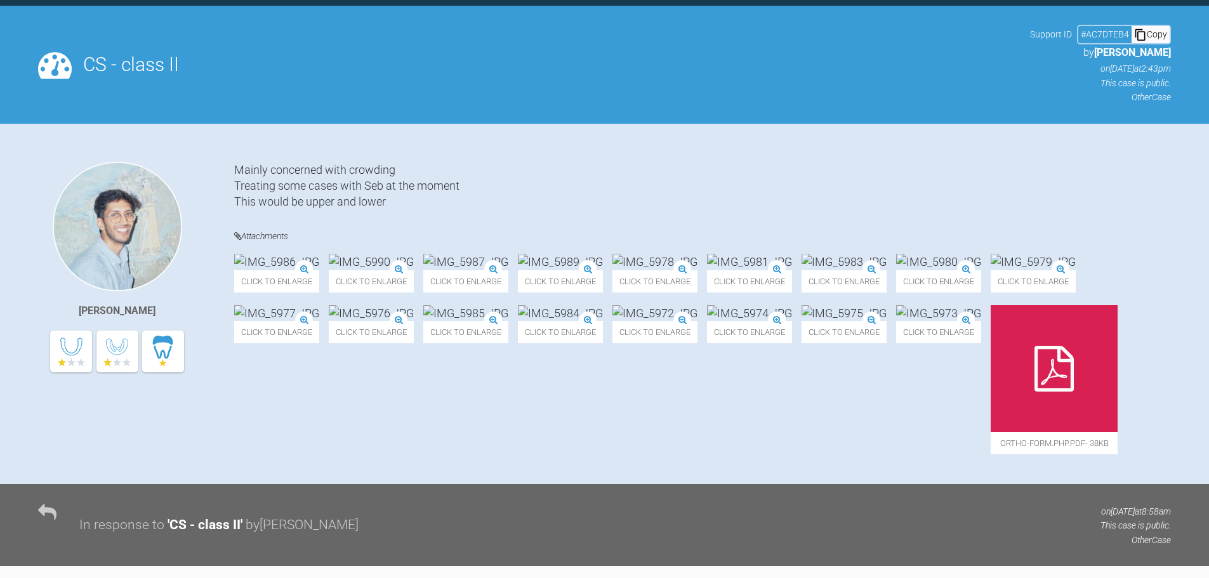
click at [331, 175] on div "Mainly concerned with crowding Treating some cases with Seb at the moment This …" at bounding box center [702, 186] width 937 height 48
click at [348, 206] on div "Mainly concerned with crowding Treating some cases with Seb at the moment This …" at bounding box center [702, 186] width 937 height 48
click at [319, 204] on div "Mainly concerned with crowding Treating some cases with Seb at the moment This …" at bounding box center [702, 186] width 937 height 48
click at [339, 190] on div "Mainly concerned with crowding Treating some cases with Seb at the moment This …" at bounding box center [702, 186] width 937 height 48
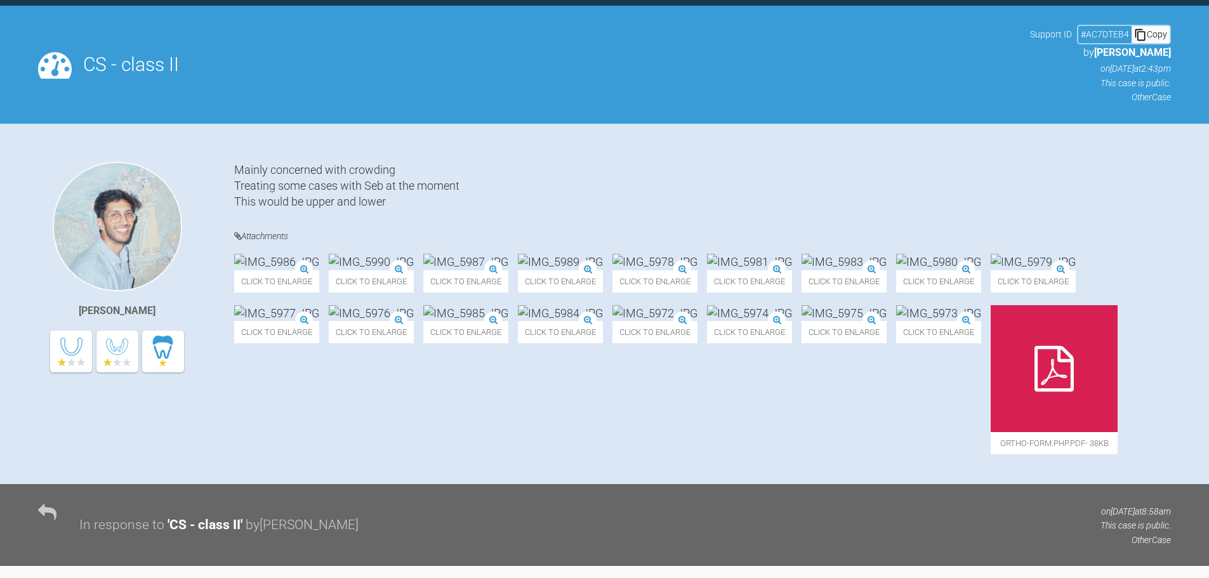
click at [470, 185] on div "Mainly concerned with crowding Treating some cases with Seb at the moment This …" at bounding box center [702, 186] width 937 height 48
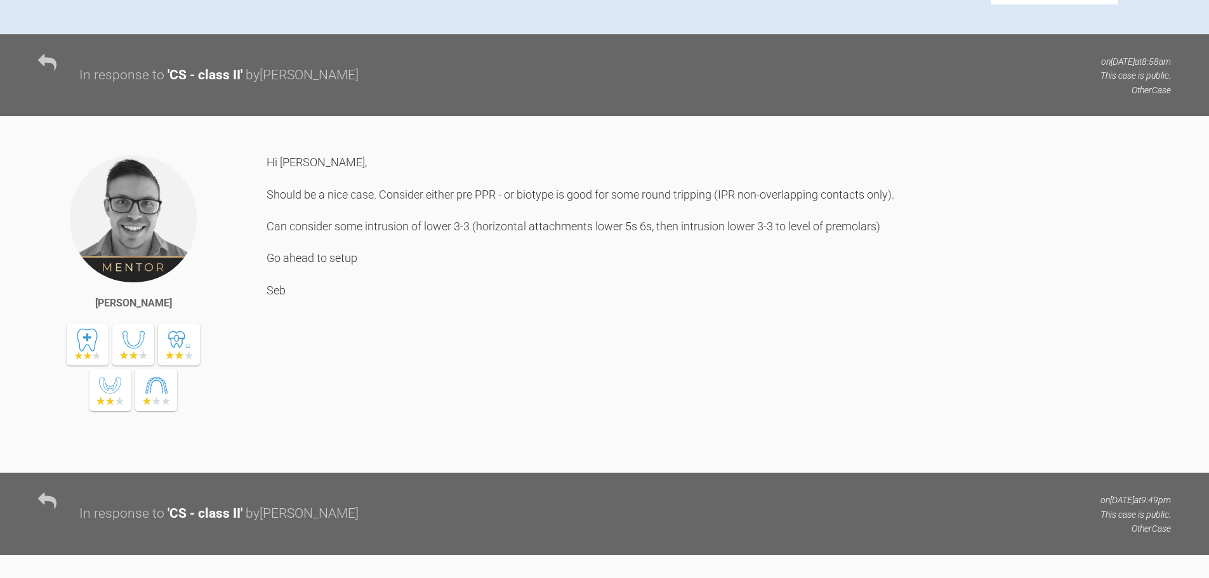
scroll to position [837, 0]
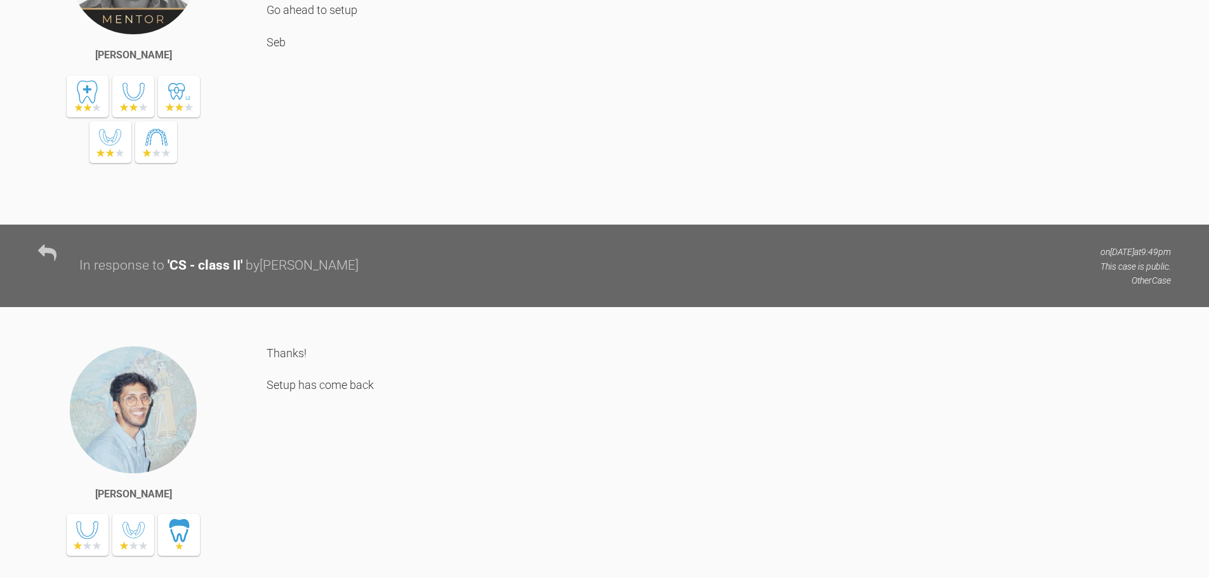
click at [471, 195] on div "Hi Sai, Should be a nice case. Consider either pre PPR - or biotype is good for…" at bounding box center [719, 56] width 904 height 300
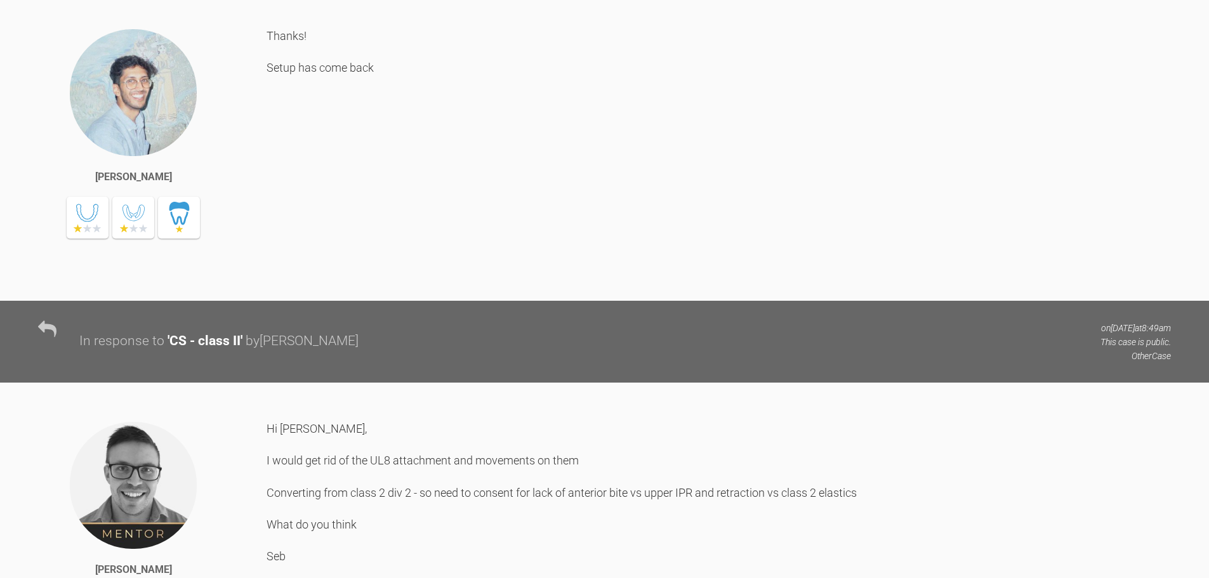
click at [452, 231] on div "Thanks! Setup has come back" at bounding box center [719, 155] width 904 height 254
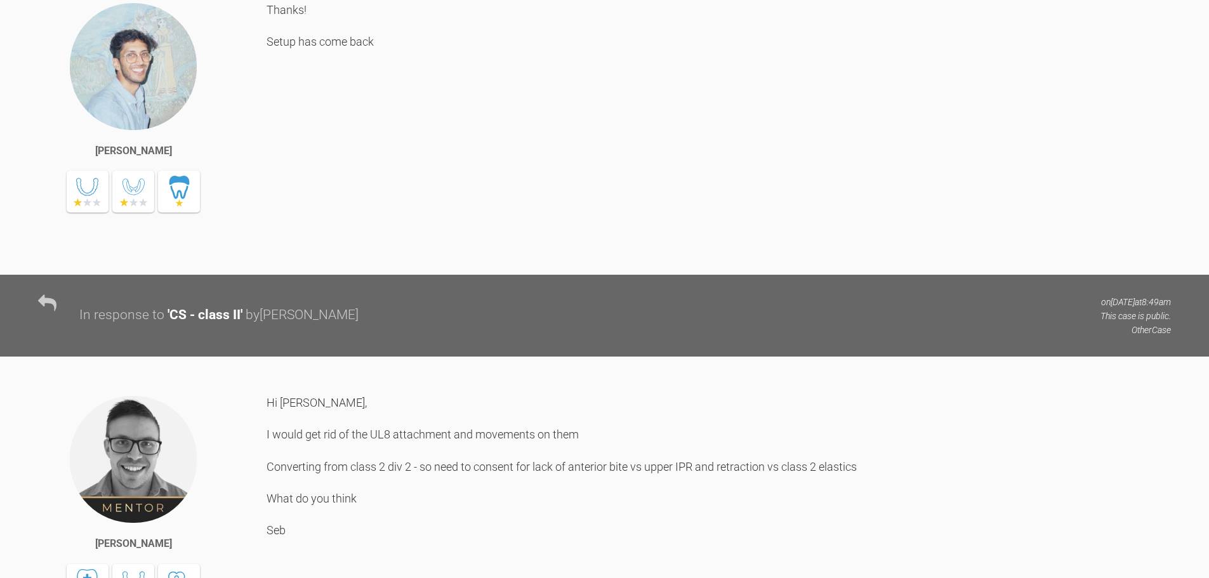
scroll to position [1472, 0]
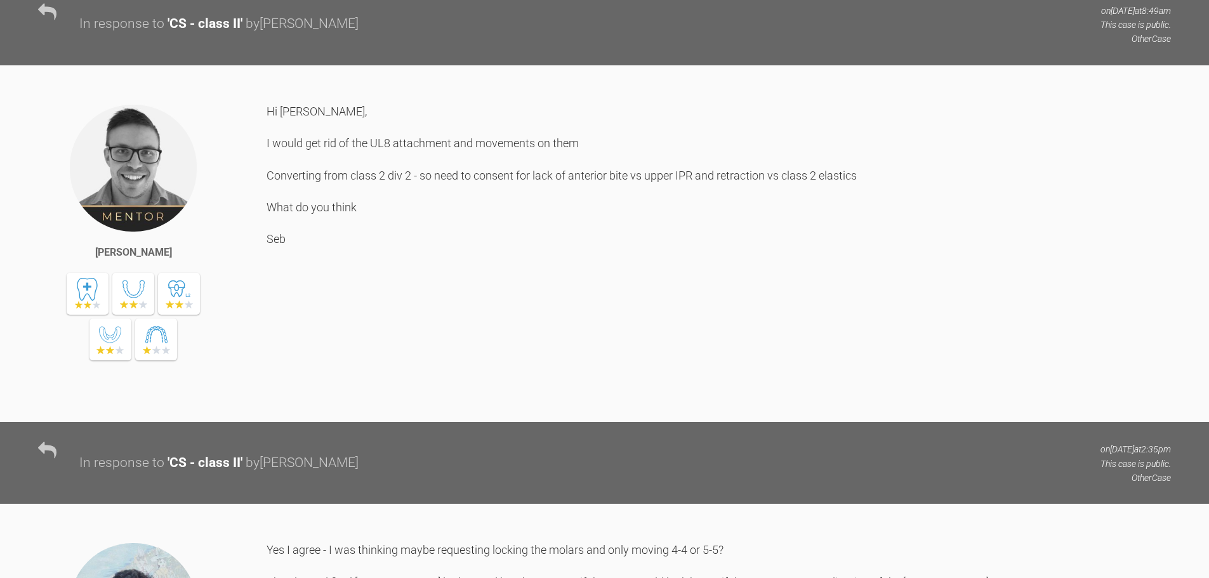
click at [354, 359] on div "Hi Sai, I would get rid of the UL8 attachment and movements on them Converting …" at bounding box center [719, 253] width 904 height 300
click at [470, 353] on div "Hi Sai, I would get rid of the UL8 attachment and movements on them Converting …" at bounding box center [719, 253] width 904 height 300
click at [456, 365] on div "Hi Sai, I would get rid of the UL8 attachment and movements on them Converting …" at bounding box center [719, 253] width 904 height 300
click at [587, 362] on div "Hi Sai, I would get rid of the UL8 attachment and movements on them Converting …" at bounding box center [719, 253] width 904 height 300
click at [644, 362] on div "Hi Sai, I would get rid of the UL8 attachment and movements on them Converting …" at bounding box center [719, 253] width 904 height 300
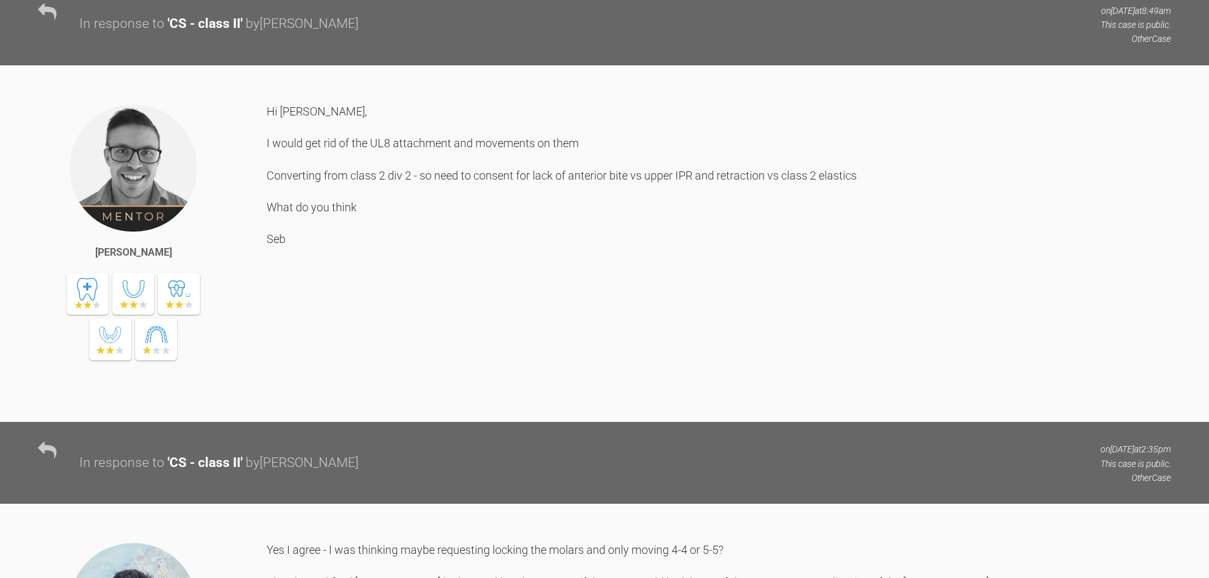
click at [765, 362] on div "Hi Sai, I would get rid of the UL8 attachment and movements on them Converting …" at bounding box center [719, 253] width 904 height 300
click at [532, 353] on div "Hi Sai, I would get rid of the UL8 attachment and movements on them Converting …" at bounding box center [719, 253] width 904 height 300
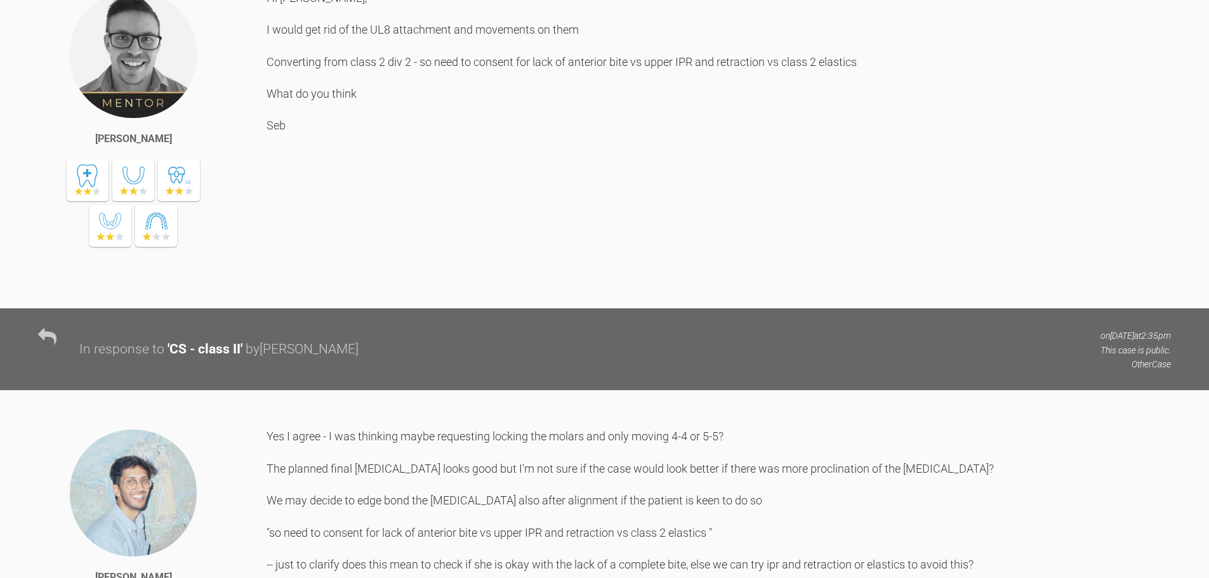
scroll to position [1916, 0]
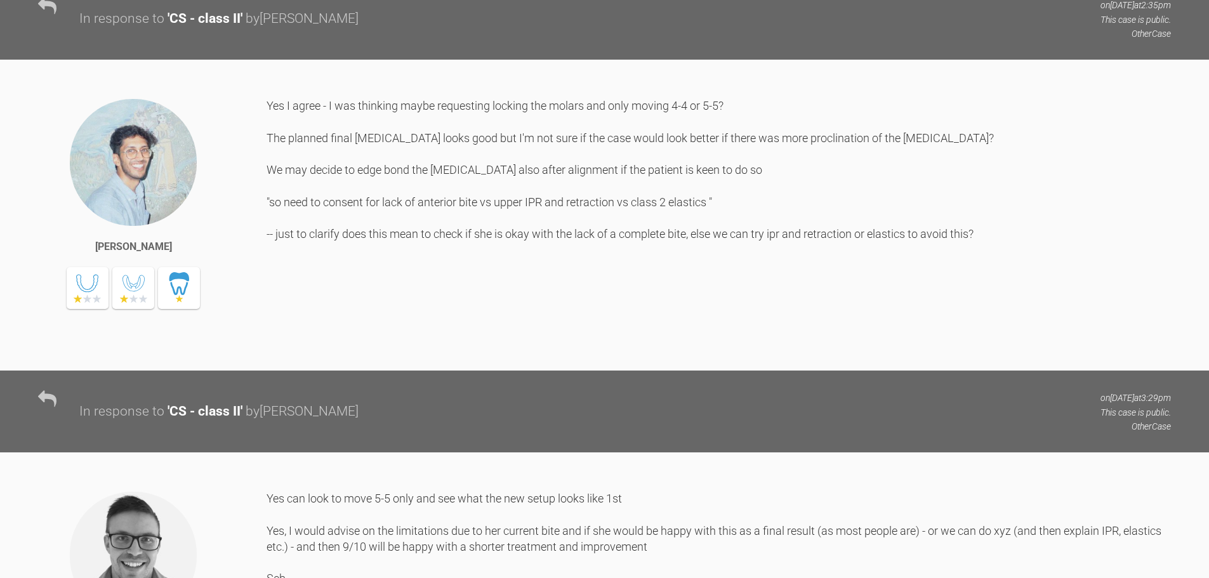
click at [322, 300] on div "Yes I agree - I was thinking maybe requesting locking the molars and only movin…" at bounding box center [719, 225] width 904 height 254
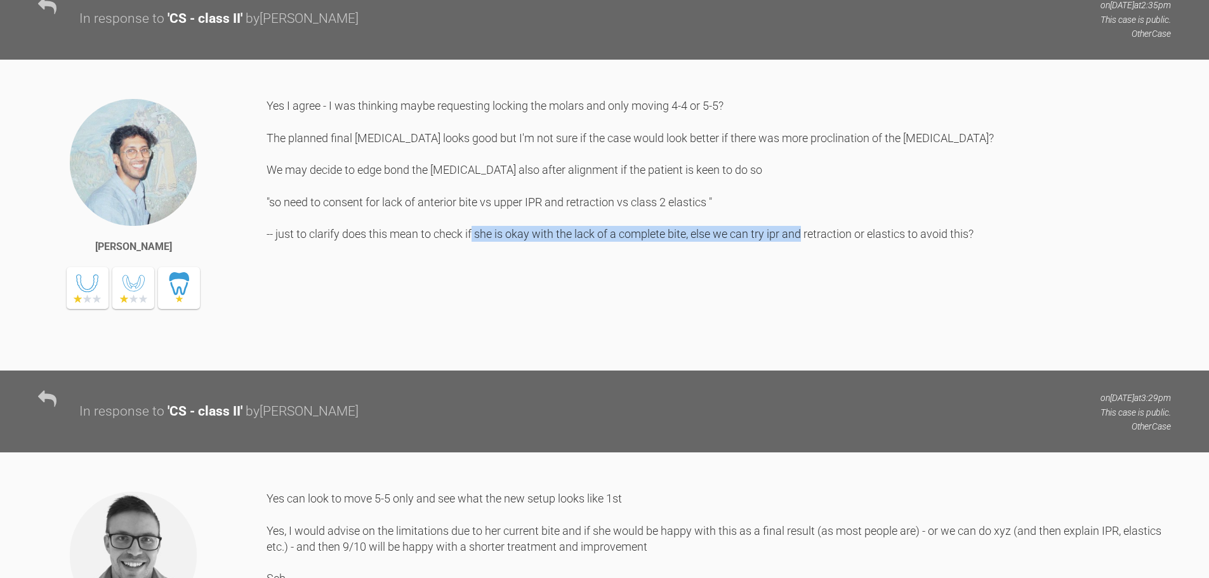
drag, startPoint x: 563, startPoint y: 419, endPoint x: 894, endPoint y: 416, distance: 330.6
click at [894, 352] on div "Yes I agree - I was thinking maybe requesting locking the molars and only movin…" at bounding box center [719, 225] width 904 height 254
click at [742, 352] on div "Yes I agree - I was thinking maybe requesting locking the molars and only movin…" at bounding box center [719, 225] width 904 height 254
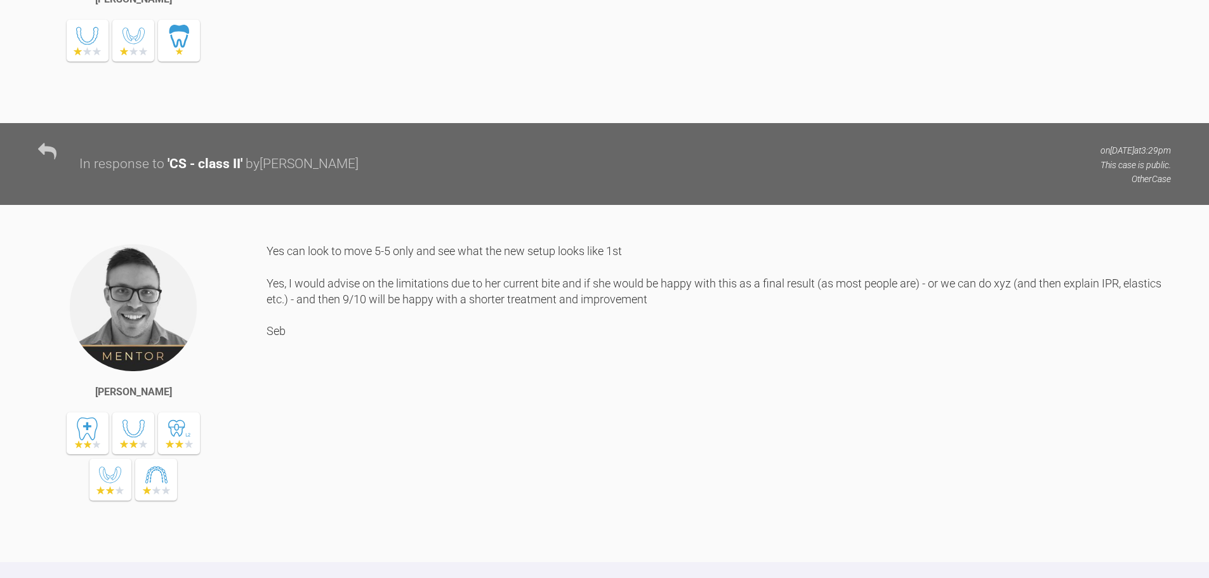
scroll to position [2170, 0]
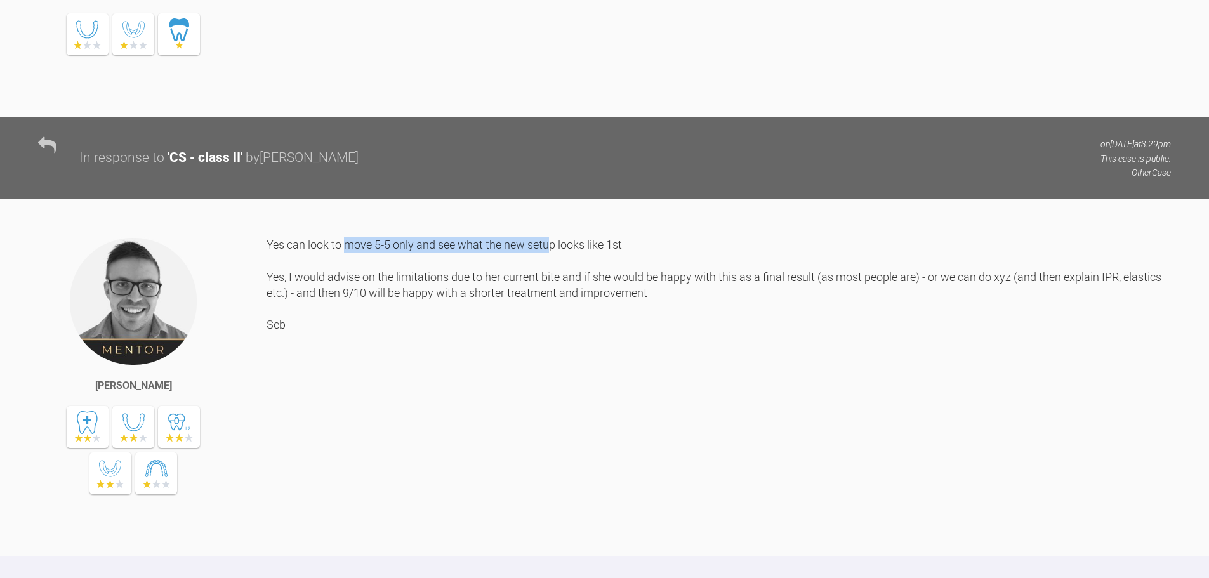
drag, startPoint x: 348, startPoint y: 430, endPoint x: 553, endPoint y: 428, distance: 205.0
click at [553, 428] on div "Yes can look to move 5-5 only and see what the new setup looks like 1st Yes, I …" at bounding box center [719, 387] width 904 height 300
click at [482, 478] on div "Yes can look to move 5-5 only and see what the new setup looks like 1st Yes, I …" at bounding box center [719, 387] width 904 height 300
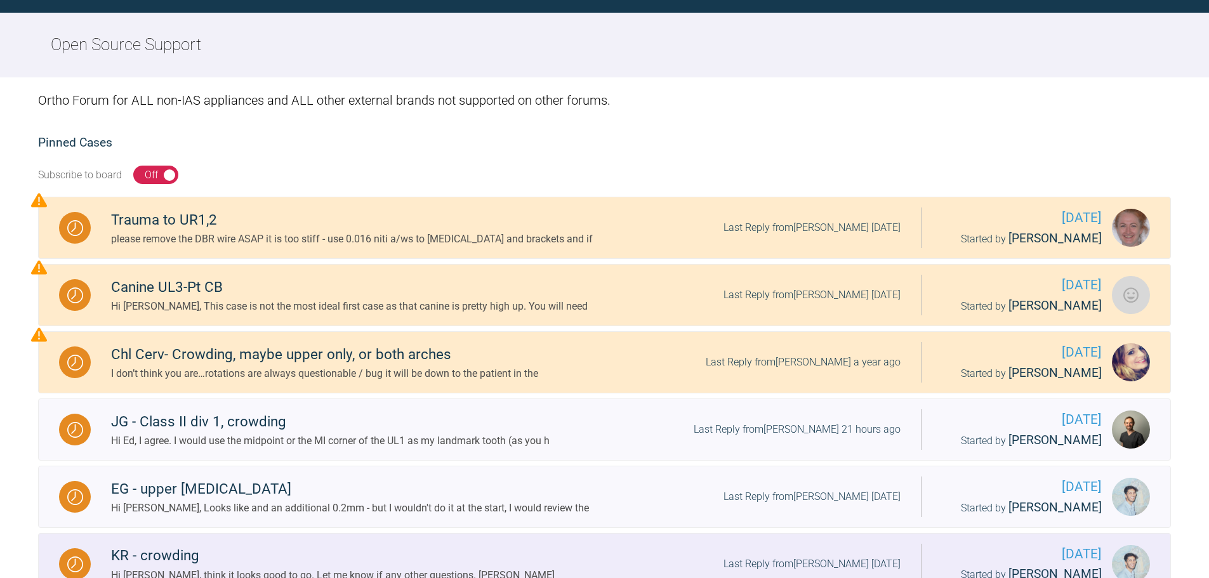
scroll to position [456, 0]
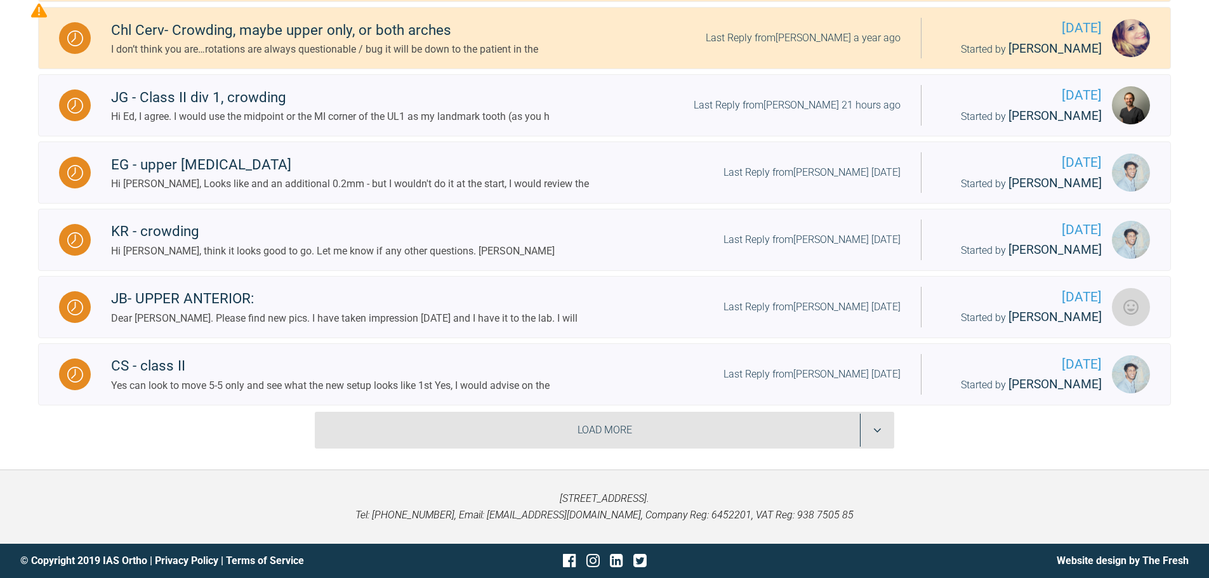
click at [554, 423] on div "Load More" at bounding box center [604, 430] width 579 height 37
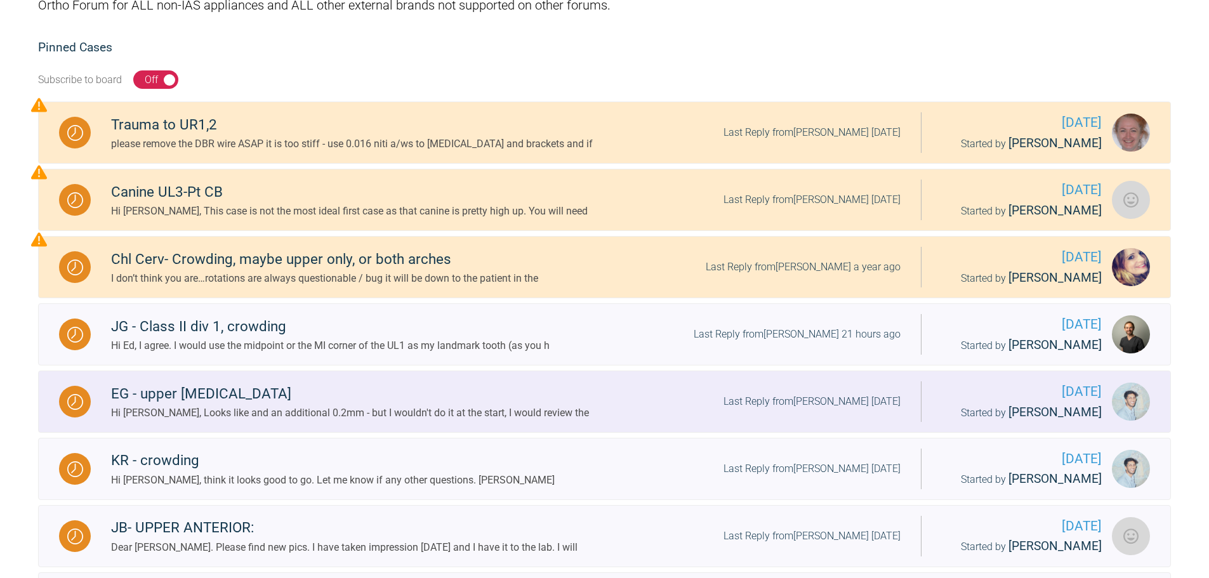
scroll to position [192, 0]
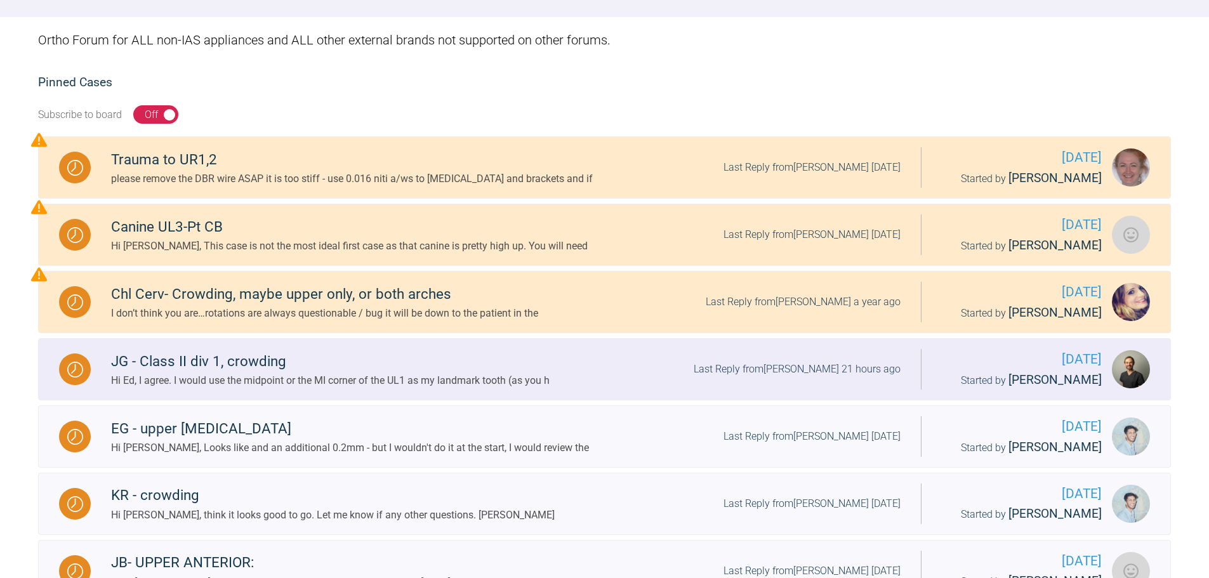
click at [338, 385] on div "Hi Ed, I agree. I would use the midpoint or the MI corner of the UL1 as my land…" at bounding box center [330, 380] width 438 height 16
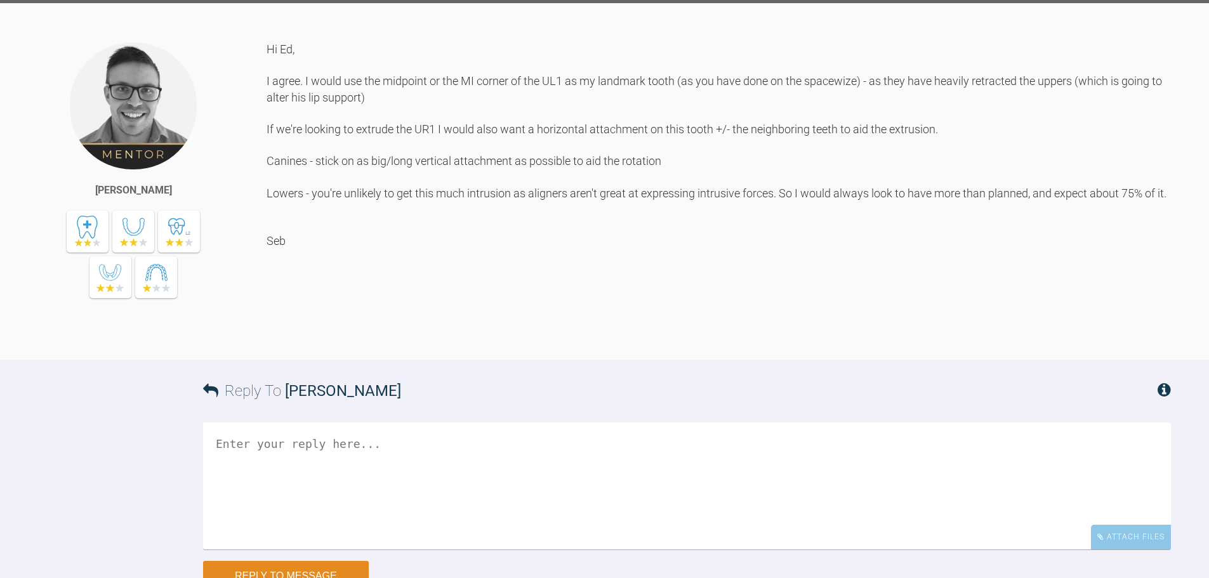
scroll to position [954, 0]
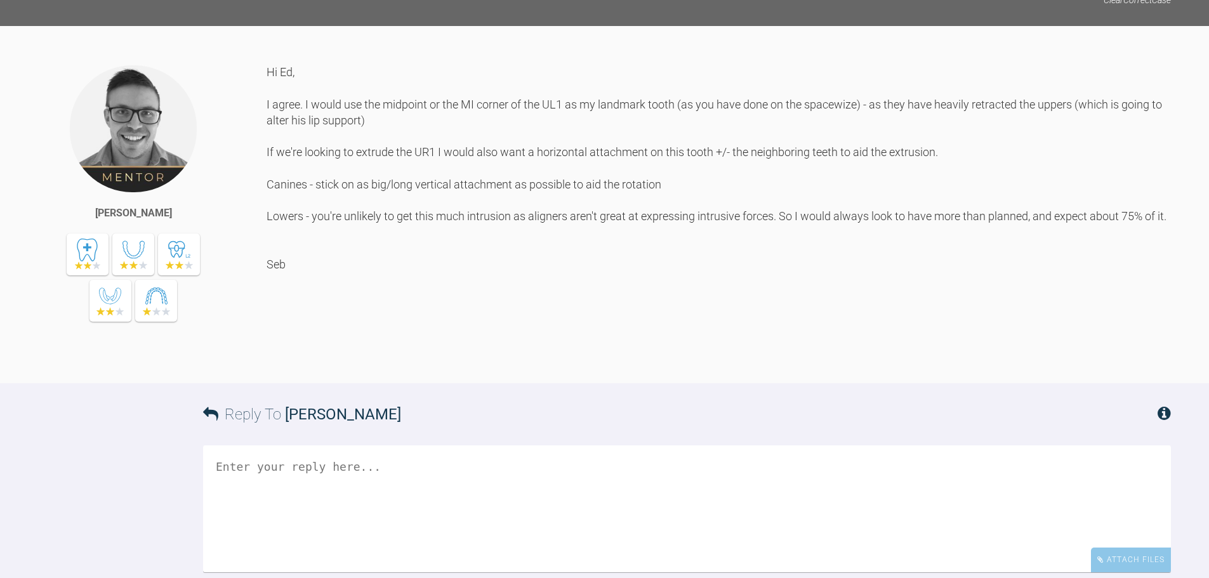
click at [538, 334] on div "Hi Ed, I agree. I would use the midpoint or the MI corner of the UL1 as my land…" at bounding box center [719, 214] width 904 height 300
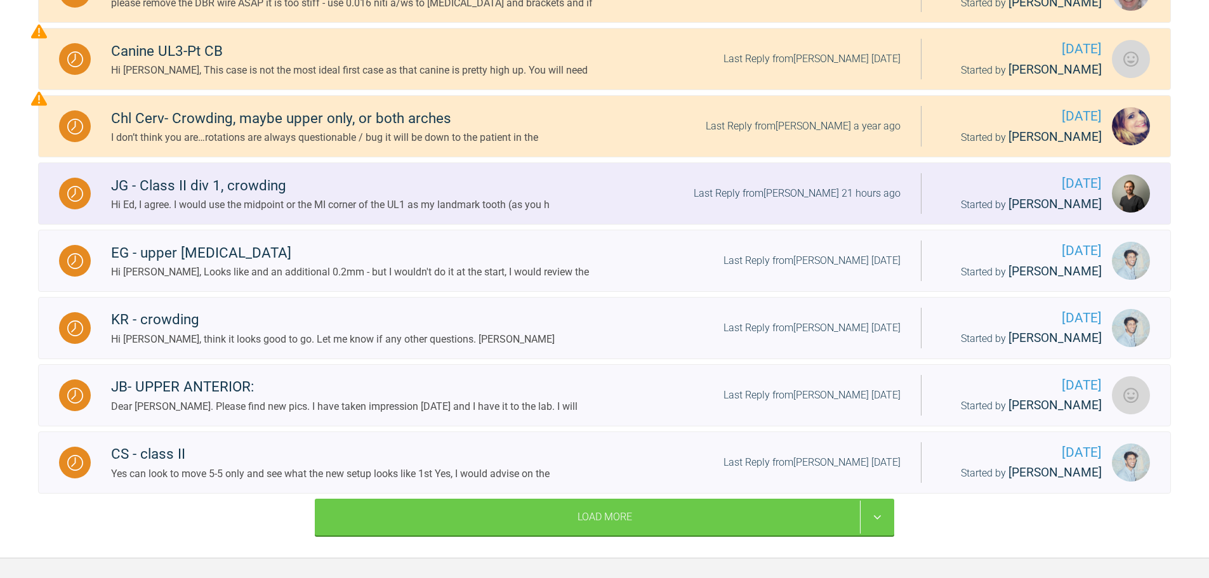
scroll to position [393, 0]
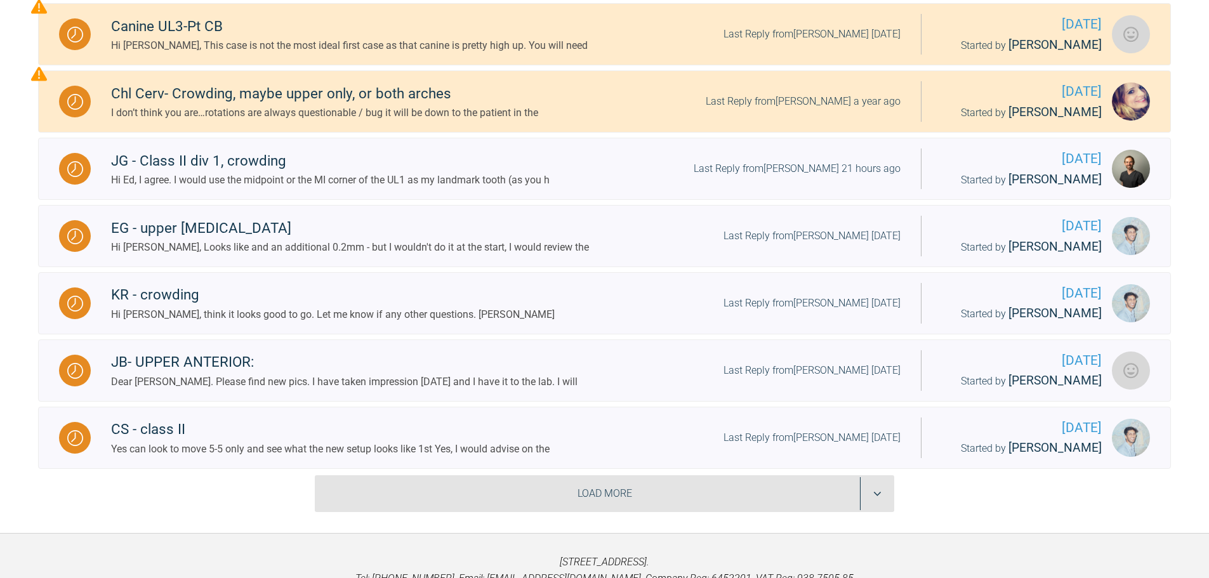
click at [548, 490] on div "Load More" at bounding box center [604, 493] width 579 height 37
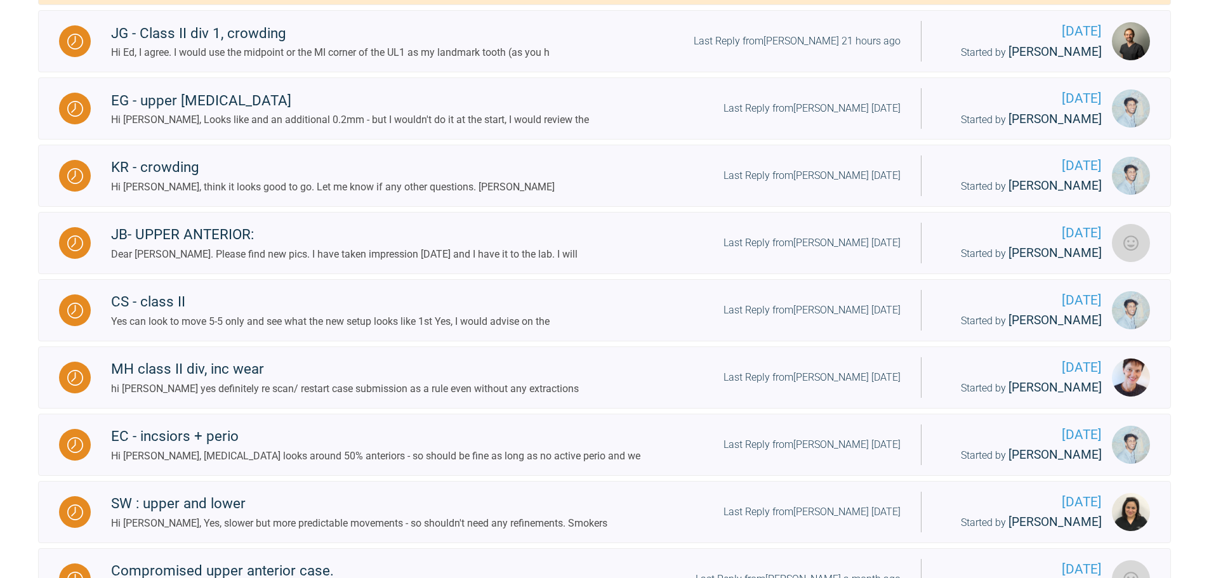
scroll to position [774, 0]
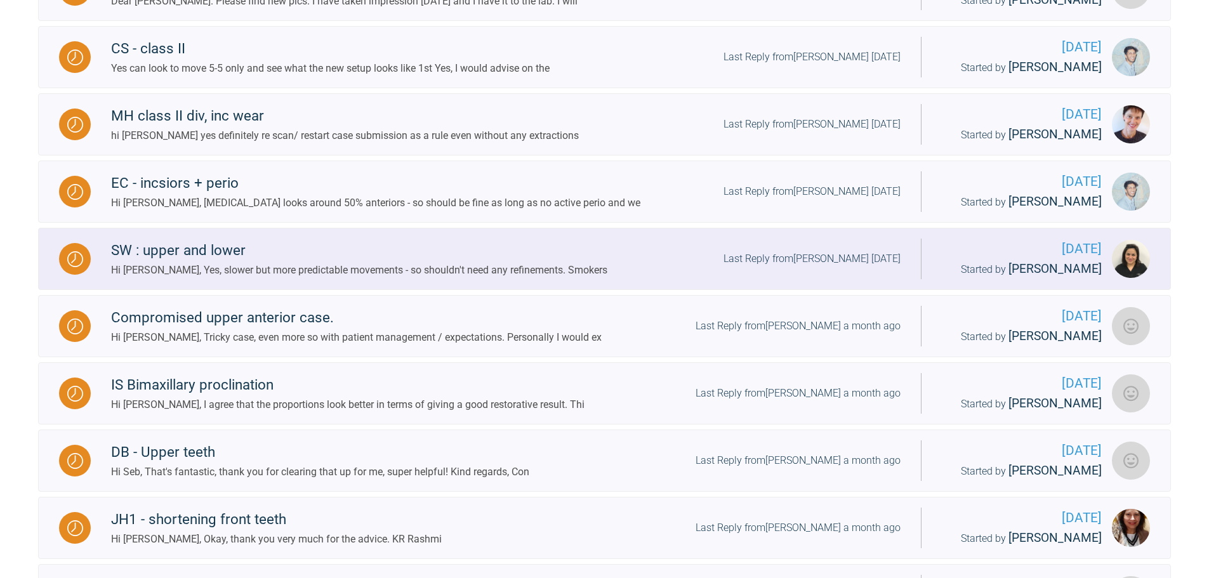
click at [319, 266] on div "Hi Swati, Yes, slower but more predictable movements - so shouldn't need any re…" at bounding box center [359, 270] width 496 height 16
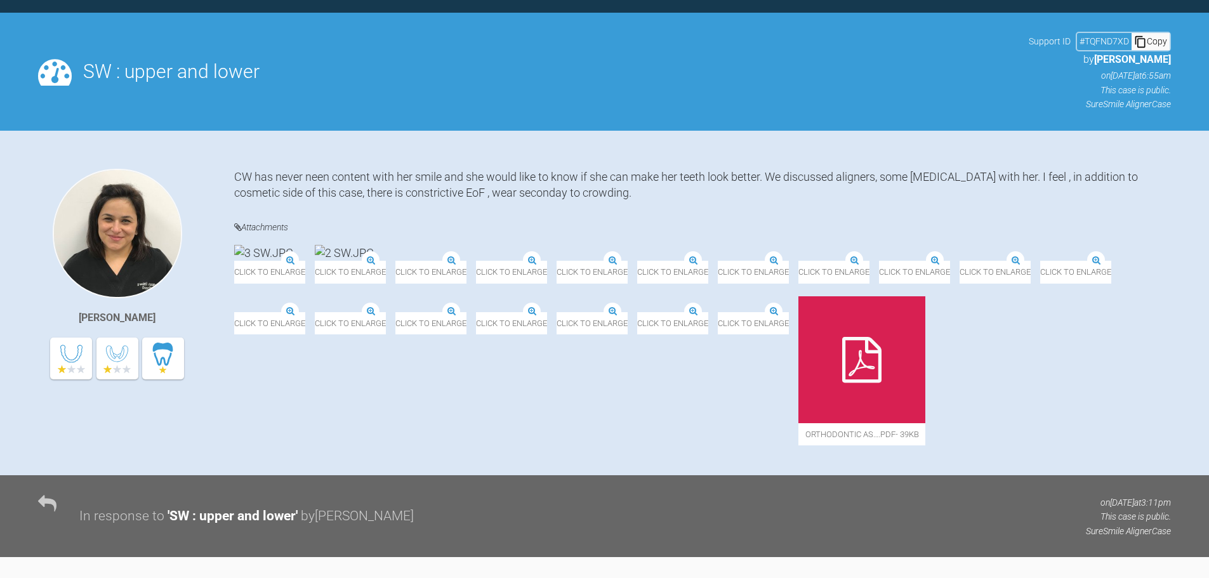
scroll to position [774, 0]
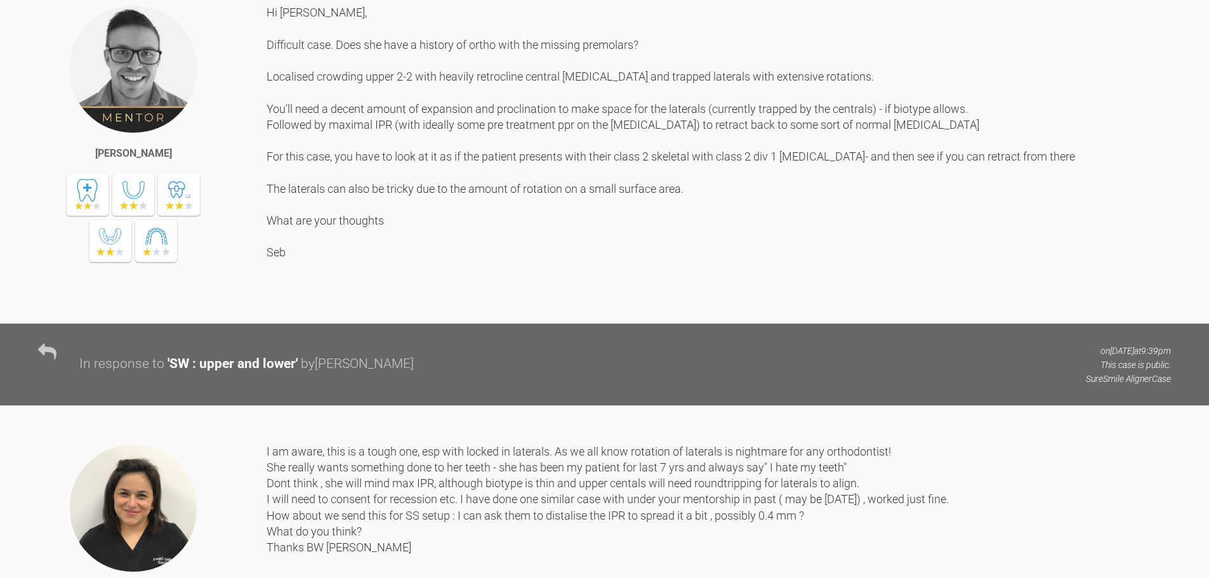
click at [710, 304] on div "Hi Swati, Difficult case. Does she have a history of ortho with the missing pre…" at bounding box center [719, 154] width 904 height 300
click at [376, 304] on div "Hi Swati, Difficult case. Does she have a history of ortho with the missing pre…" at bounding box center [719, 154] width 904 height 300
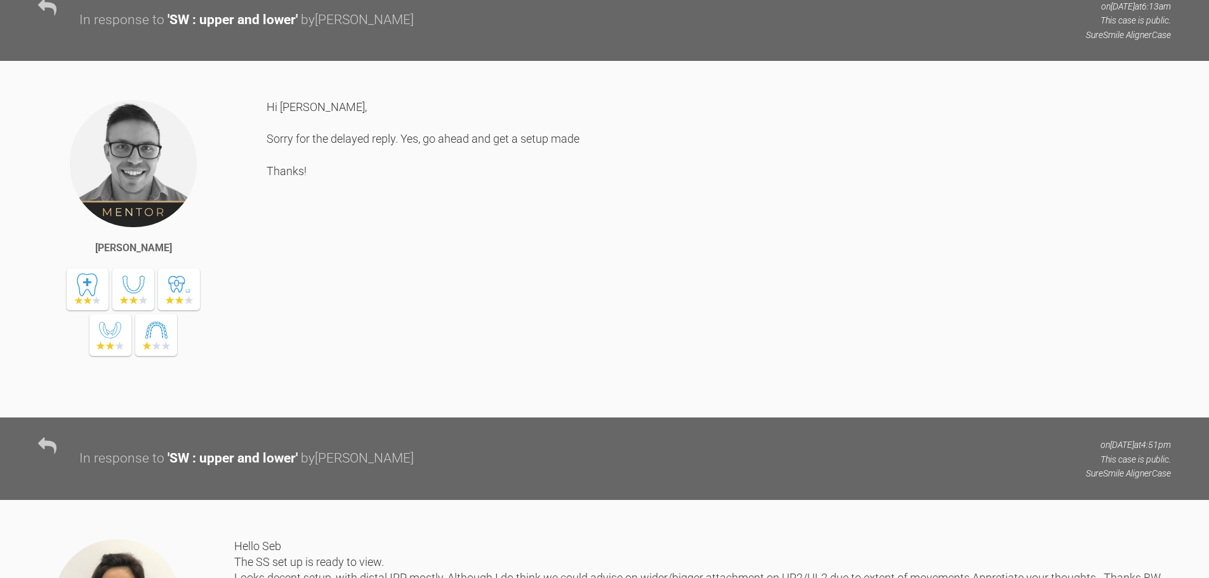
scroll to position [1535, 0]
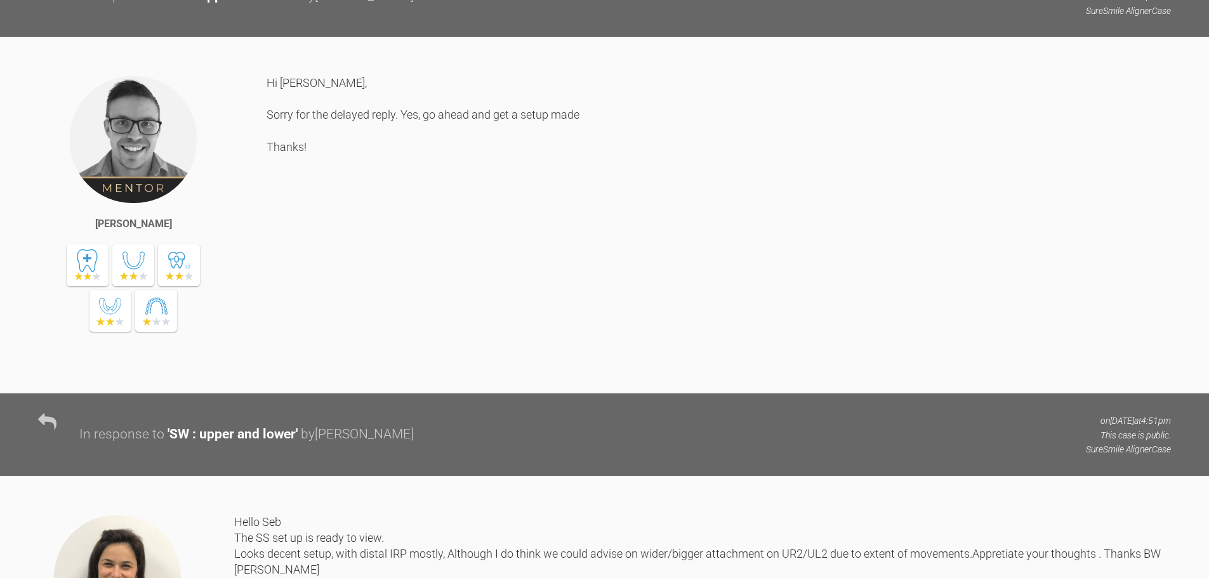
click at [450, 374] on div "Hi Swati, Sorry for the delayed reply. Yes, go ahead and get a setup made Thank…" at bounding box center [719, 225] width 904 height 300
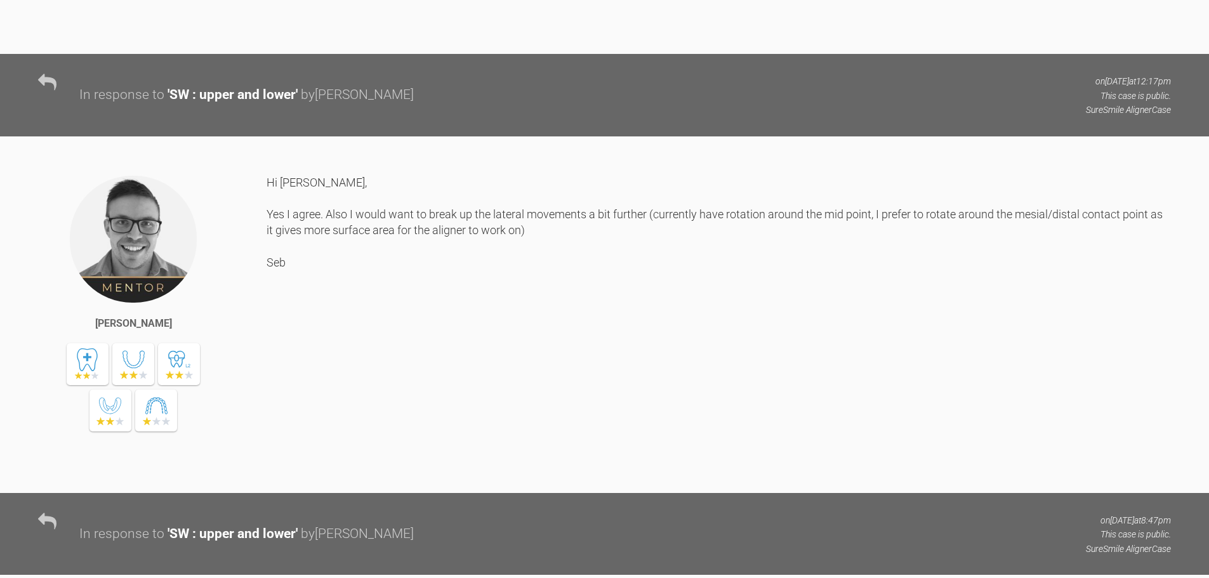
scroll to position [2233, 0]
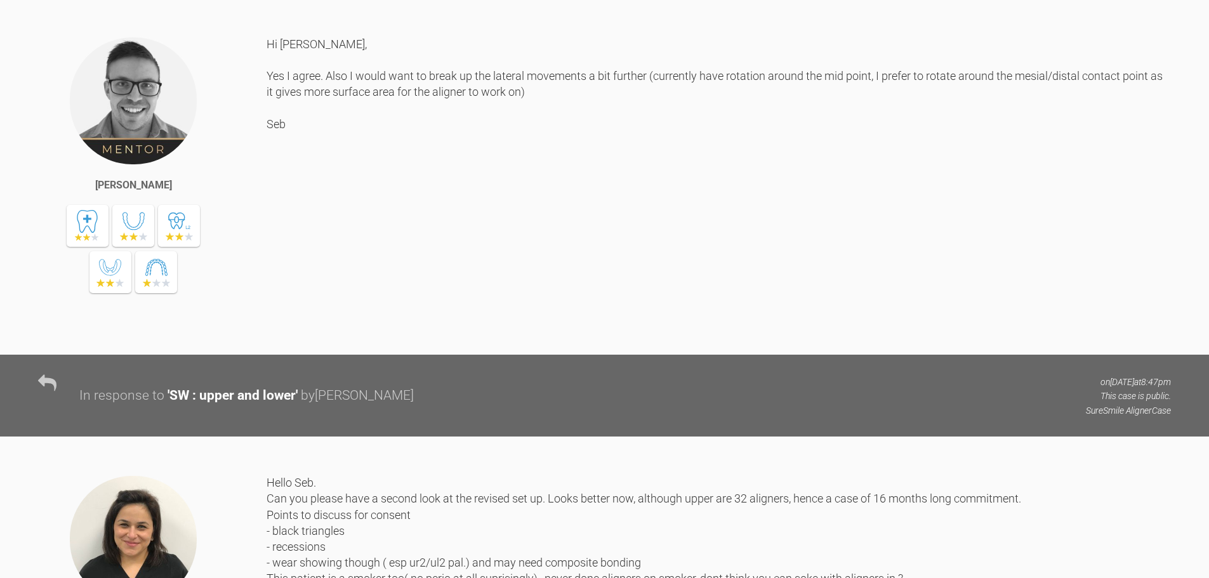
scroll to position [2487, 0]
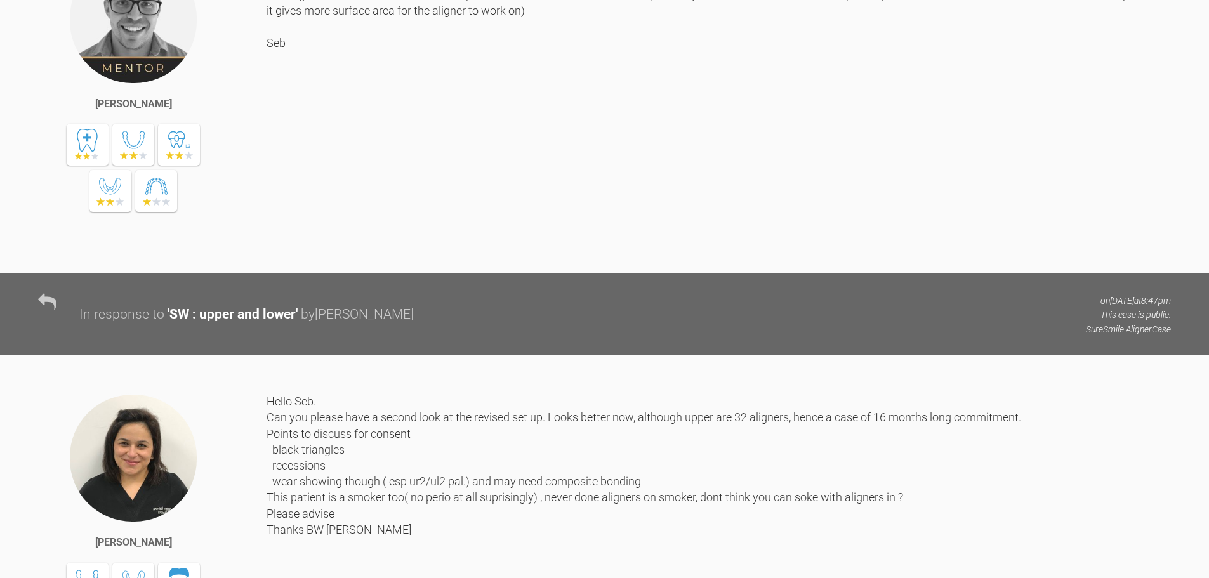
click at [375, 254] on div "Hi Swati, Yes I agree. Also I would want to break up the lateral movements a bi…" at bounding box center [719, 105] width 904 height 300
click at [739, 254] on div "Hi Swati, Yes I agree. Also I would want to break up the lateral movements a bi…" at bounding box center [719, 105] width 904 height 300
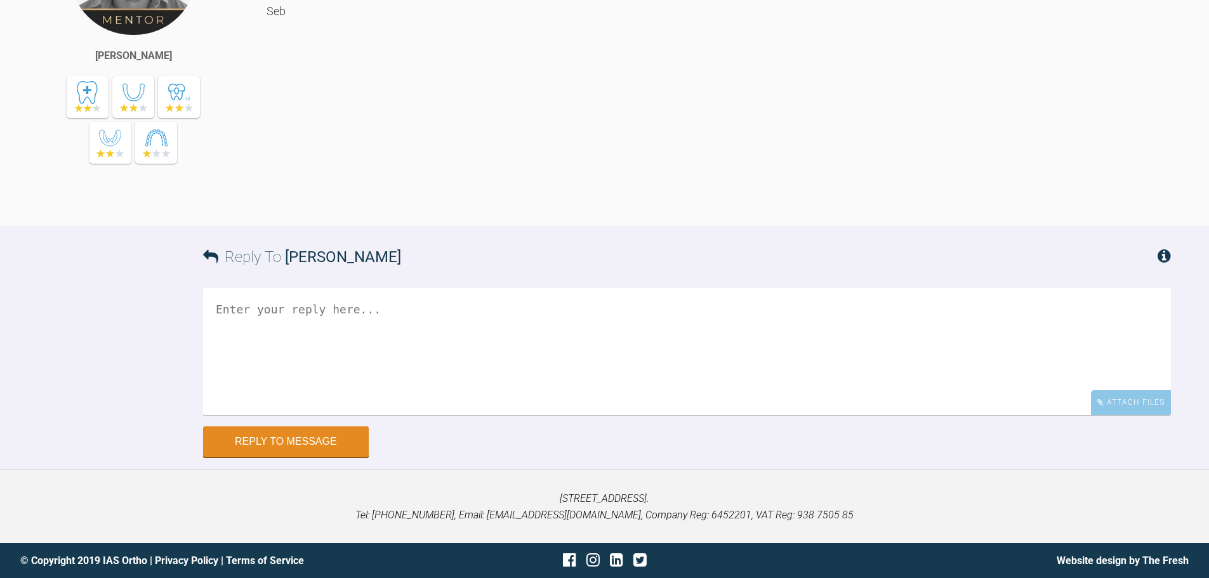
scroll to position [3285, 0]
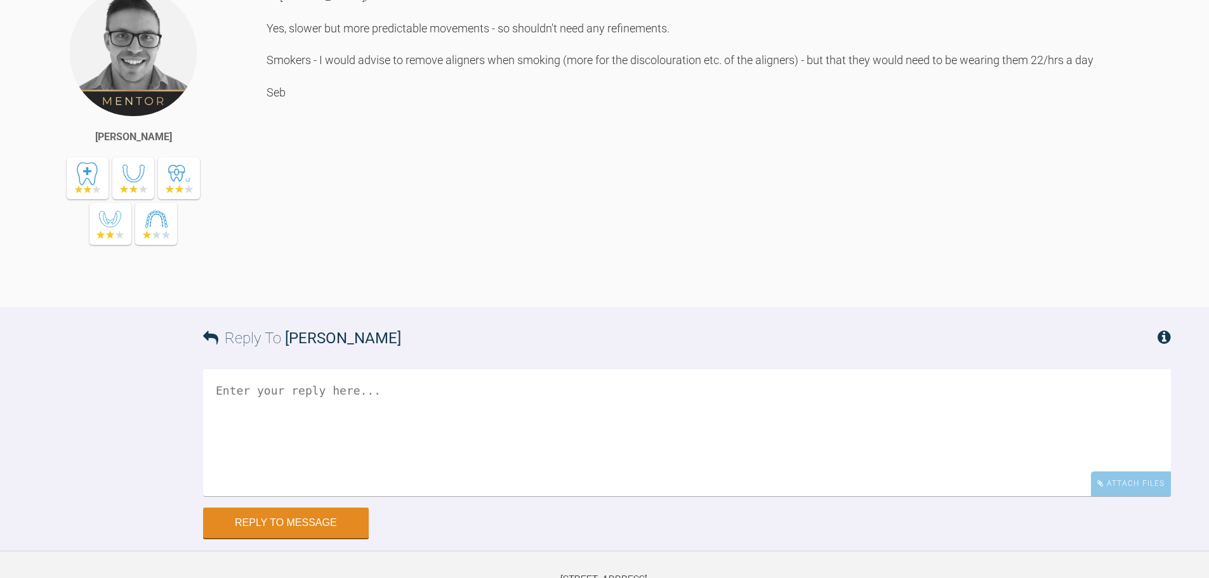
click at [323, 287] on div "Hi Swati, Yes, slower but more predictable movements - so shouldn't need any re…" at bounding box center [719, 138] width 904 height 300
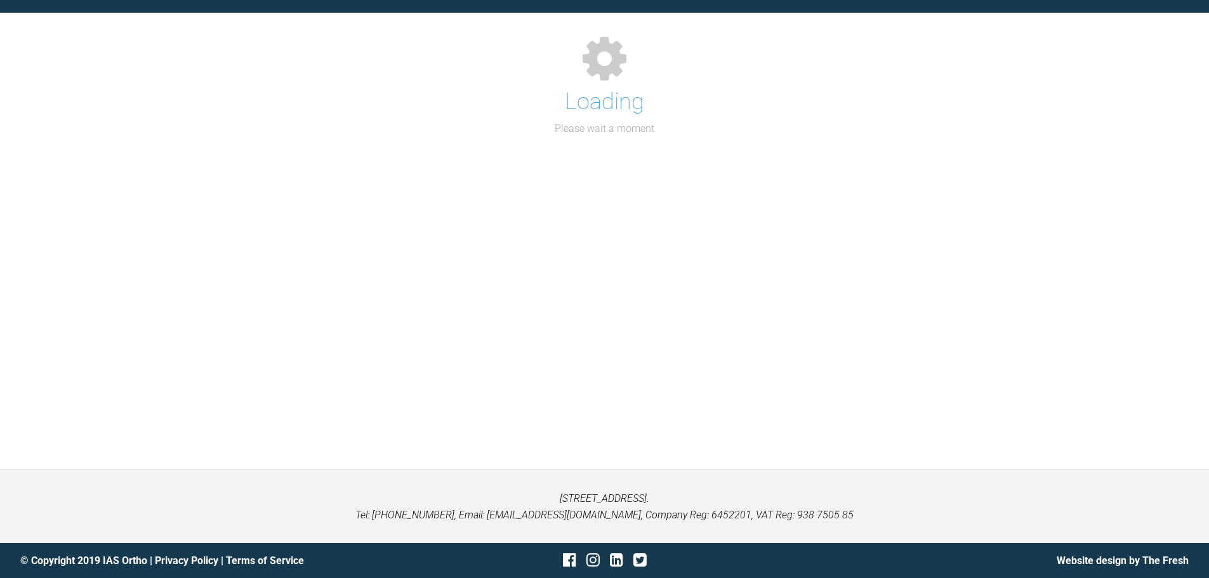
scroll to position [456, 0]
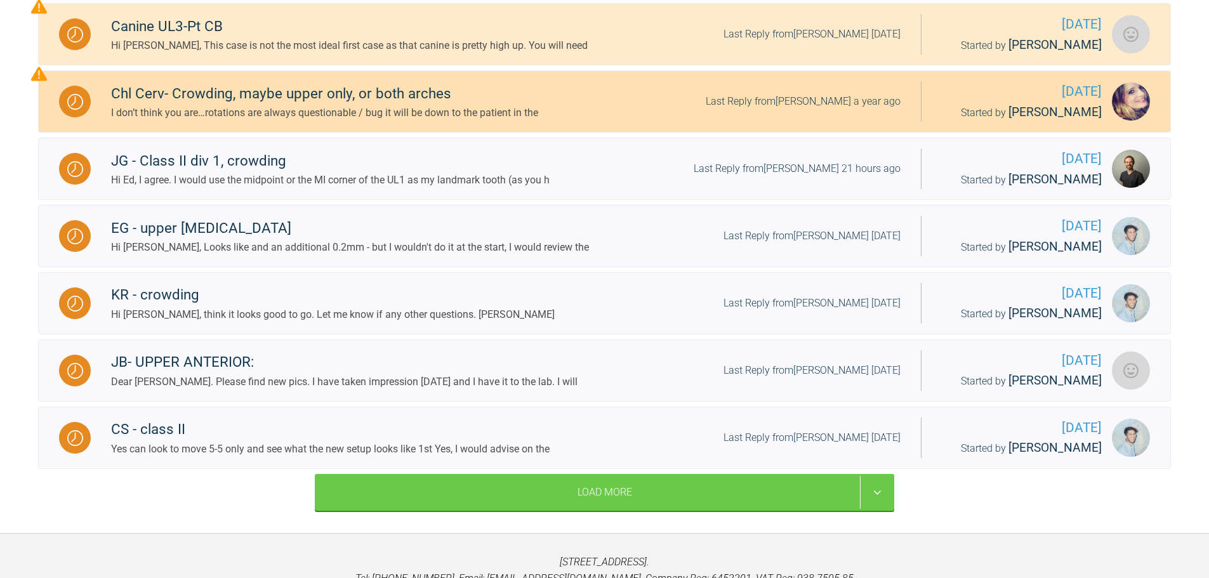
scroll to position [132, 0]
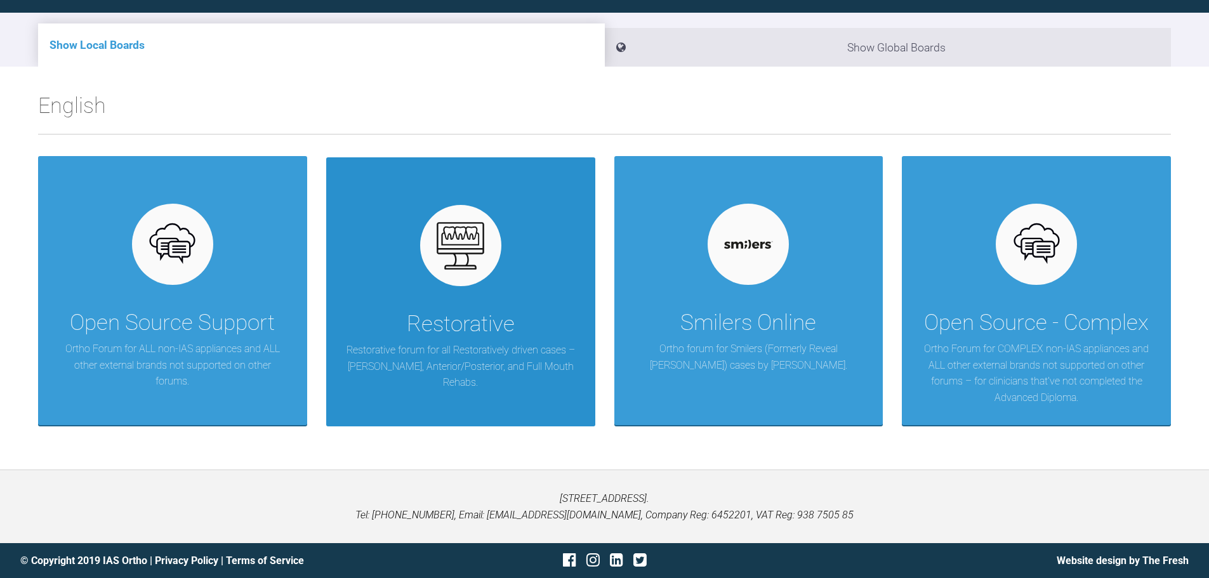
click at [451, 352] on p "Restorative forum for all Restoratively driven cases – Dahl, Anterior/Posterior…" at bounding box center [460, 366] width 231 height 49
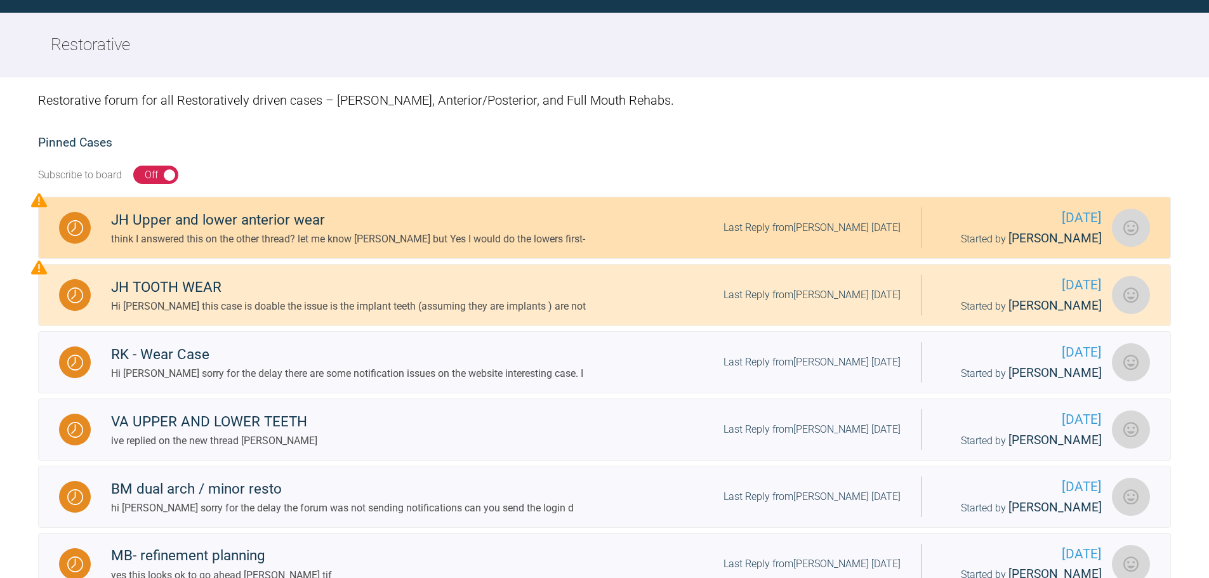
click at [240, 213] on div "JH Upper and lower anterior wear" at bounding box center [348, 220] width 474 height 23
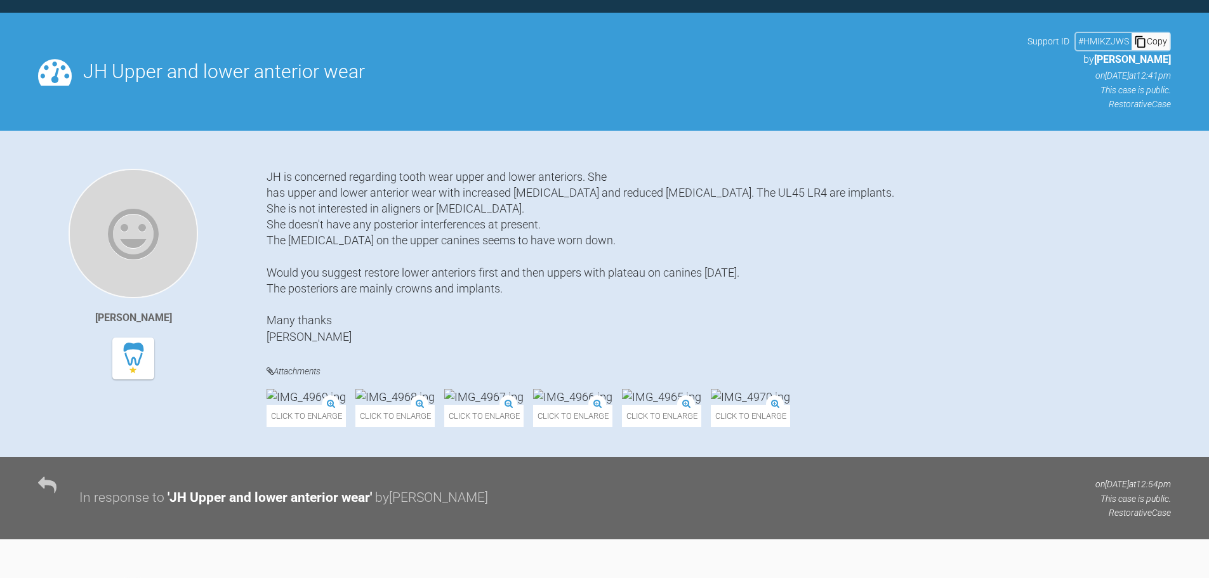
click at [364, 176] on div "JH is concerned regarding tooth wear upper and lower anteriors. She has upper a…" at bounding box center [719, 257] width 904 height 176
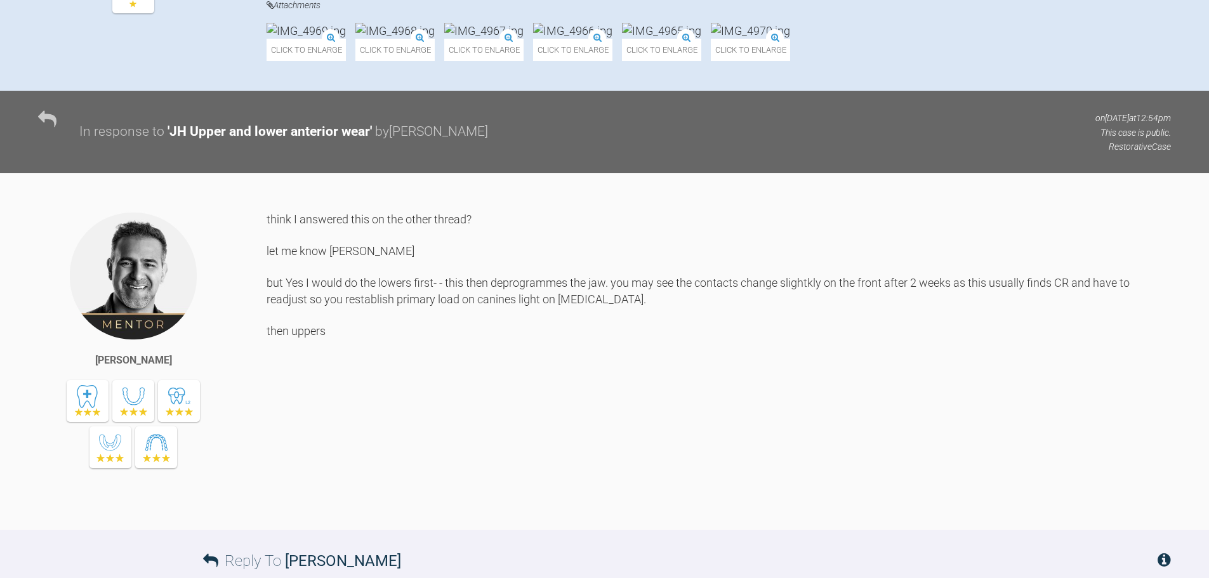
scroll to position [513, 0]
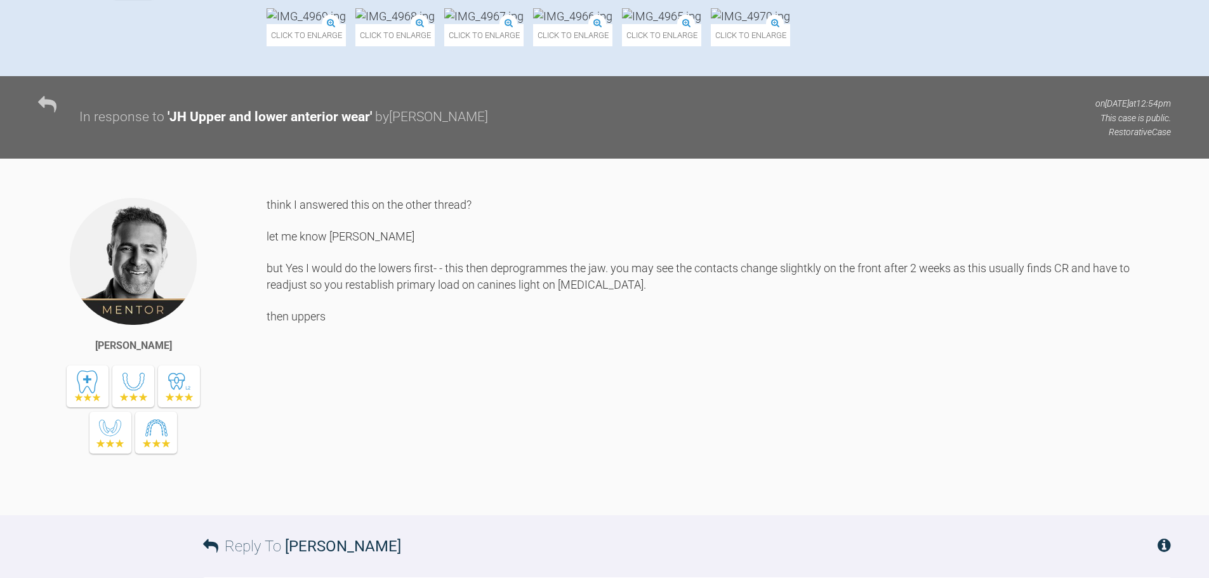
click at [287, 307] on div "think I answered this on the other thread? let me know Sonia but Yes I would do…" at bounding box center [719, 347] width 904 height 300
click at [291, 337] on div "think I answered this on the other thread? let me know Sonia but Yes I would do…" at bounding box center [719, 347] width 904 height 300
drag, startPoint x: 291, startPoint y: 368, endPoint x: 465, endPoint y: 368, distance: 174.5
click at [465, 368] on div "think I answered this on the other thread? let me know Sonia but Yes I would do…" at bounding box center [719, 347] width 904 height 300
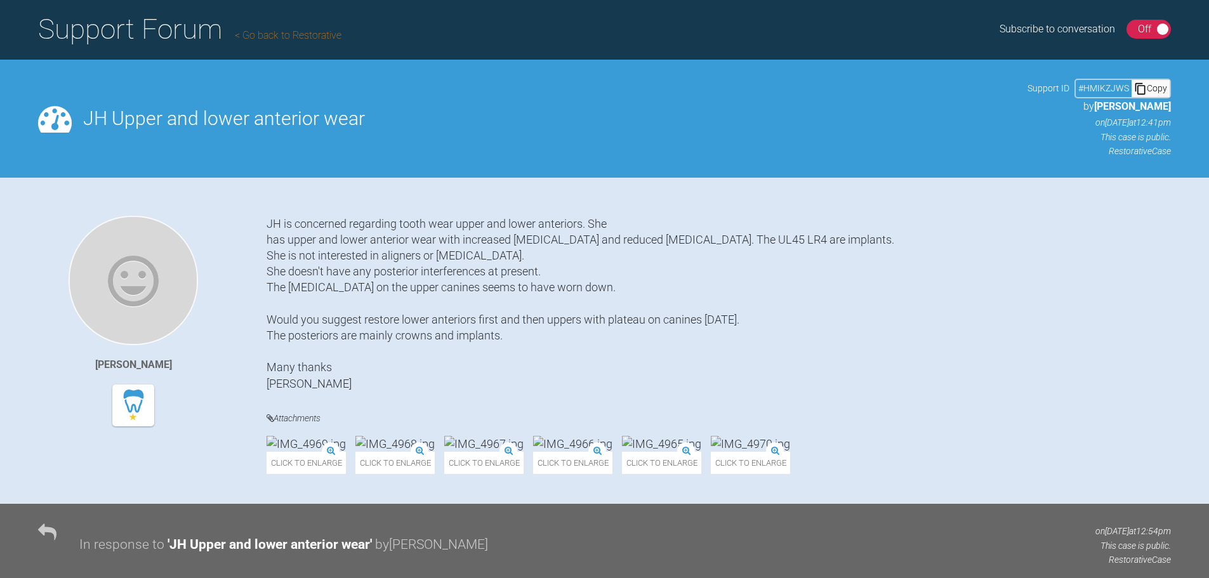
scroll to position [69, 0]
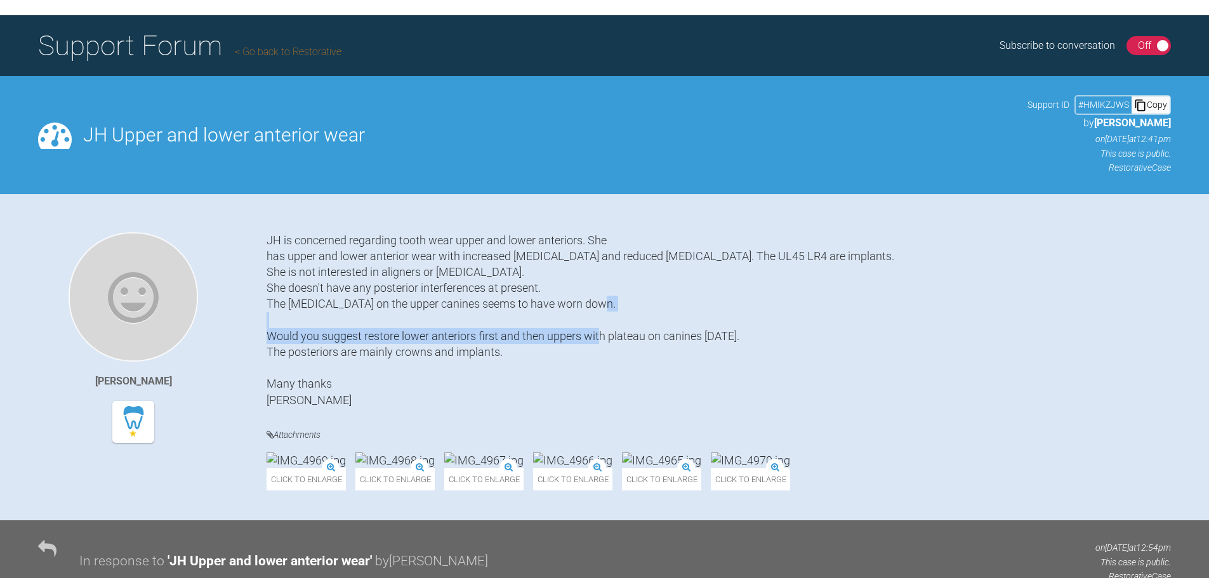
drag, startPoint x: 344, startPoint y: 335, endPoint x: 692, endPoint y: 335, distance: 348.4
click at [692, 335] on div "JH is concerned regarding tooth wear upper and lower anteriors. She has upper a…" at bounding box center [719, 320] width 904 height 176
click at [598, 347] on div "JH is concerned regarding tooth wear upper and lower anteriors. She has upper a…" at bounding box center [719, 320] width 904 height 176
click at [497, 333] on div "JH is concerned regarding tooth wear upper and lower anteriors. She has upper a…" at bounding box center [719, 320] width 904 height 176
click at [544, 336] on div "JH is concerned regarding tooth wear upper and lower anteriors. She has upper a…" at bounding box center [719, 320] width 904 height 176
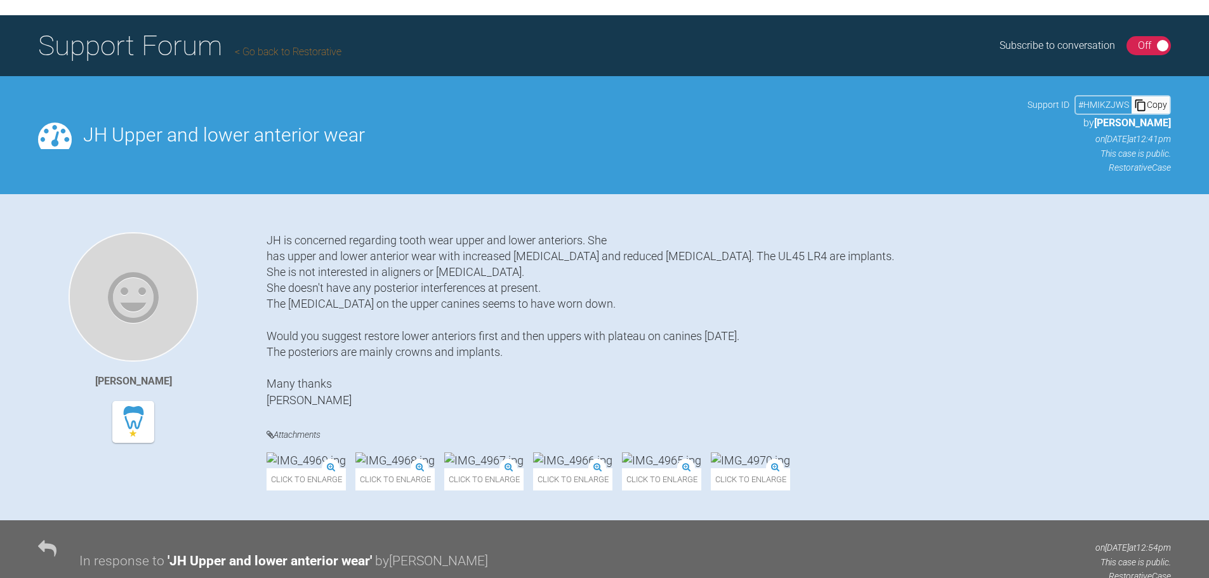
click at [630, 335] on div "JH is concerned regarding tooth wear upper and lower anteriors. She has upper a…" at bounding box center [719, 320] width 904 height 176
click at [300, 360] on div "JH is concerned regarding tooth wear upper and lower anteriors. She has upper a…" at bounding box center [719, 320] width 904 height 176
click at [313, 360] on div "JH is concerned regarding tooth wear upper and lower anteriors. She has upper a…" at bounding box center [719, 320] width 904 height 176
click at [324, 342] on div "JH is concerned regarding tooth wear upper and lower anteriors. She has upper a…" at bounding box center [719, 320] width 904 height 176
click at [322, 297] on div "JH is concerned regarding tooth wear upper and lower anteriors. She has upper a…" at bounding box center [719, 320] width 904 height 176
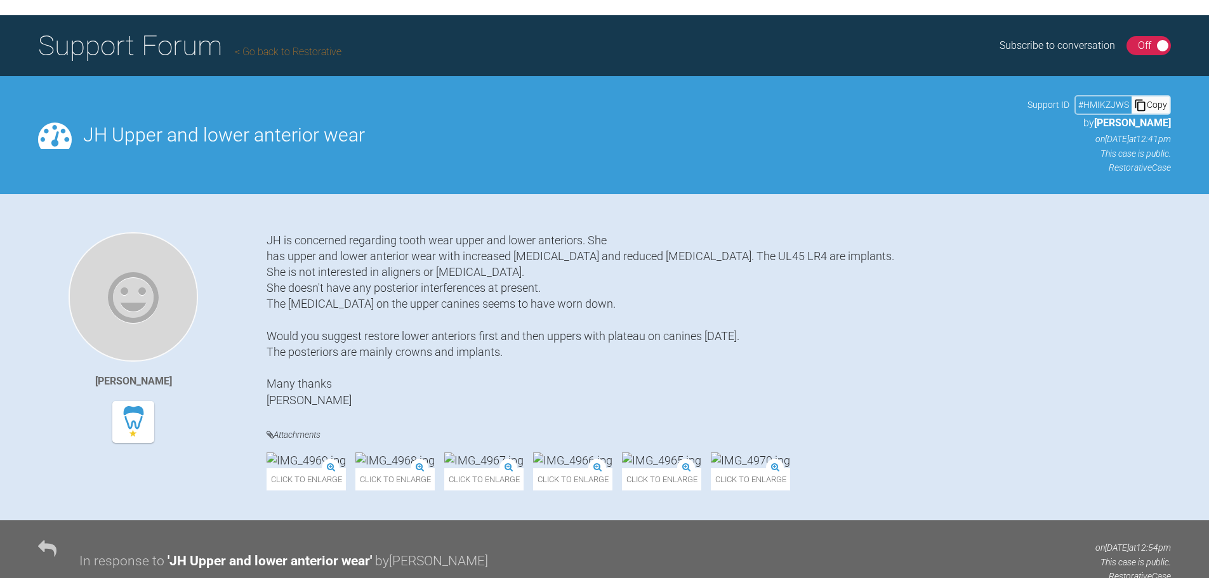
scroll to position [132, 0]
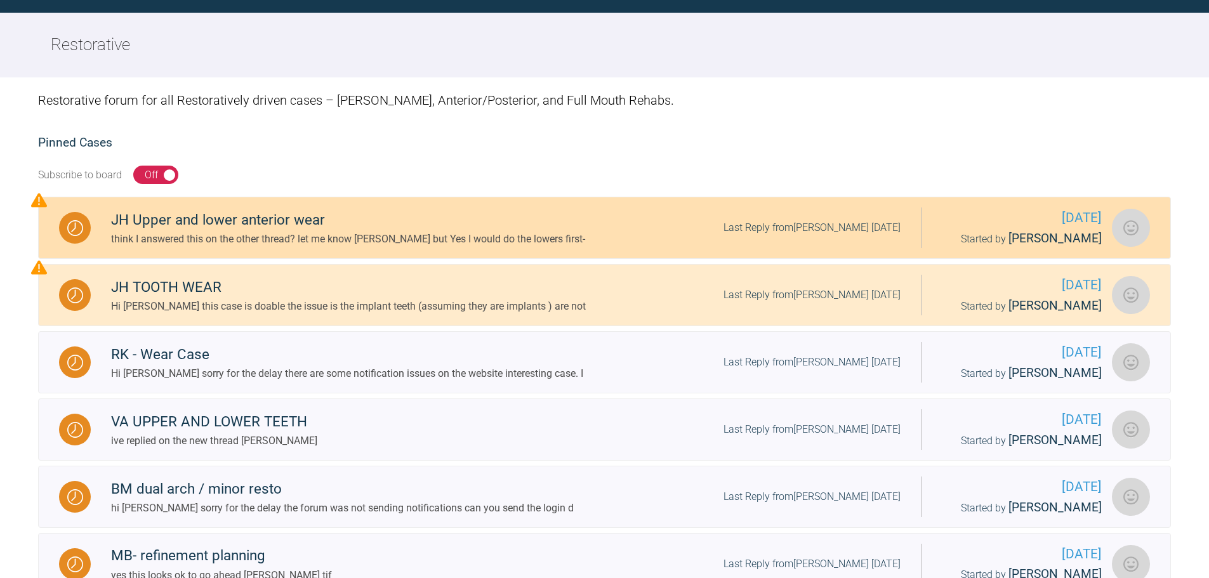
click at [254, 234] on div "think I answered this on the other thread? let me know Sonia but Yes I would do…" at bounding box center [348, 239] width 474 height 16
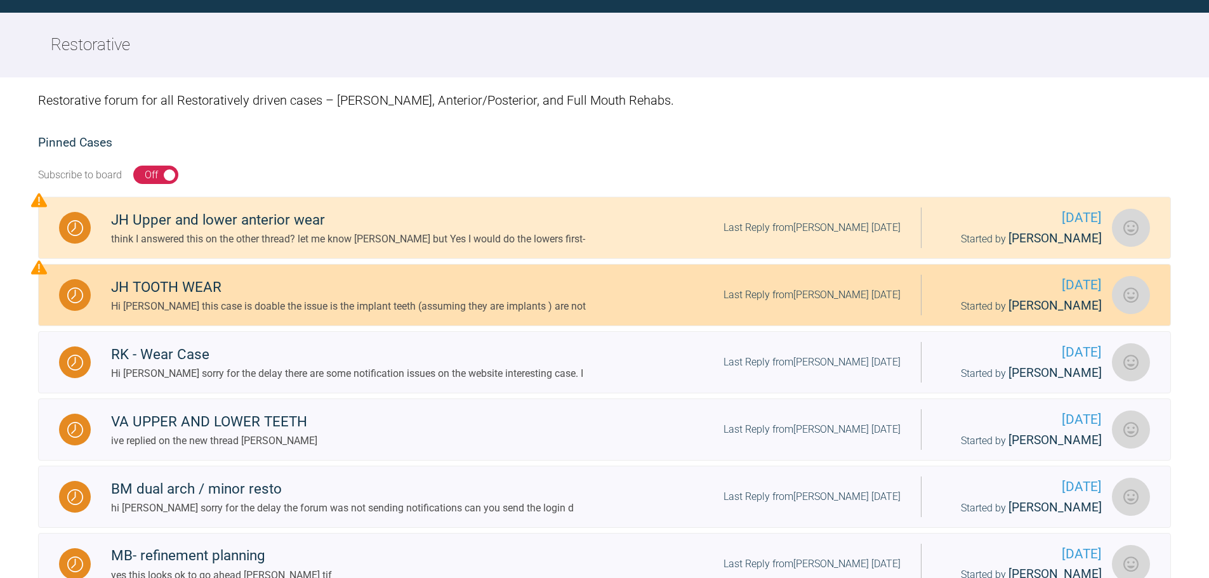
click at [224, 298] on div "JH TOOTH WEAR" at bounding box center [348, 287] width 475 height 23
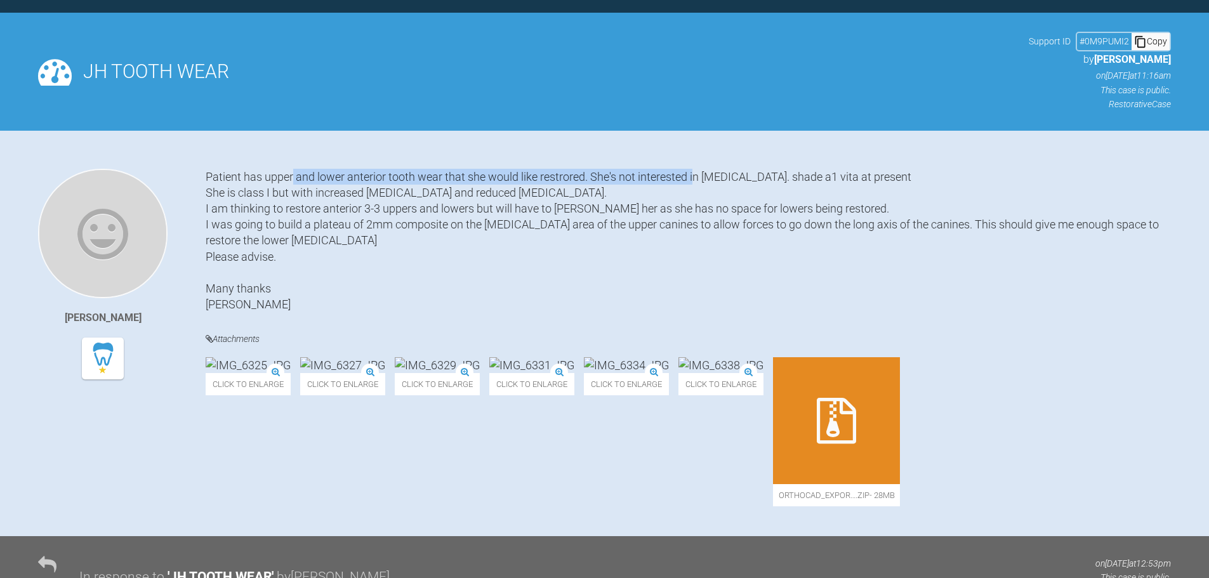
drag, startPoint x: 294, startPoint y: 171, endPoint x: 694, endPoint y: 181, distance: 400.6
click at [694, 181] on div "Patient has upper and lower anterior tooth wear that she would like restrored. …" at bounding box center [688, 241] width 965 height 144
click at [687, 188] on div "Patient has upper and lower anterior tooth wear that she would like restrored. …" at bounding box center [688, 241] width 965 height 144
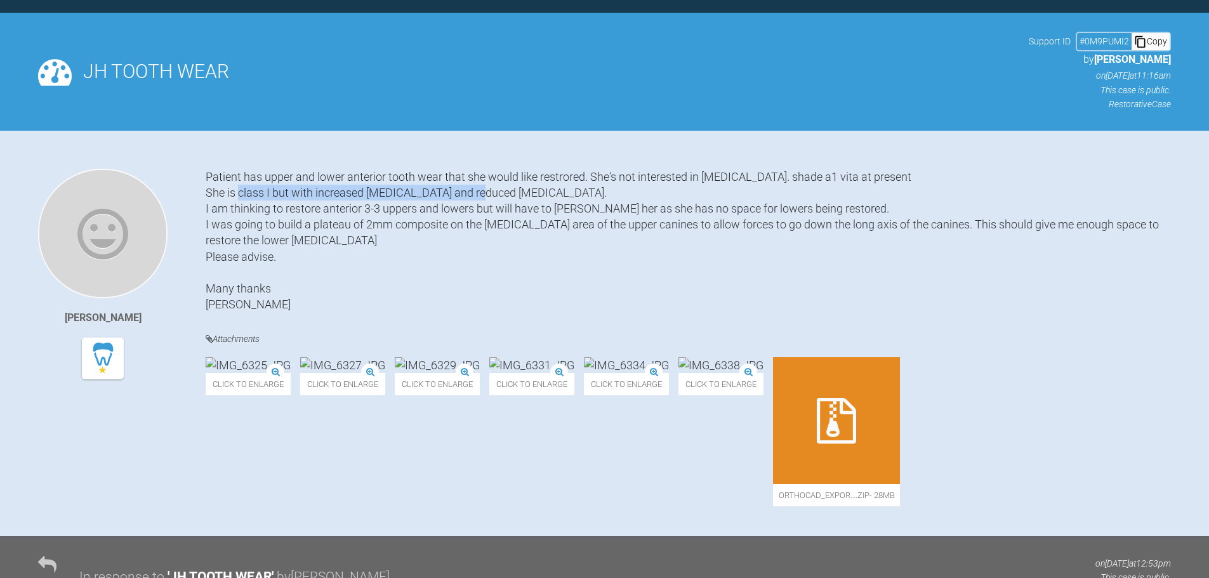
drag, startPoint x: 236, startPoint y: 194, endPoint x: 472, endPoint y: 192, distance: 236.1
click at [472, 192] on div "Patient has upper and lower anterior tooth wear that she would like restrored. …" at bounding box center [688, 241] width 965 height 144
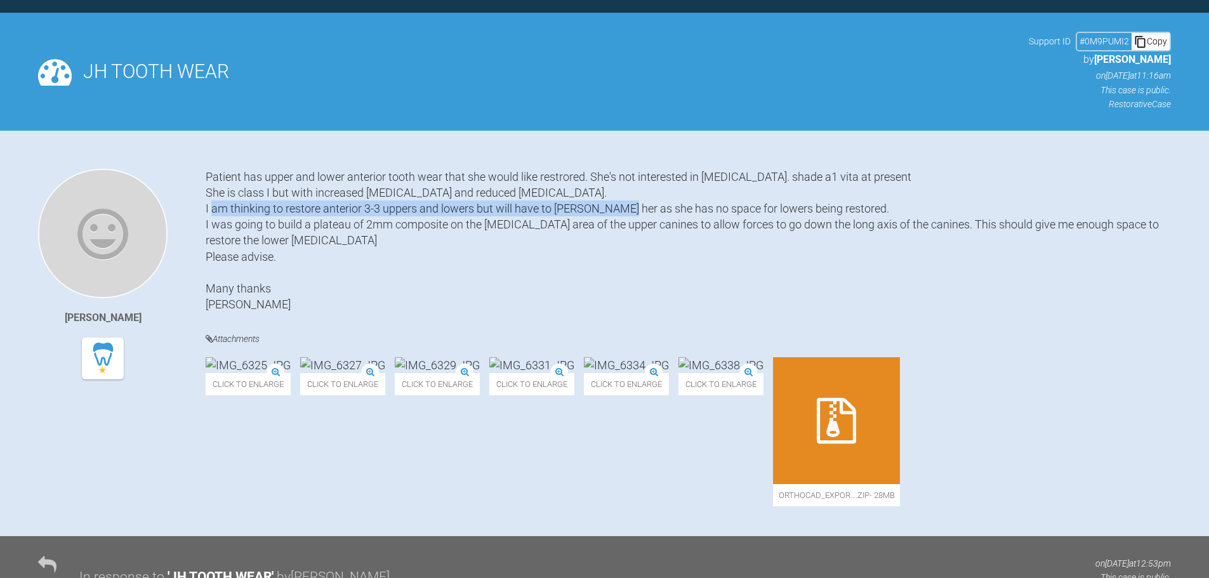
drag, startPoint x: 273, startPoint y: 213, endPoint x: 685, endPoint y: 211, distance: 411.2
click at [685, 211] on div "Patient has upper and lower anterior tooth wear that she would like restrored. …" at bounding box center [688, 241] width 965 height 144
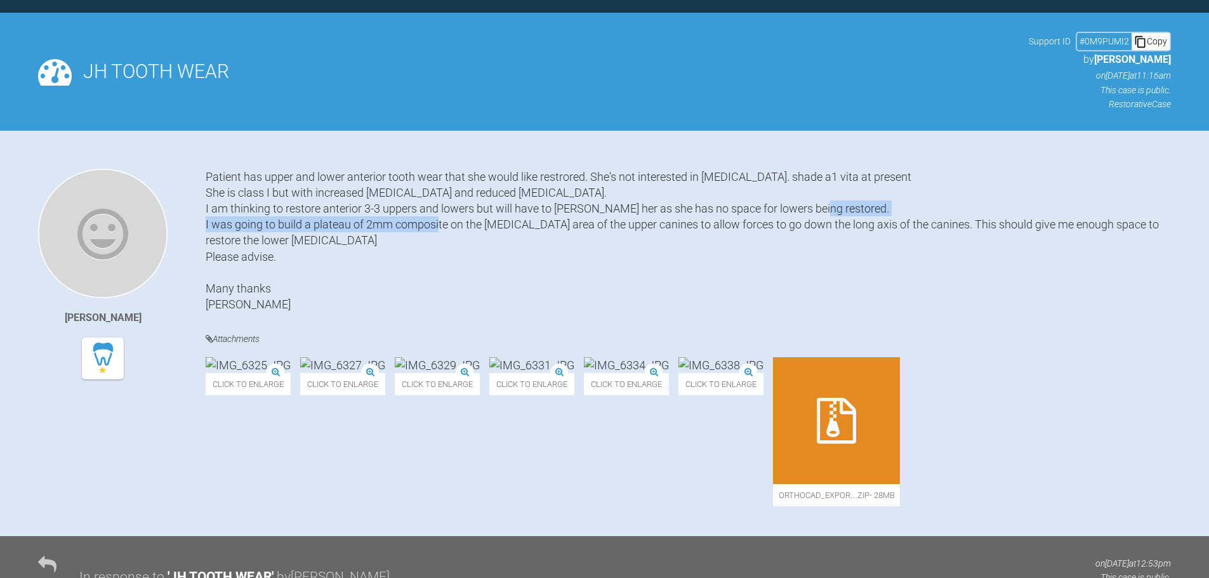
drag, startPoint x: 247, startPoint y: 226, endPoint x: 544, endPoint y: 219, distance: 297.1
click at [544, 219] on div "Patient has upper and lower anterior tooth wear that she would like restrored. …" at bounding box center [688, 241] width 965 height 144
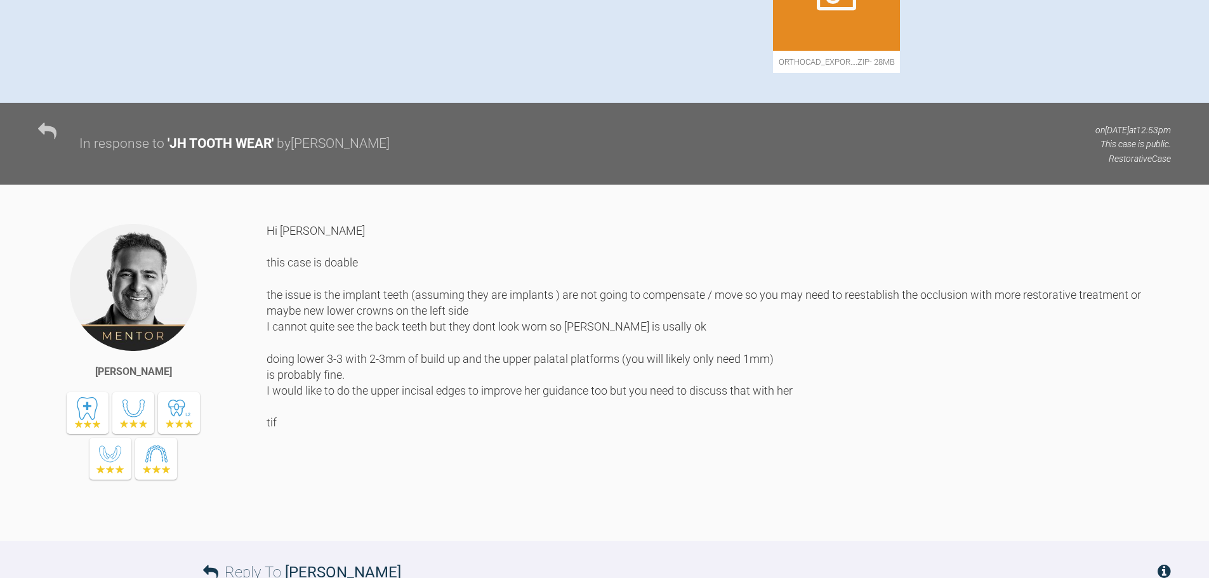
scroll to position [576, 0]
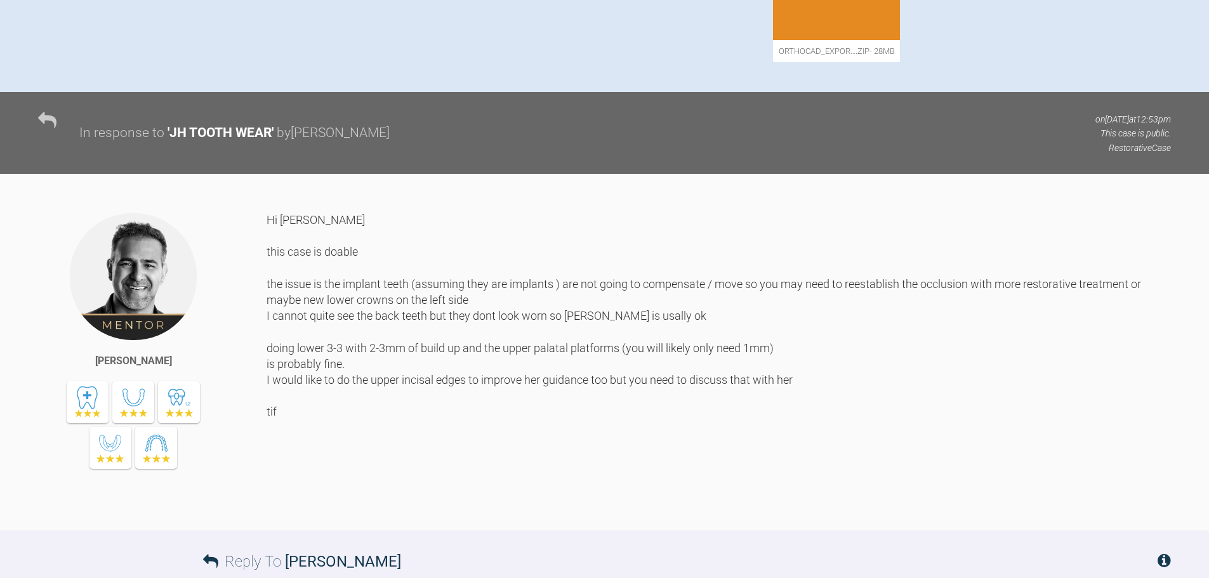
click at [419, 277] on div "Hi Sonia this case is doable the issue is the implant teeth (assuming they are …" at bounding box center [719, 362] width 904 height 300
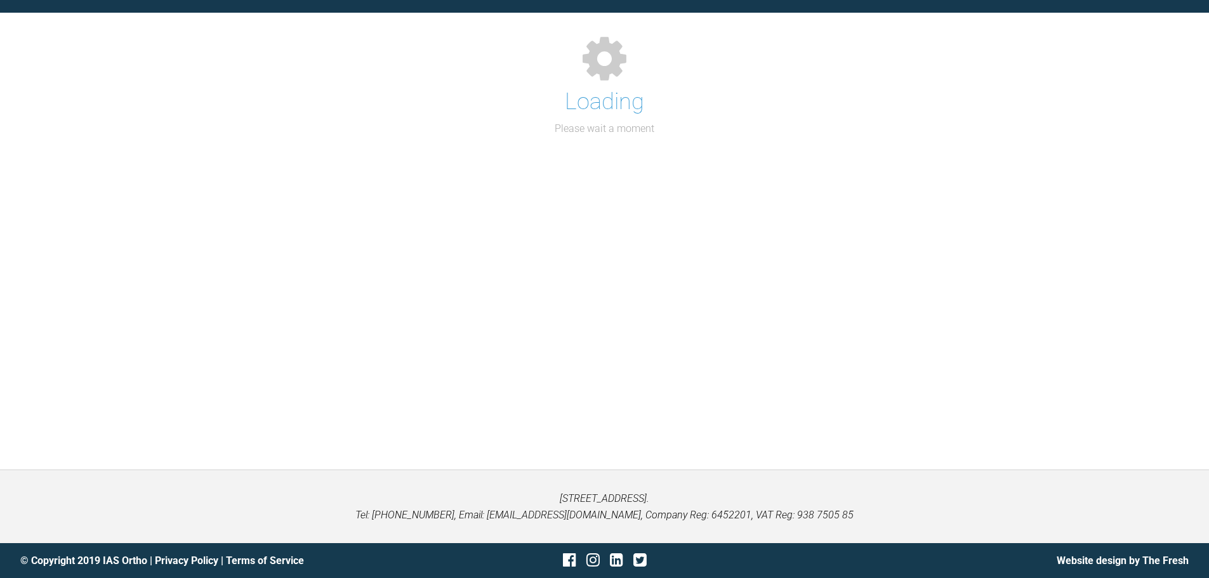
scroll to position [576, 0]
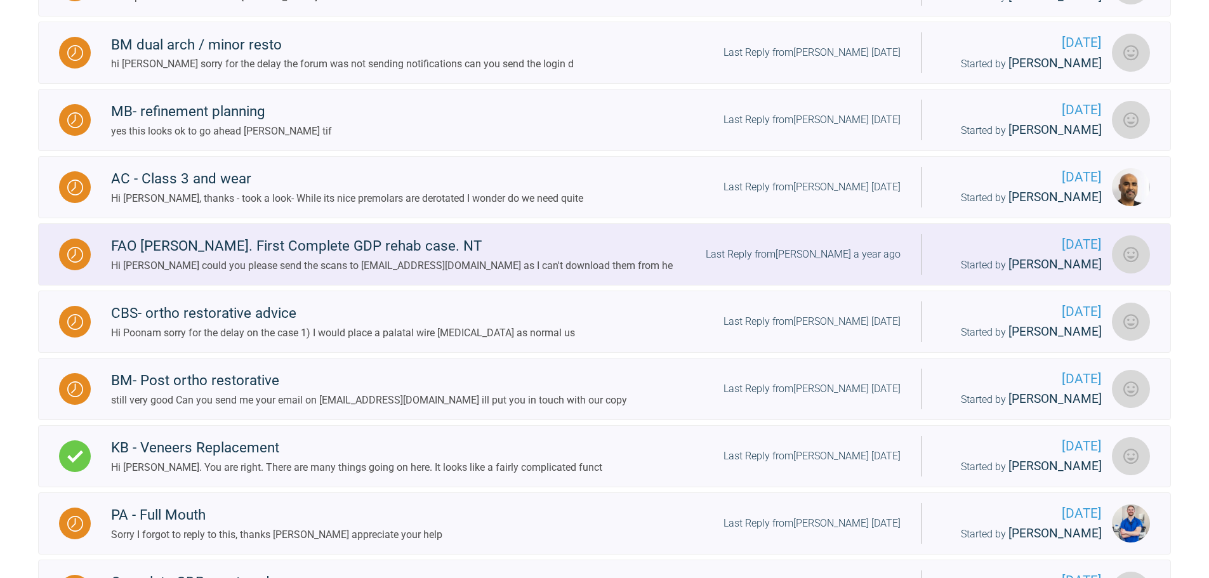
click at [176, 262] on div "Hi Patrick could you please send the scans to ibuckle@buckleadc.com as I can't …" at bounding box center [392, 266] width 562 height 16
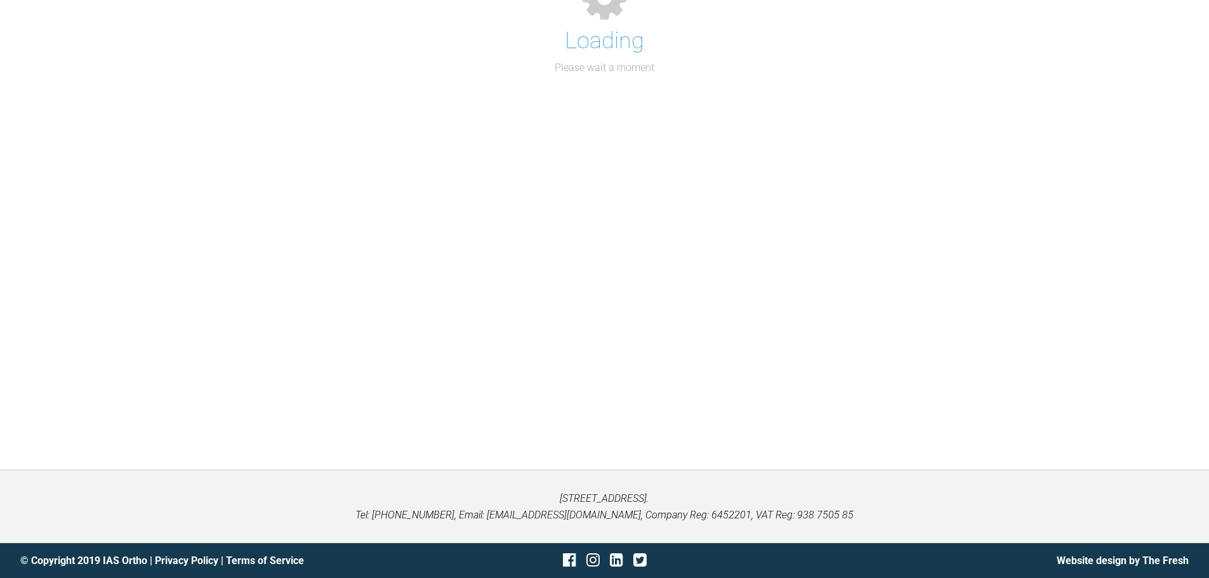
scroll to position [576, 0]
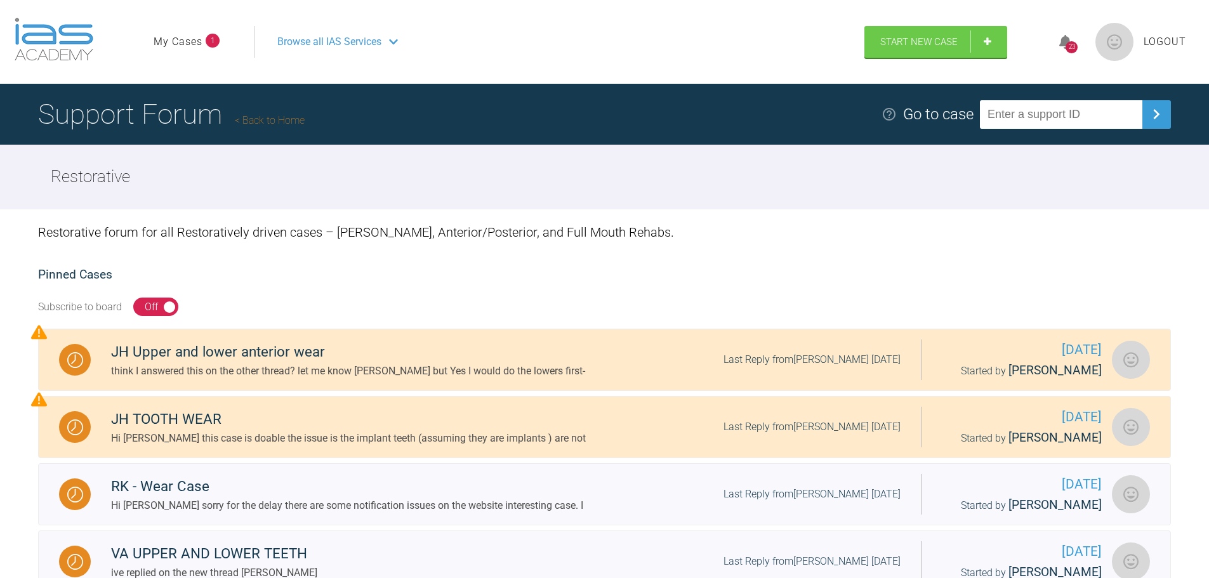
scroll to position [132, 0]
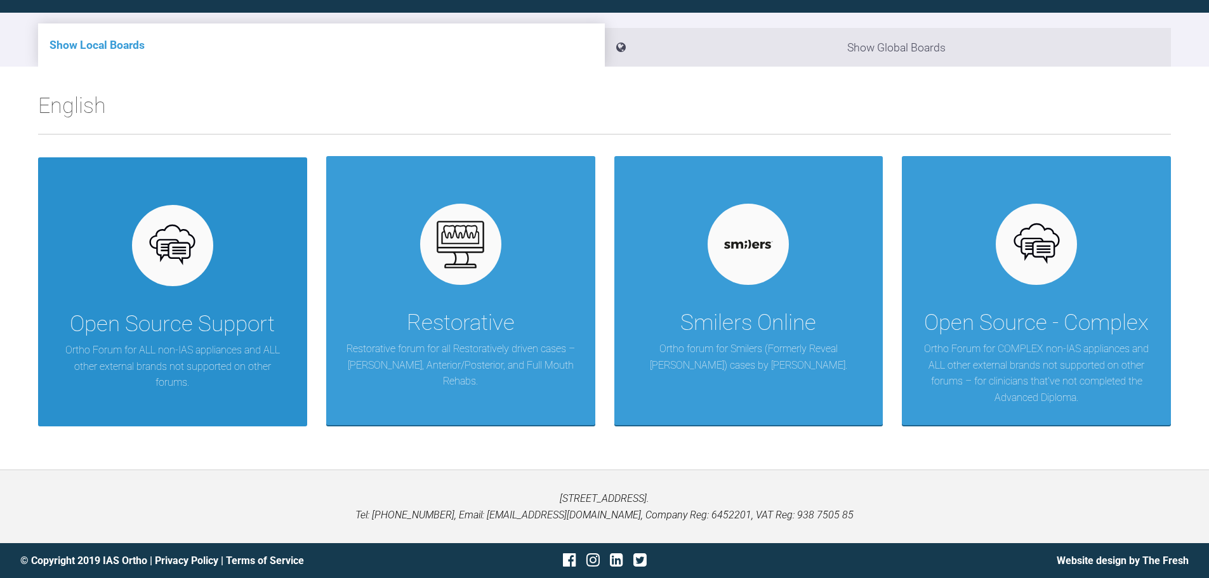
click at [157, 339] on div "Open Source Support" at bounding box center [172, 324] width 205 height 36
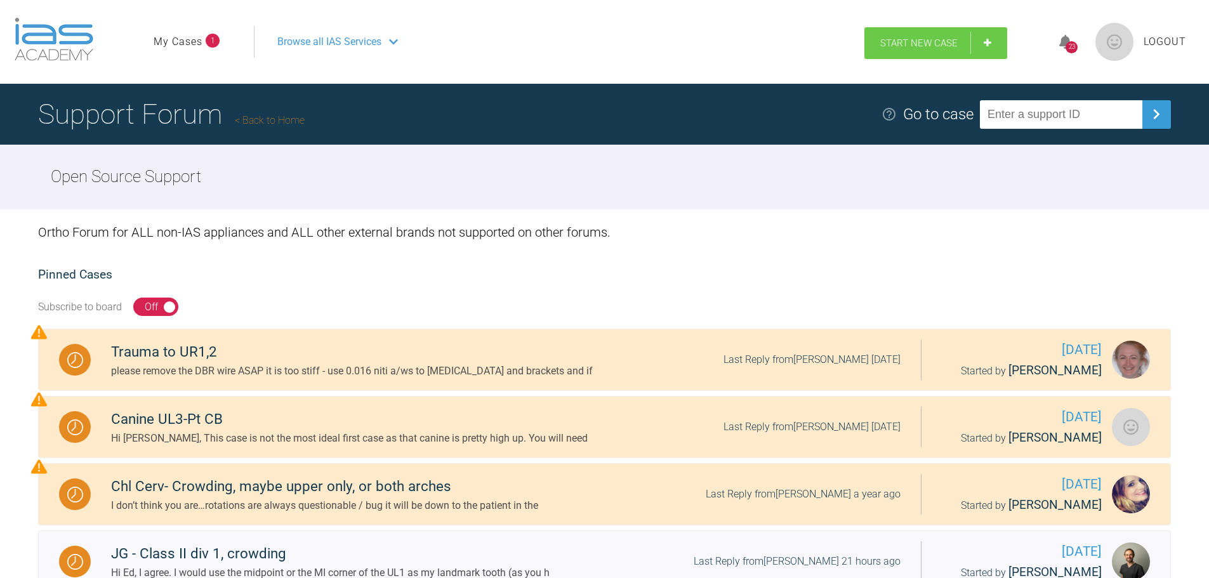
click at [895, 55] on link "Start New Case" at bounding box center [935, 43] width 143 height 32
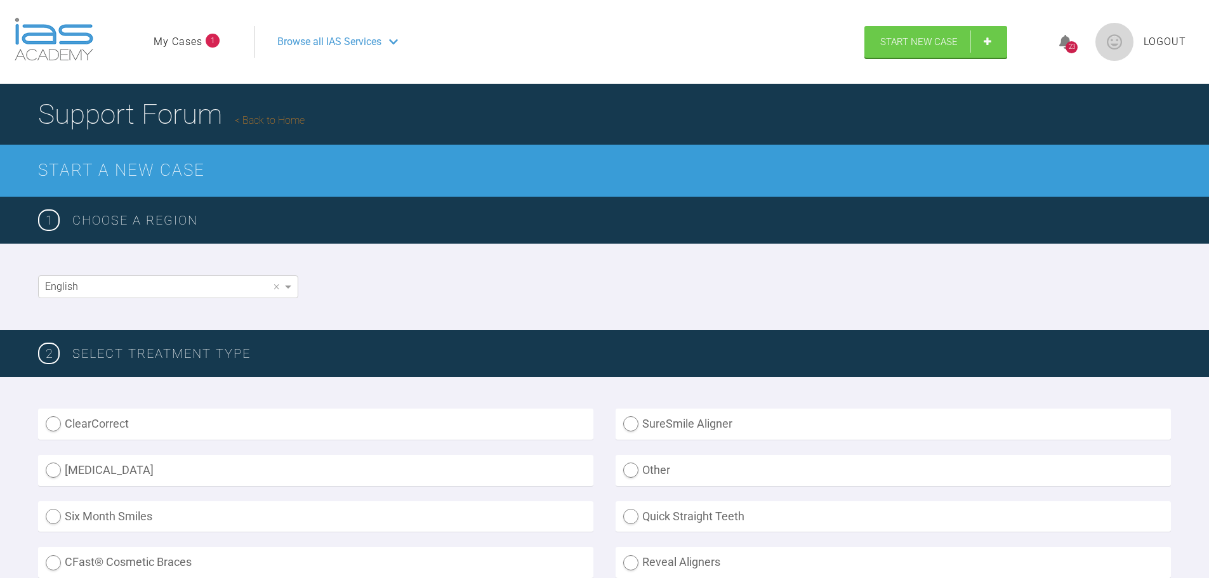
click at [337, 44] on span "Browse all IAS Services" at bounding box center [329, 42] width 104 height 16
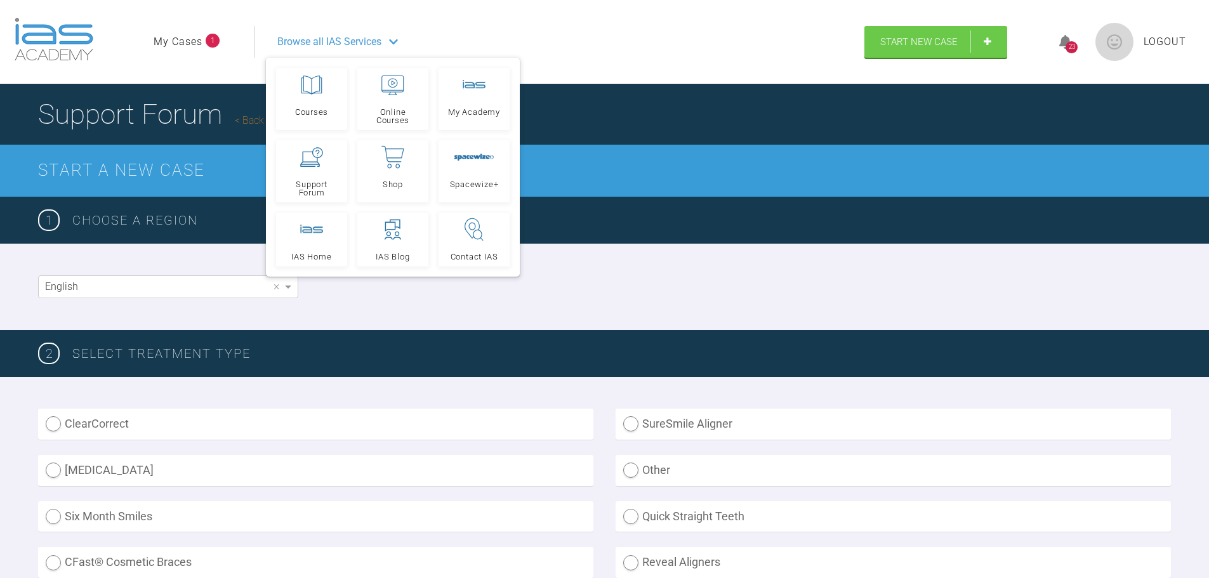
click at [456, 34] on div "Browse all IAS Services" at bounding box center [554, 42] width 576 height 32
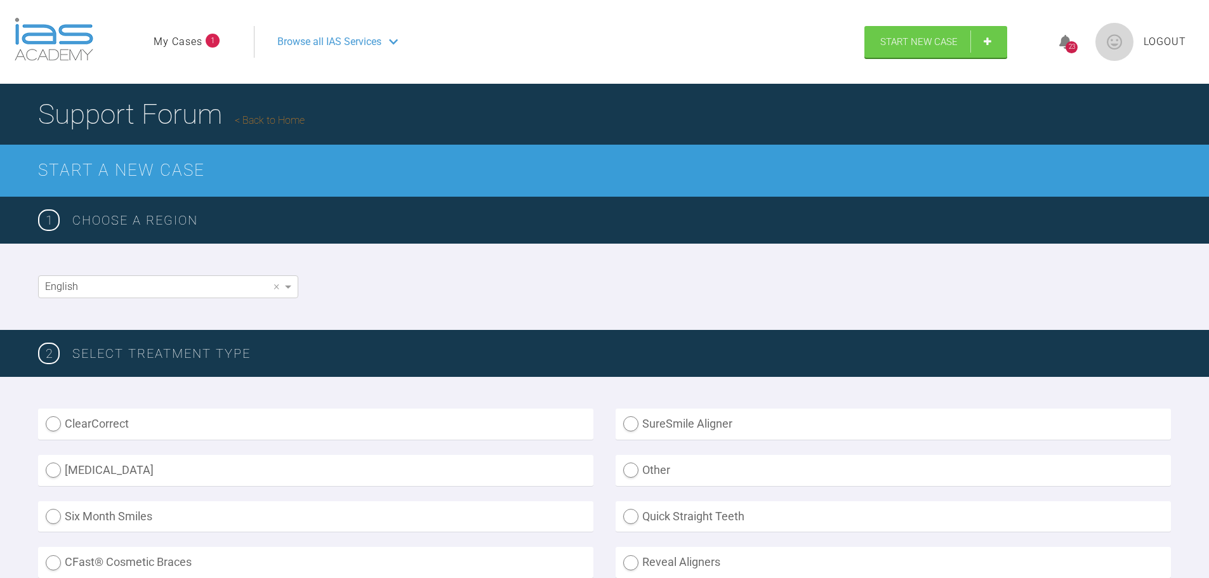
drag, startPoint x: 458, startPoint y: 30, endPoint x: 179, endPoint y: 42, distance: 278.8
click at [179, 42] on link "My Cases" at bounding box center [178, 42] width 49 height 16
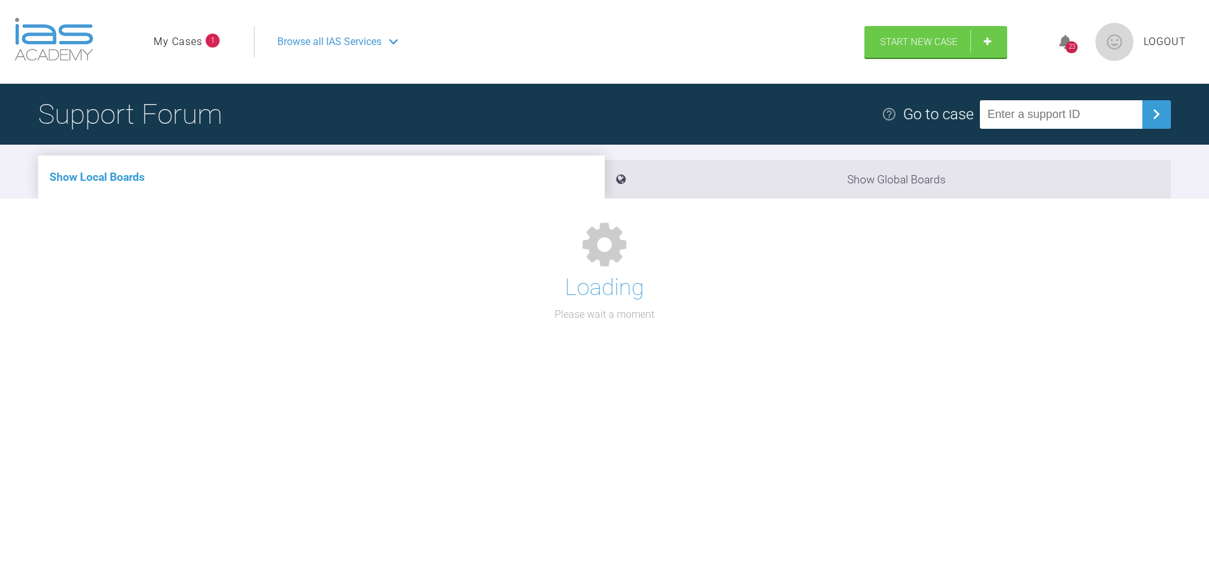
scroll to position [132, 0]
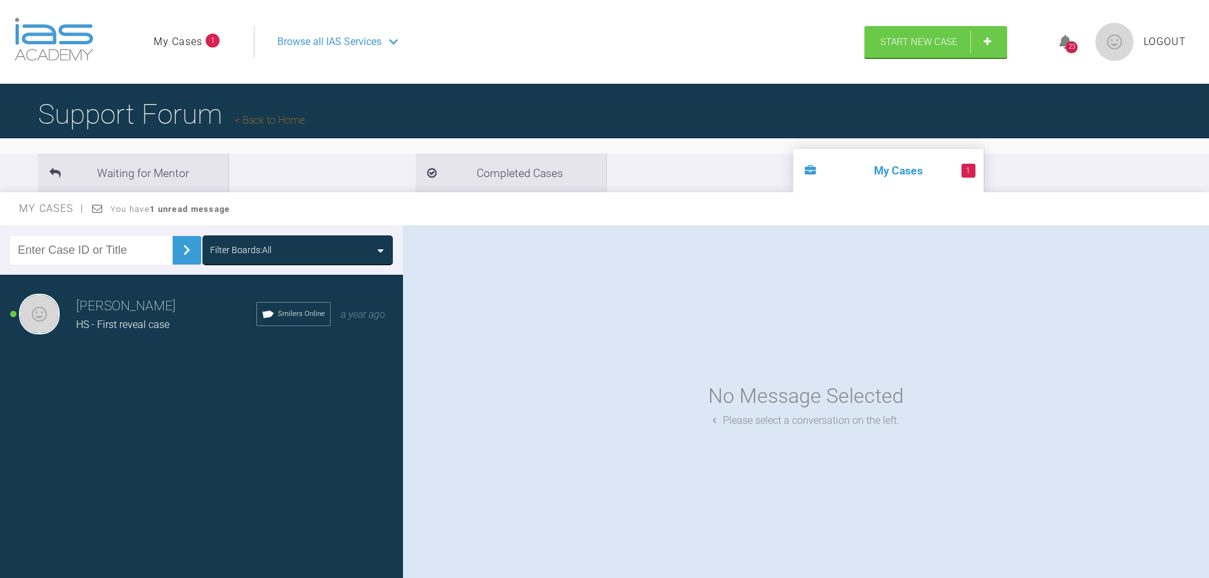
click at [884, 21] on header "My Cases 1 Logout Browse all IAS Services Start New Case 23 Logout" at bounding box center [604, 42] width 1209 height 84
click at [899, 34] on link "Start New Case" at bounding box center [935, 43] width 143 height 32
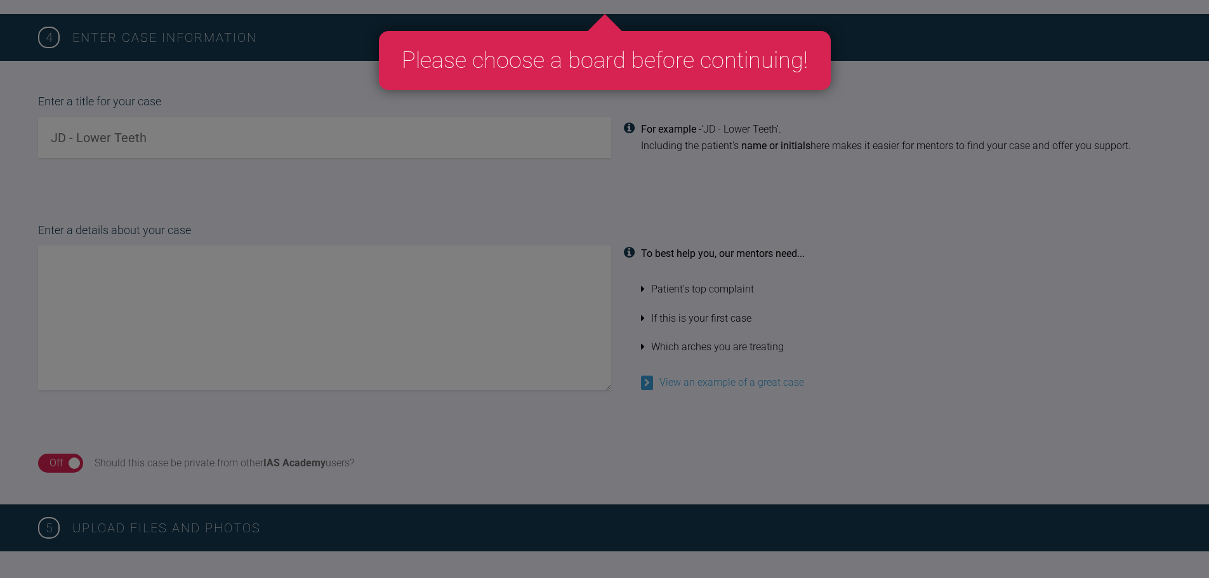
scroll to position [1142, 0]
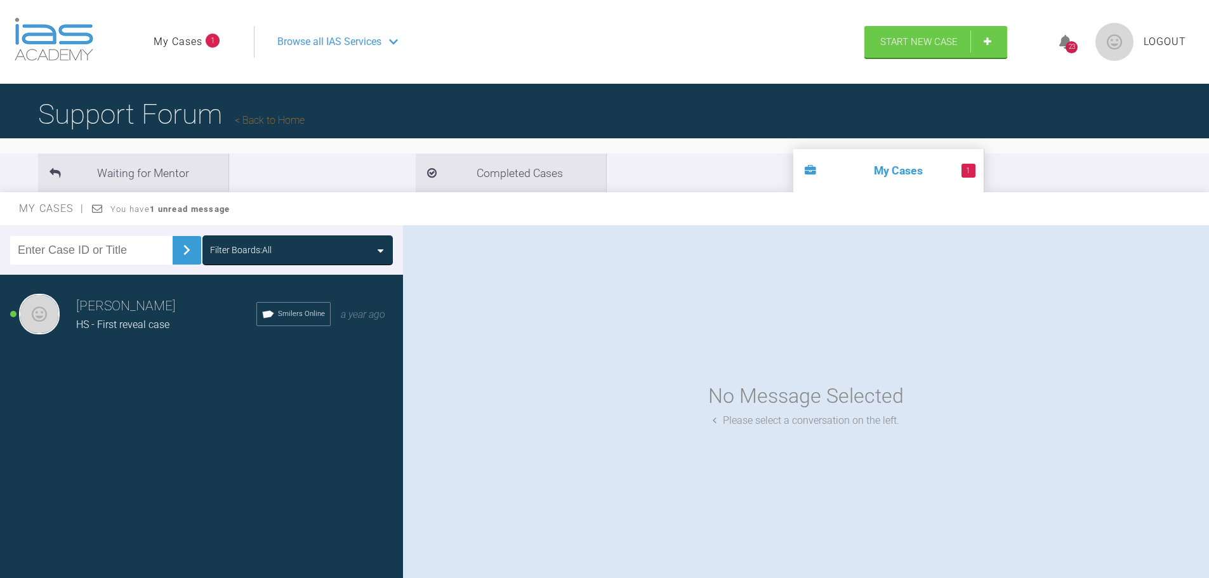
click at [340, 37] on span "Browse all IAS Services" at bounding box center [329, 42] width 104 height 16
